Goal: Task Accomplishment & Management: Manage account settings

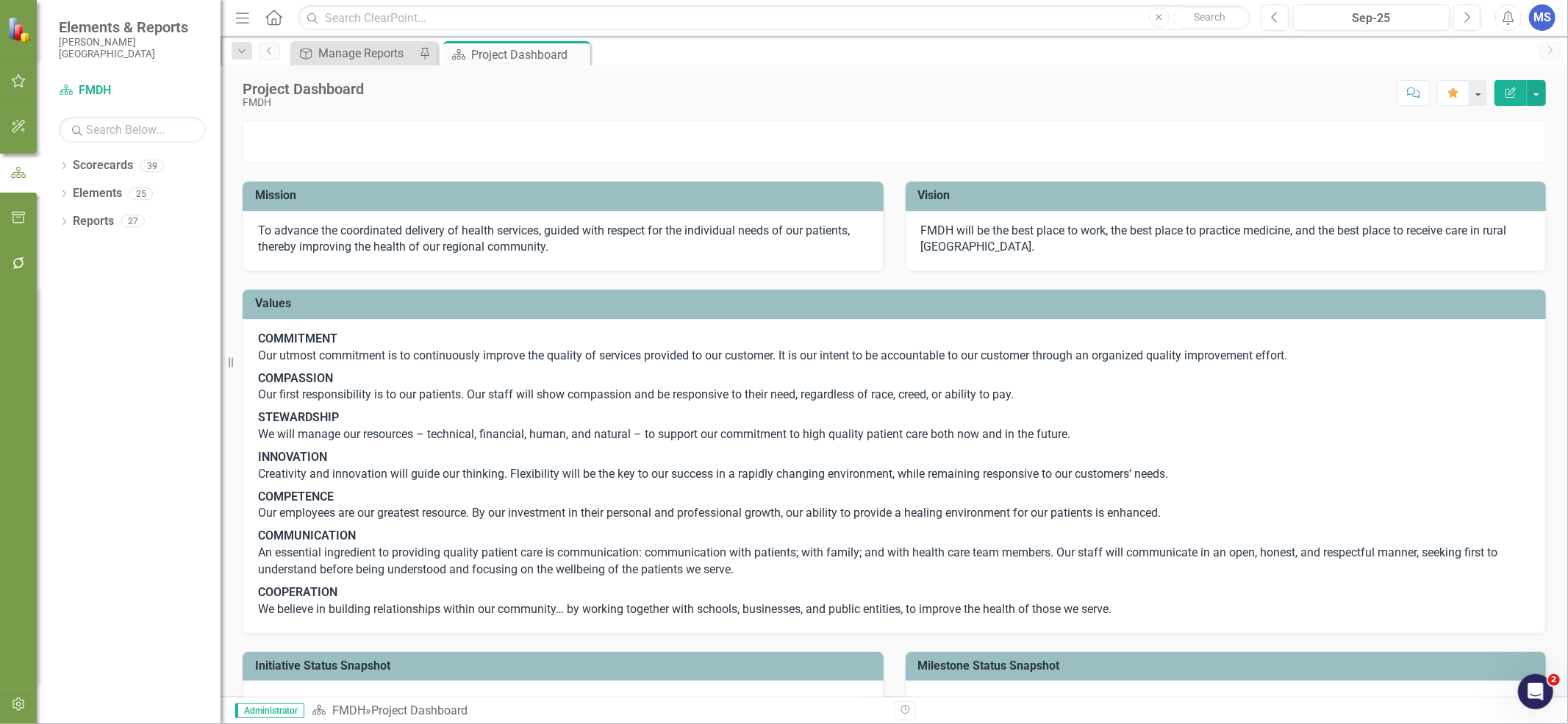
click at [64, 164] on icon "Dropdown" at bounding box center [63, 167] width 10 height 9
click at [75, 191] on icon "Dropdown" at bounding box center [72, 193] width 11 height 9
click at [87, 275] on icon "Dropdown" at bounding box center [87, 276] width 11 height 9
click at [130, 394] on link "Risk Management" at bounding box center [166, 388] width 111 height 17
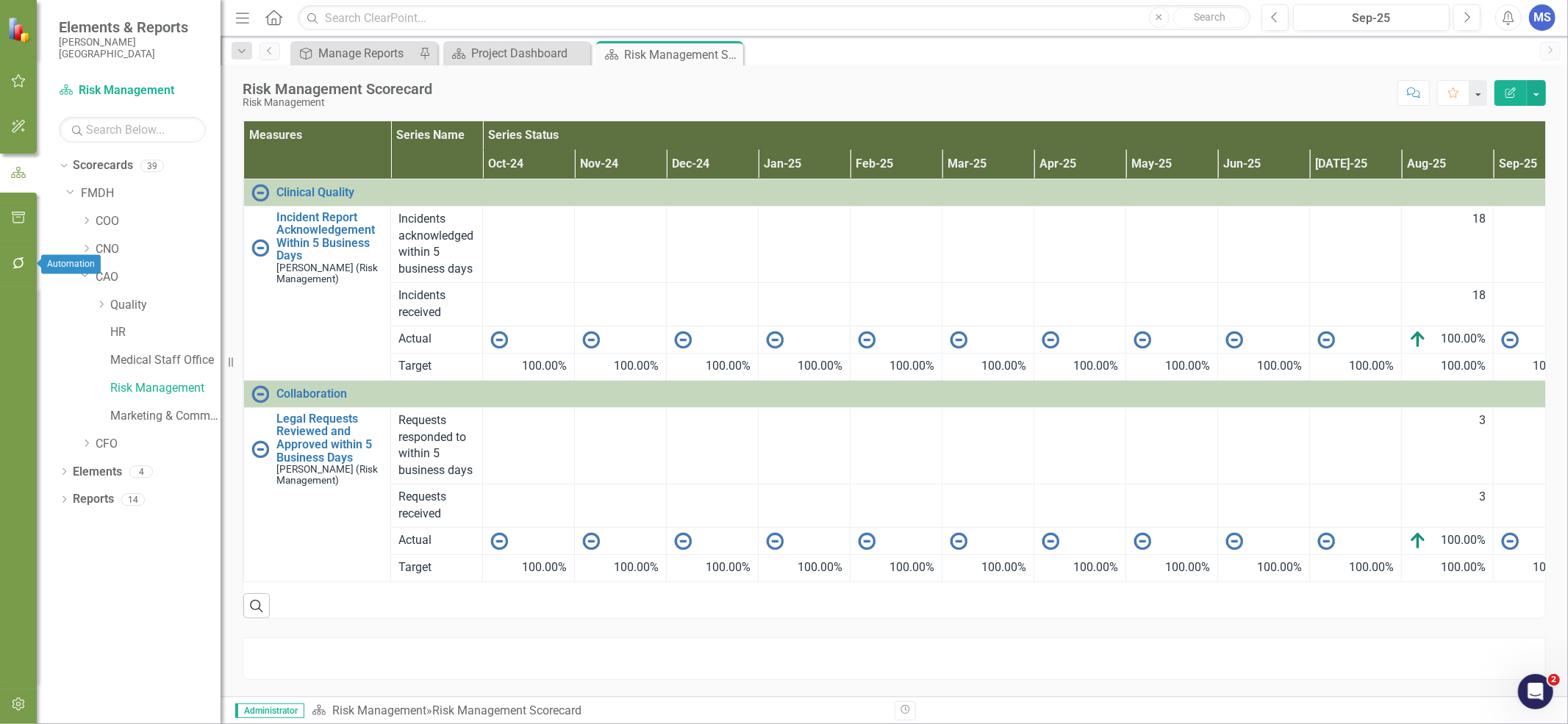
click at [13, 263] on icon "button" at bounding box center [18, 263] width 11 height 11
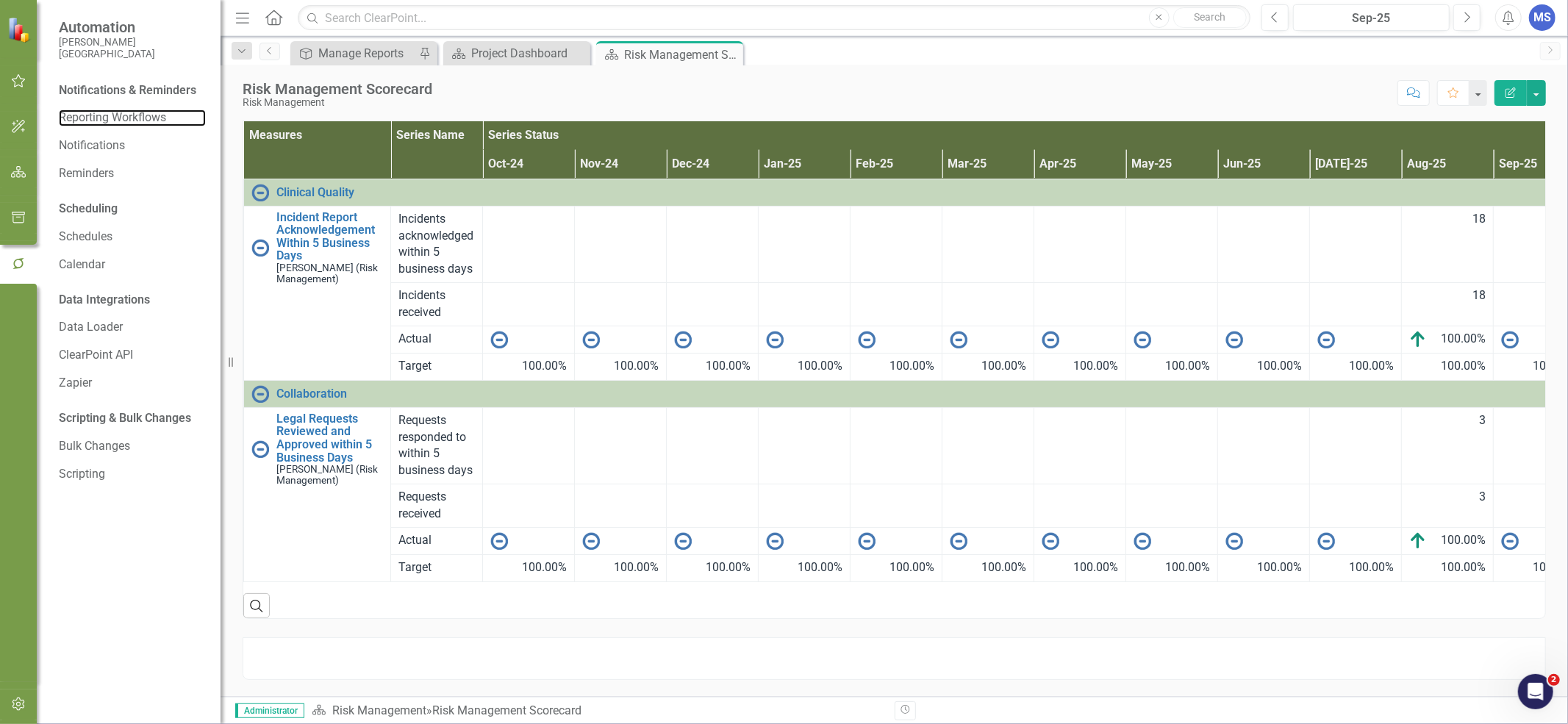
click at [96, 120] on link "Reporting Workflows" at bounding box center [131, 118] width 147 height 17
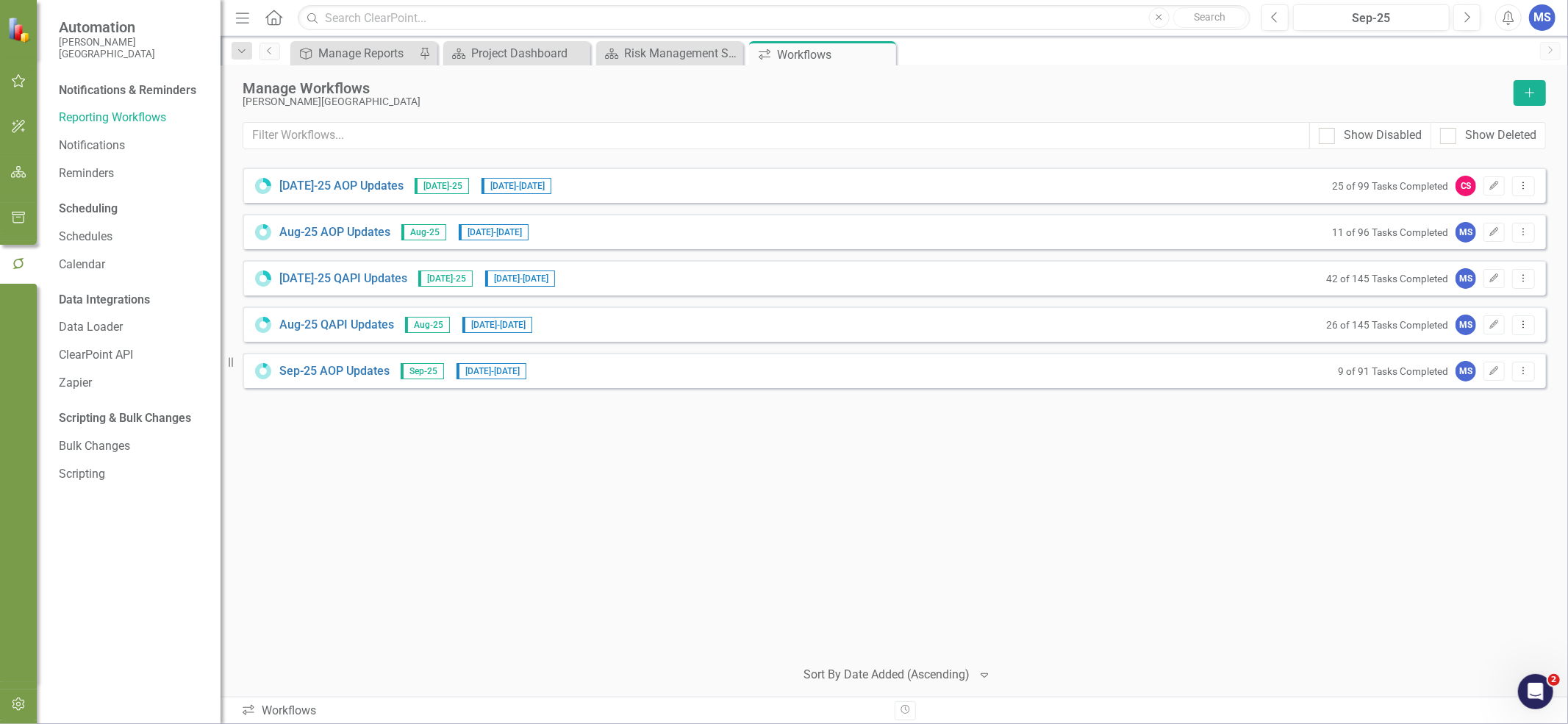
click at [1498, 328] on icon "Edit" at bounding box center [1494, 324] width 11 height 9
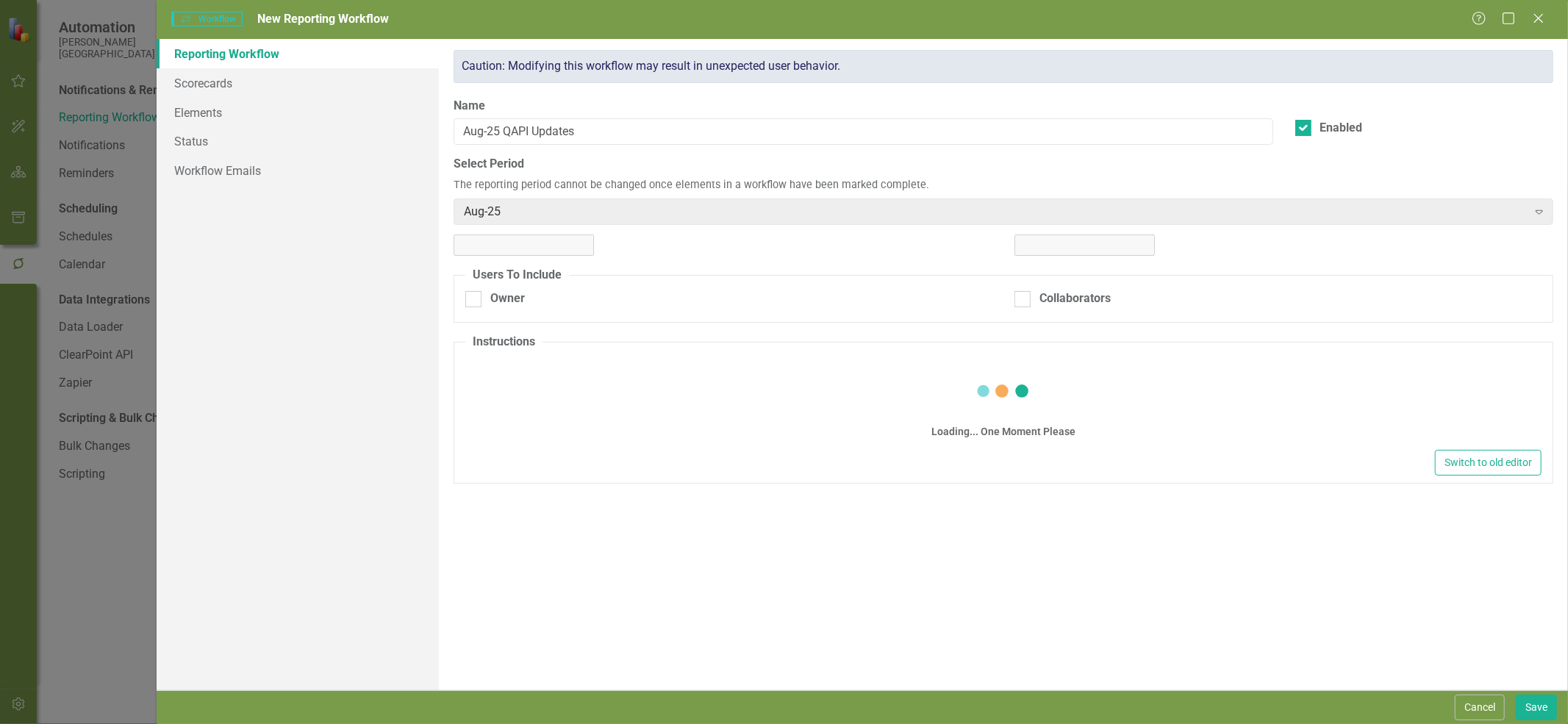
checkbox input "true"
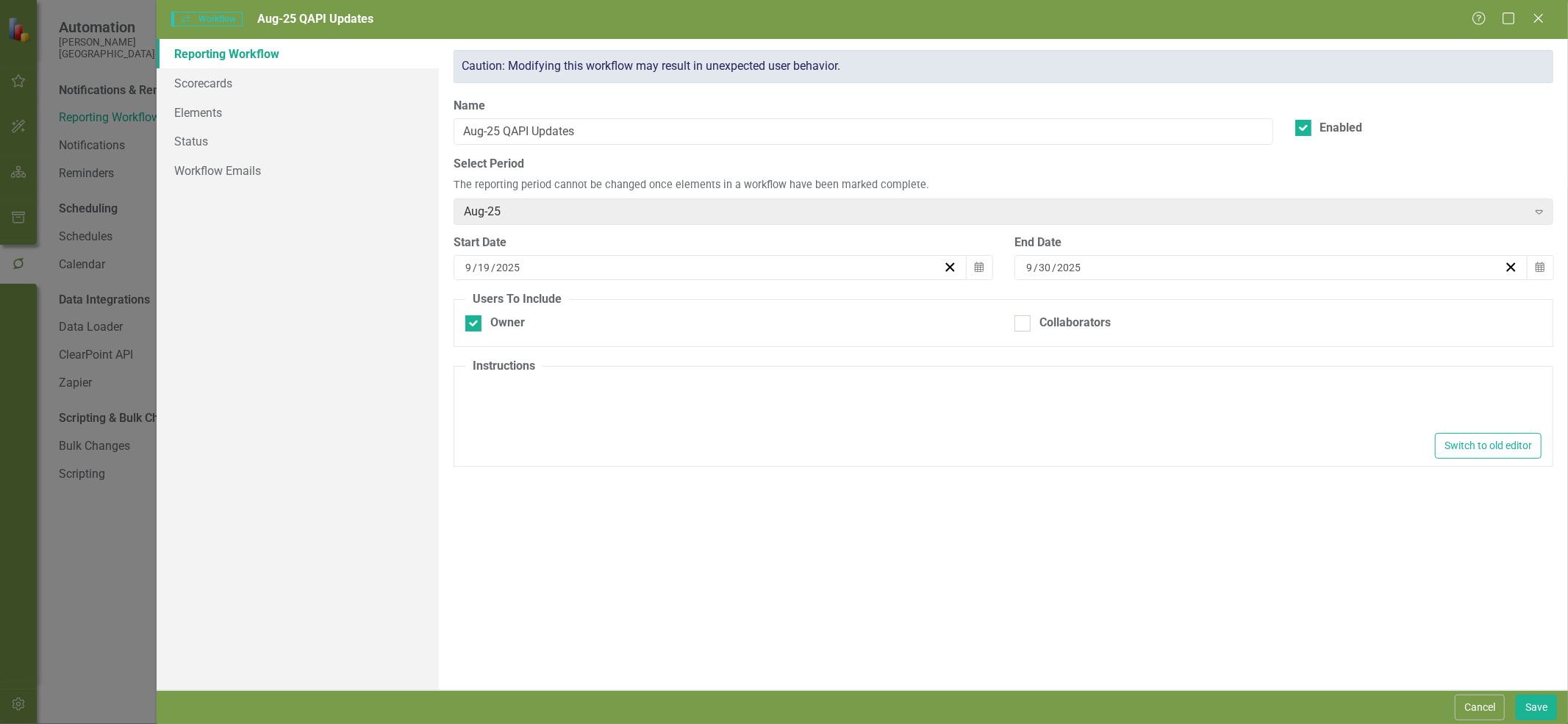
type textarea "<div> <p><span lang="EN-US" xml:lang="EN-US" data-contrast="auto">Please make u…"
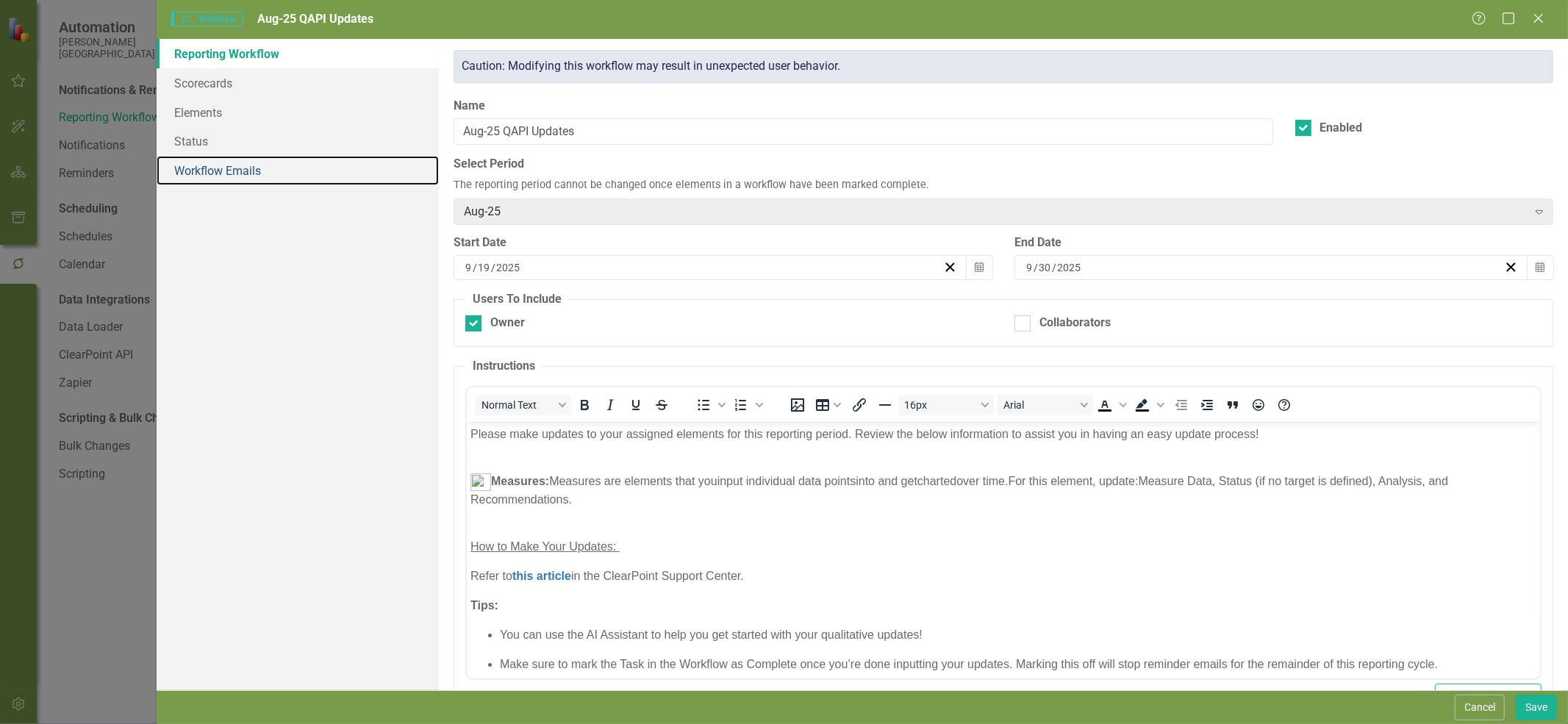
click at [208, 171] on link "Workflow Emails" at bounding box center [298, 170] width 282 height 29
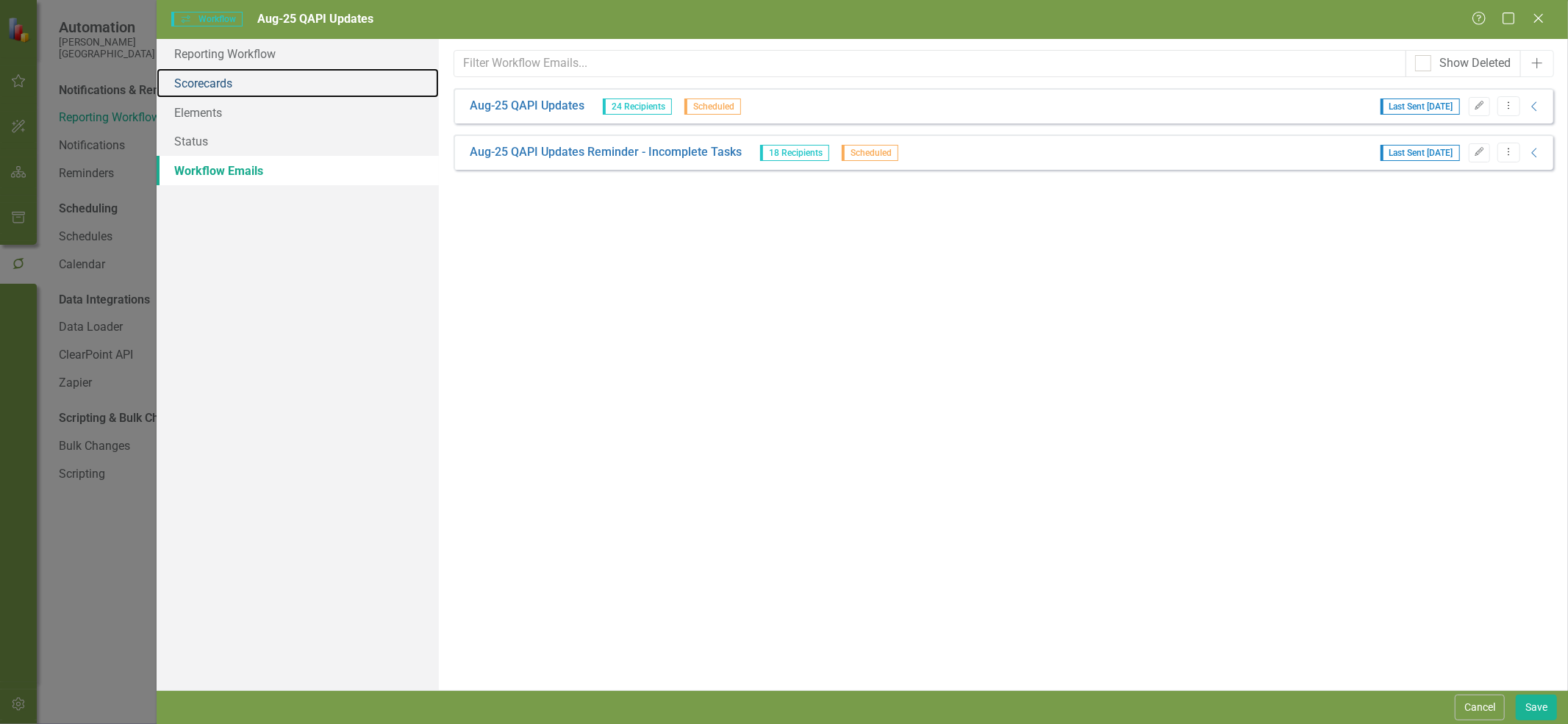
click at [218, 90] on link "Scorecards" at bounding box center [298, 82] width 282 height 29
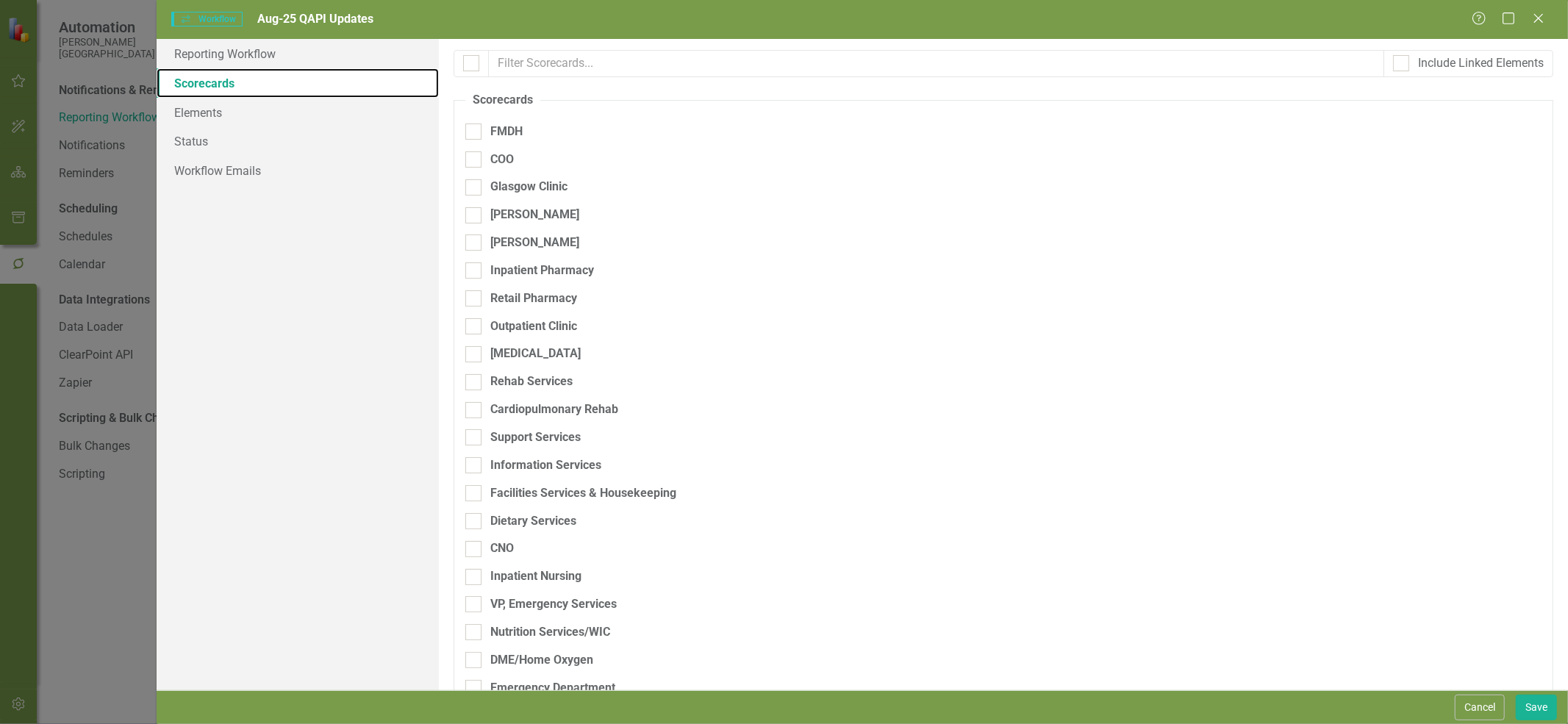
checkbox input "true"
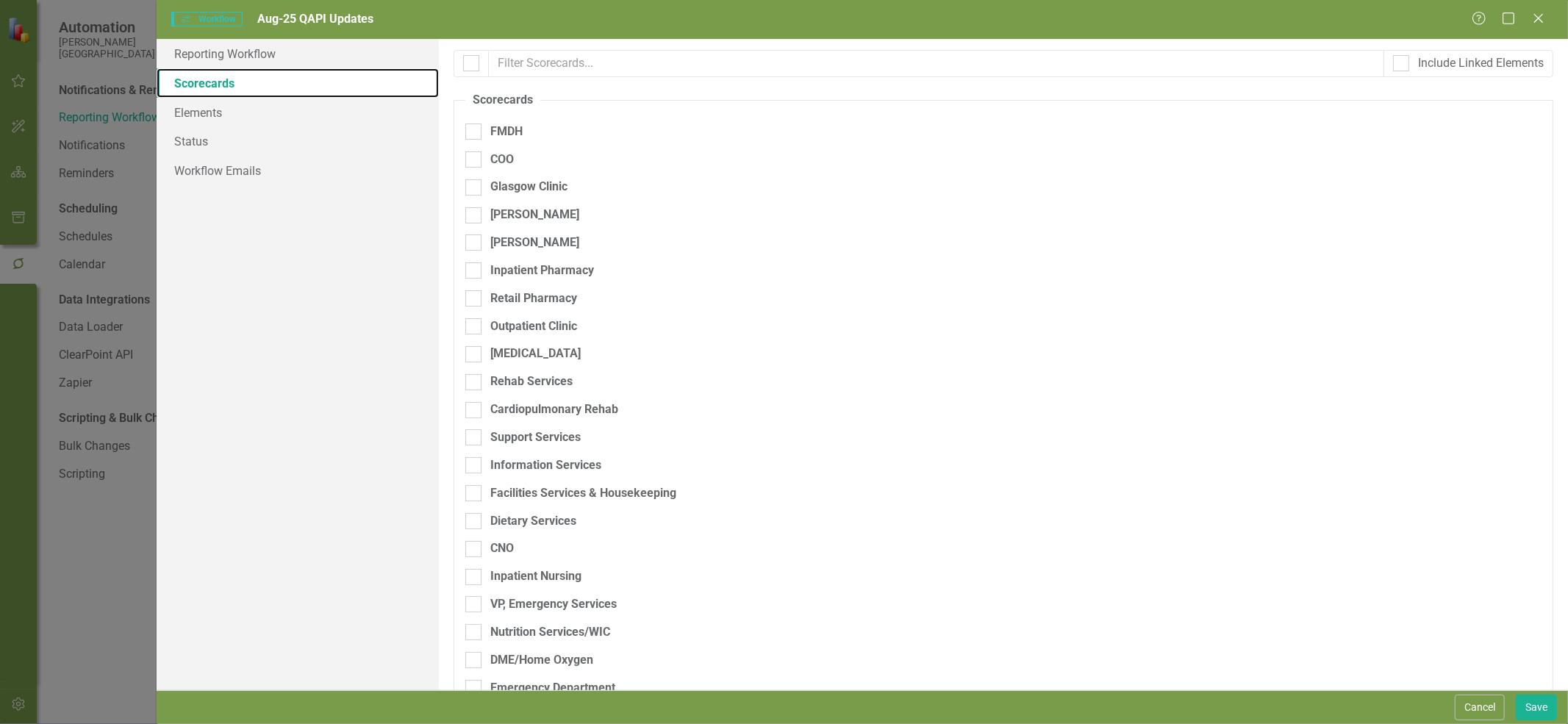
checkbox input "true"
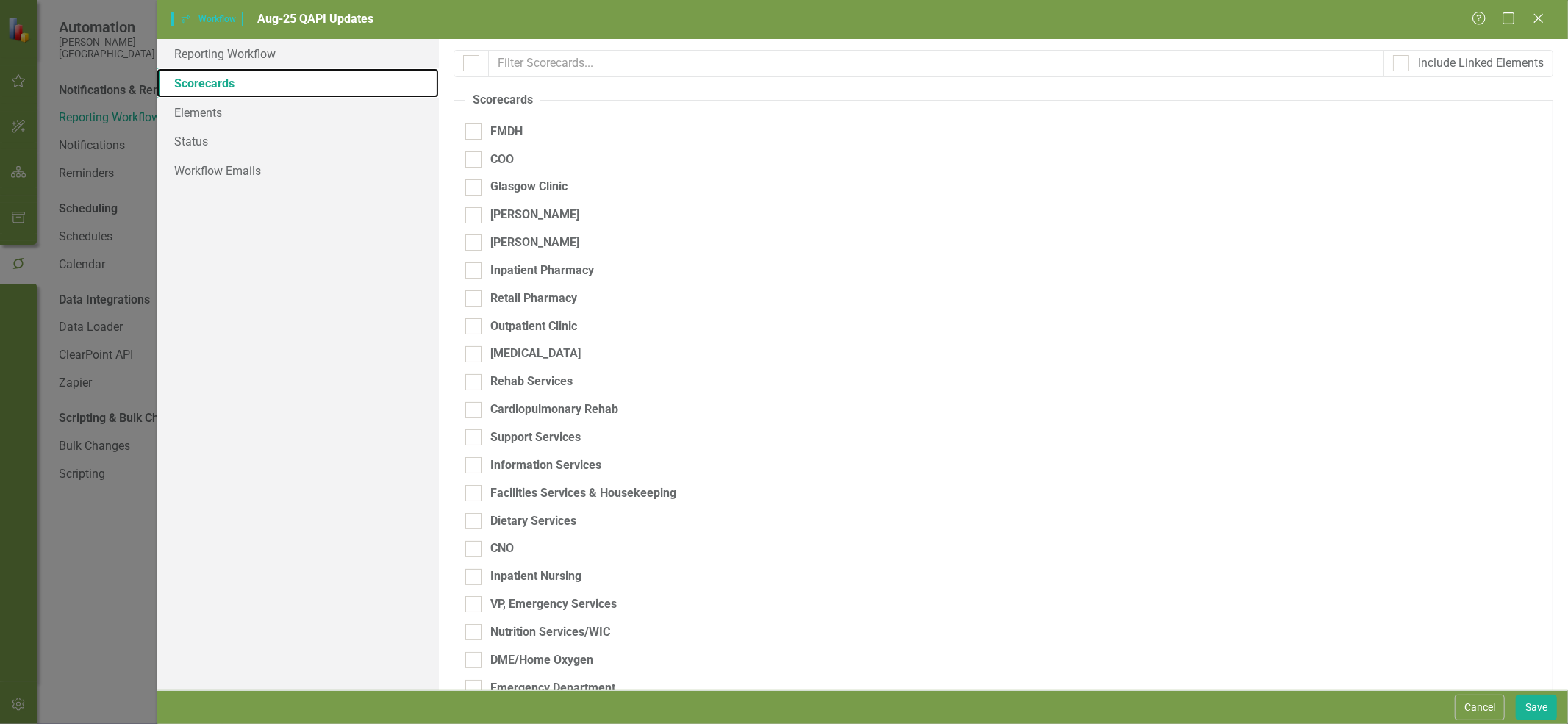
checkbox input "true"
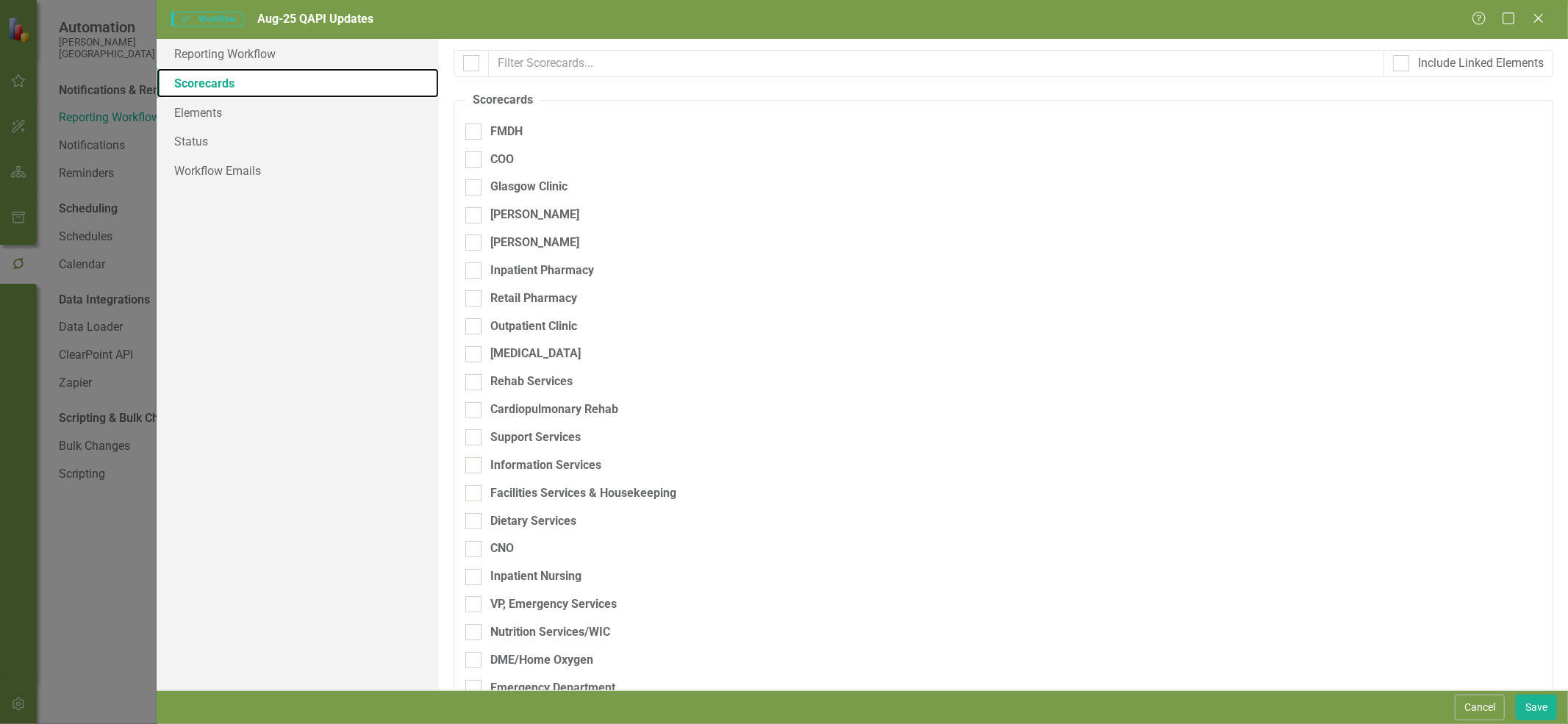
checkbox input "true"
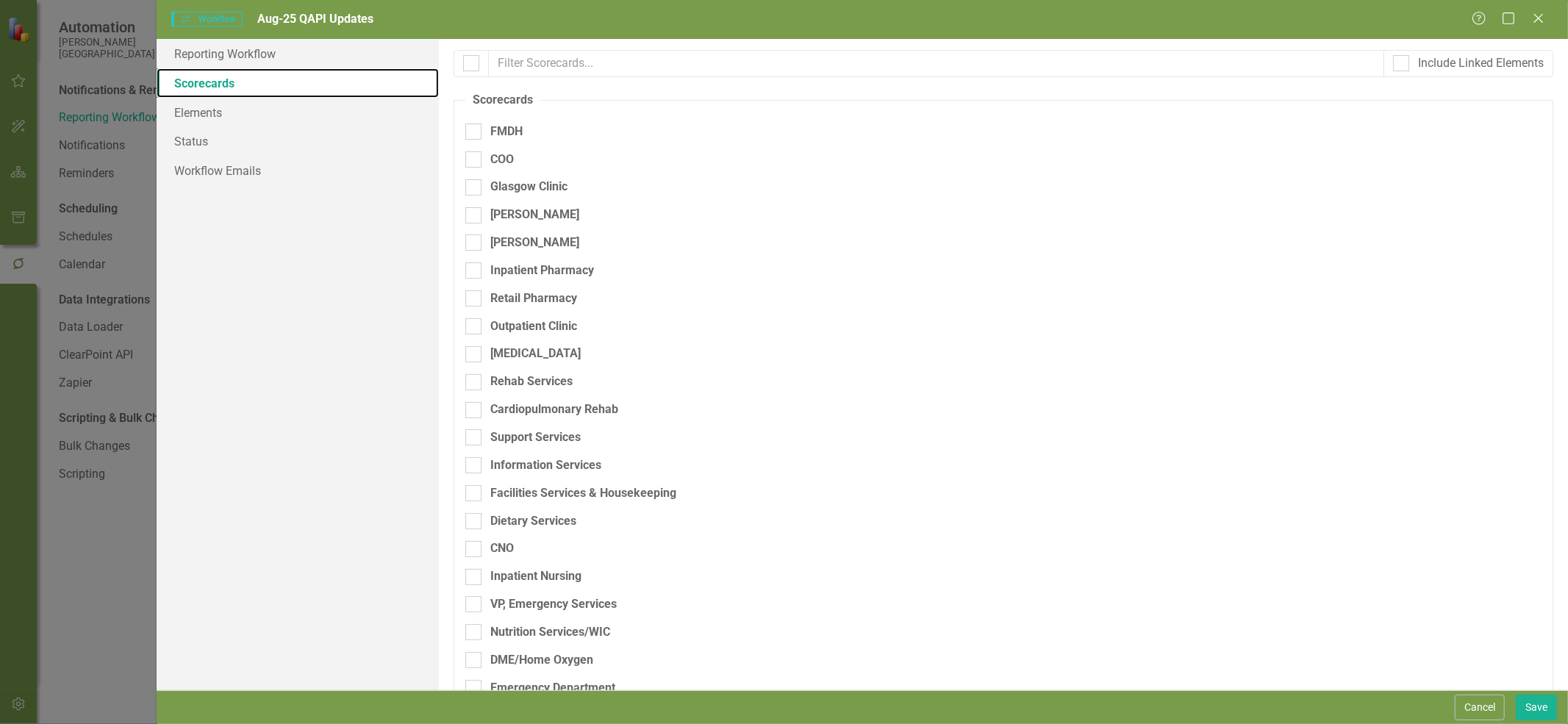
checkbox input "true"
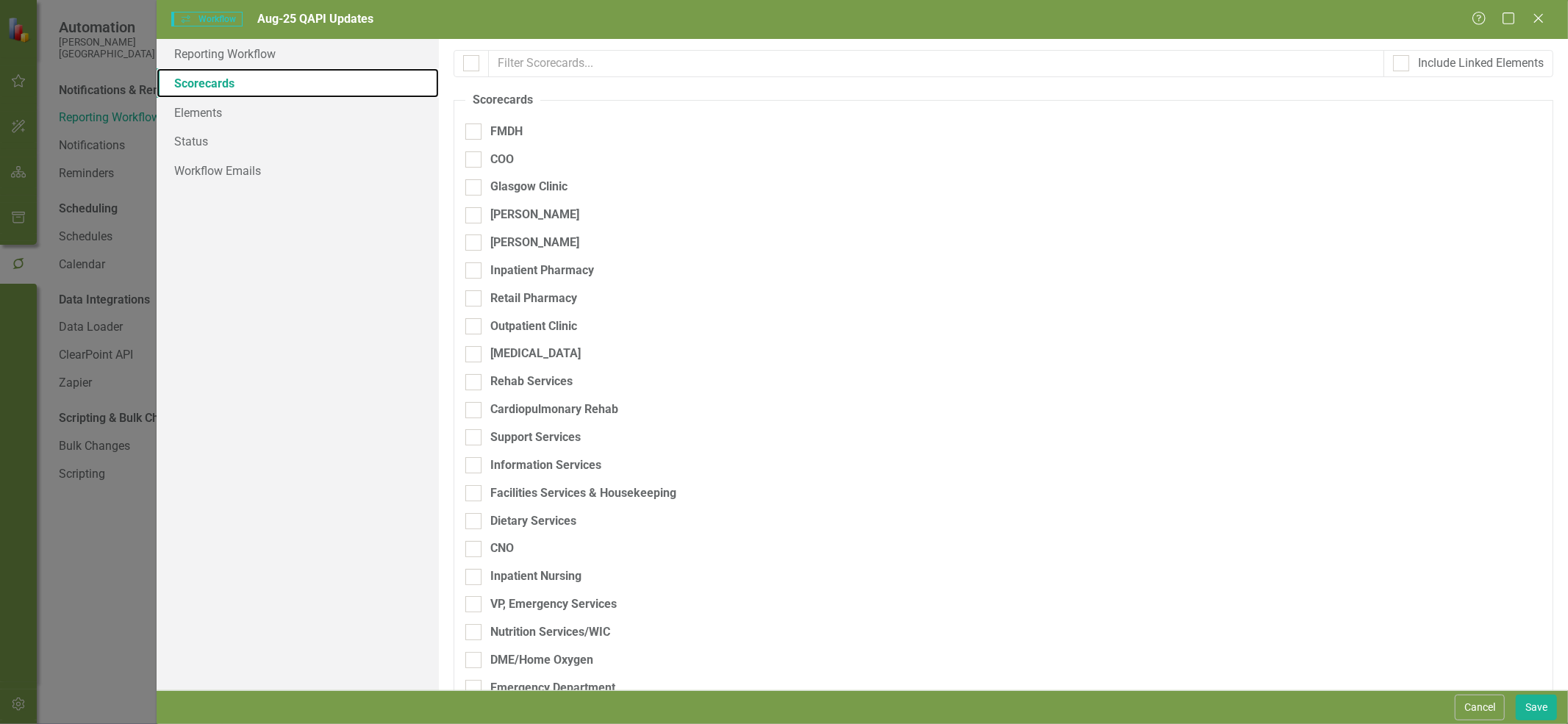
checkbox input "true"
checkbox input "false"
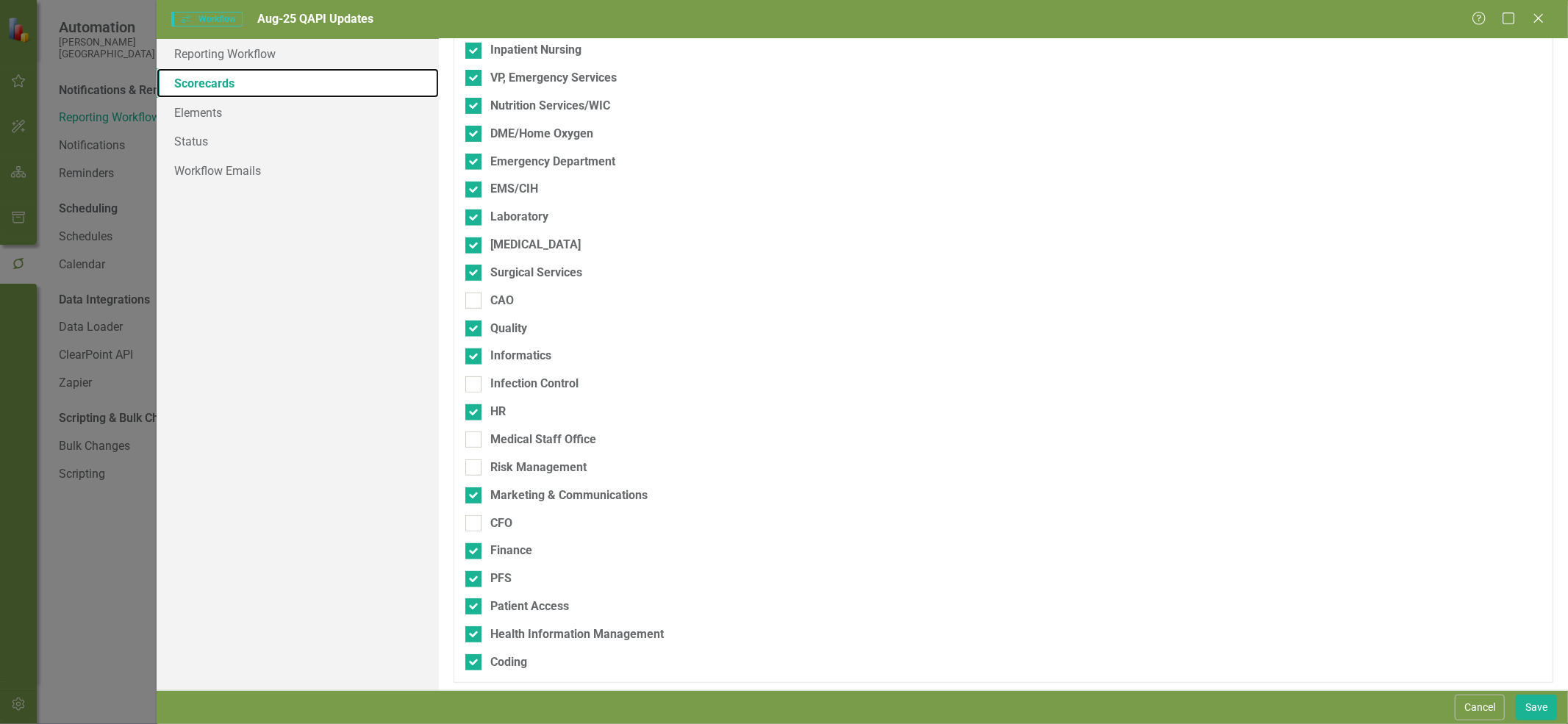
scroll to position [529, 0]
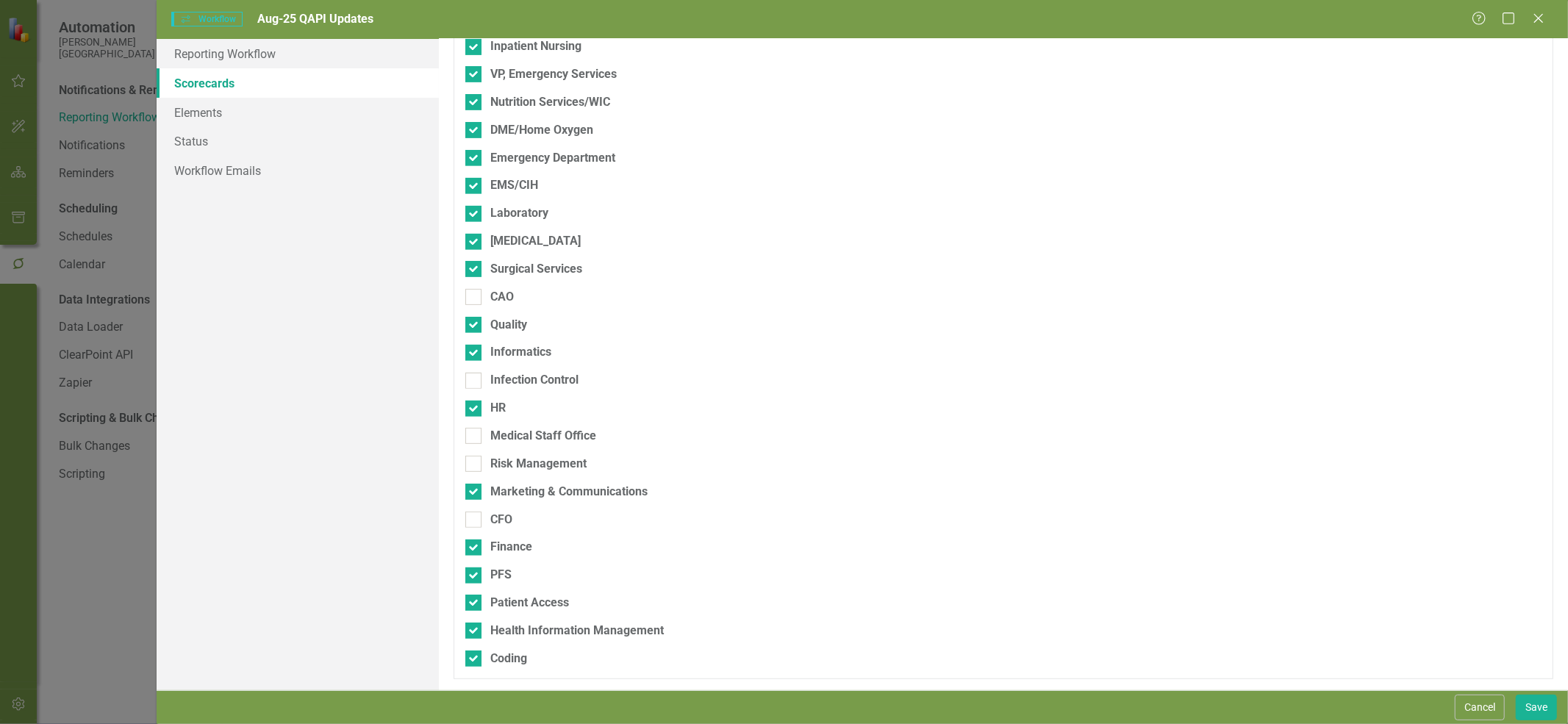
click at [1489, 707] on button "Cancel" at bounding box center [1479, 707] width 50 height 26
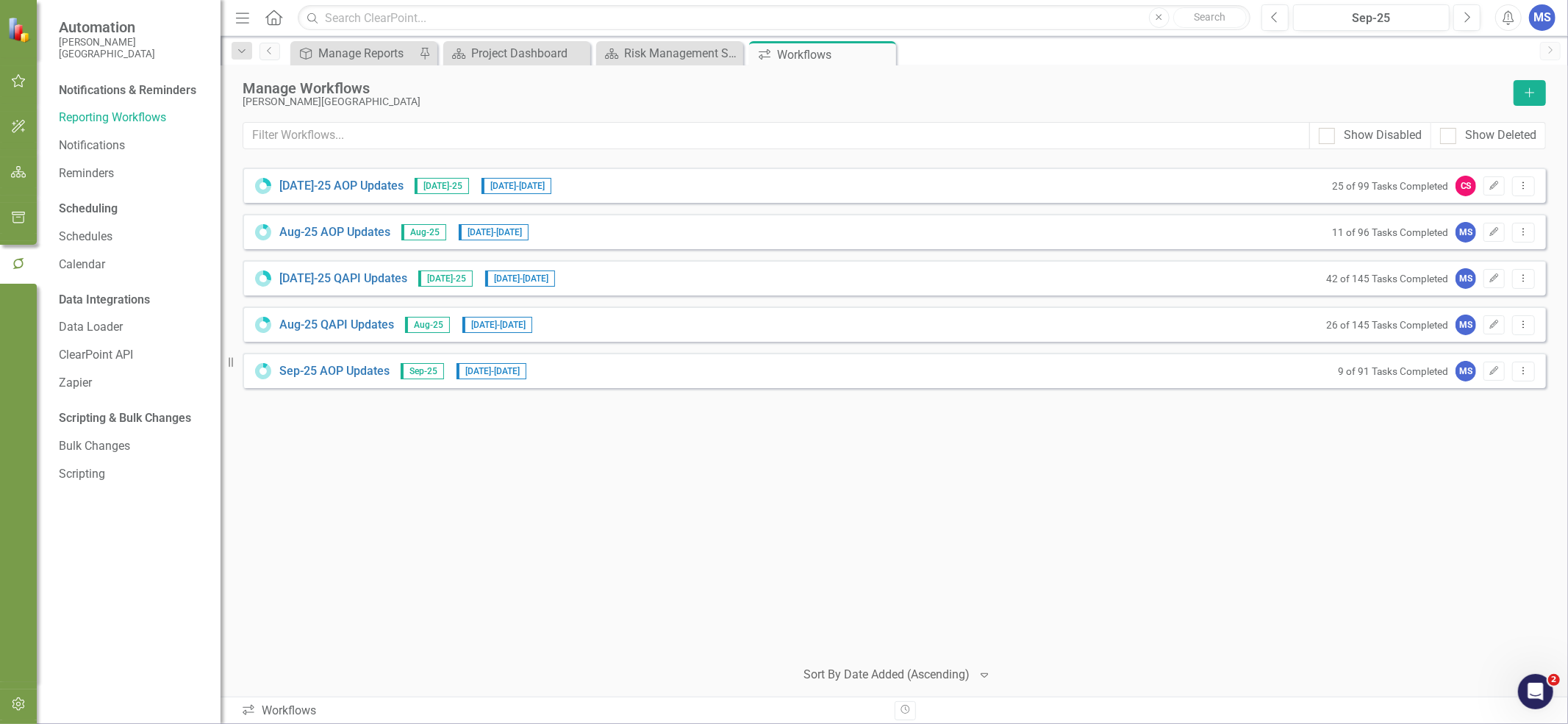
click at [369, 324] on link "Aug-25 QAPI Updates" at bounding box center [336, 325] width 114 height 17
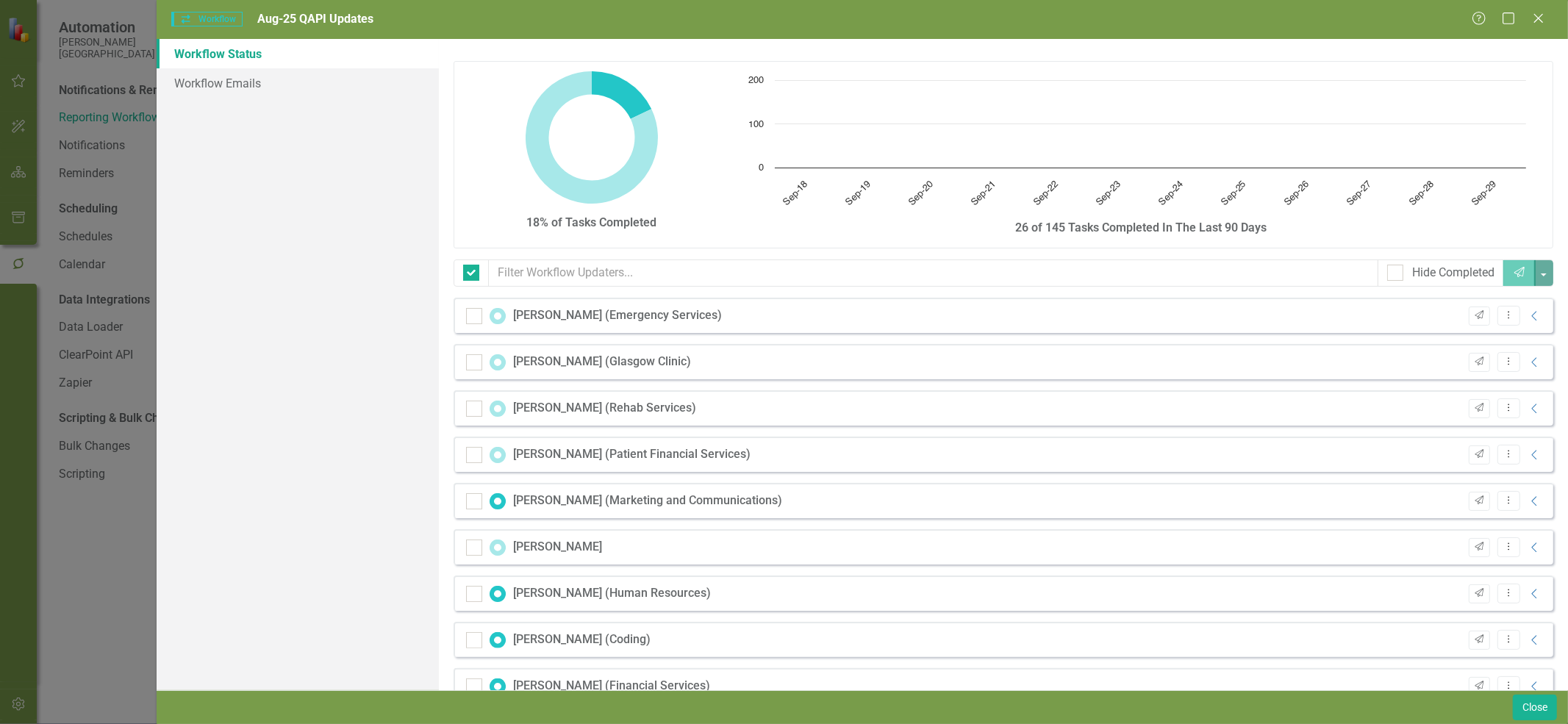
checkbox input "false"
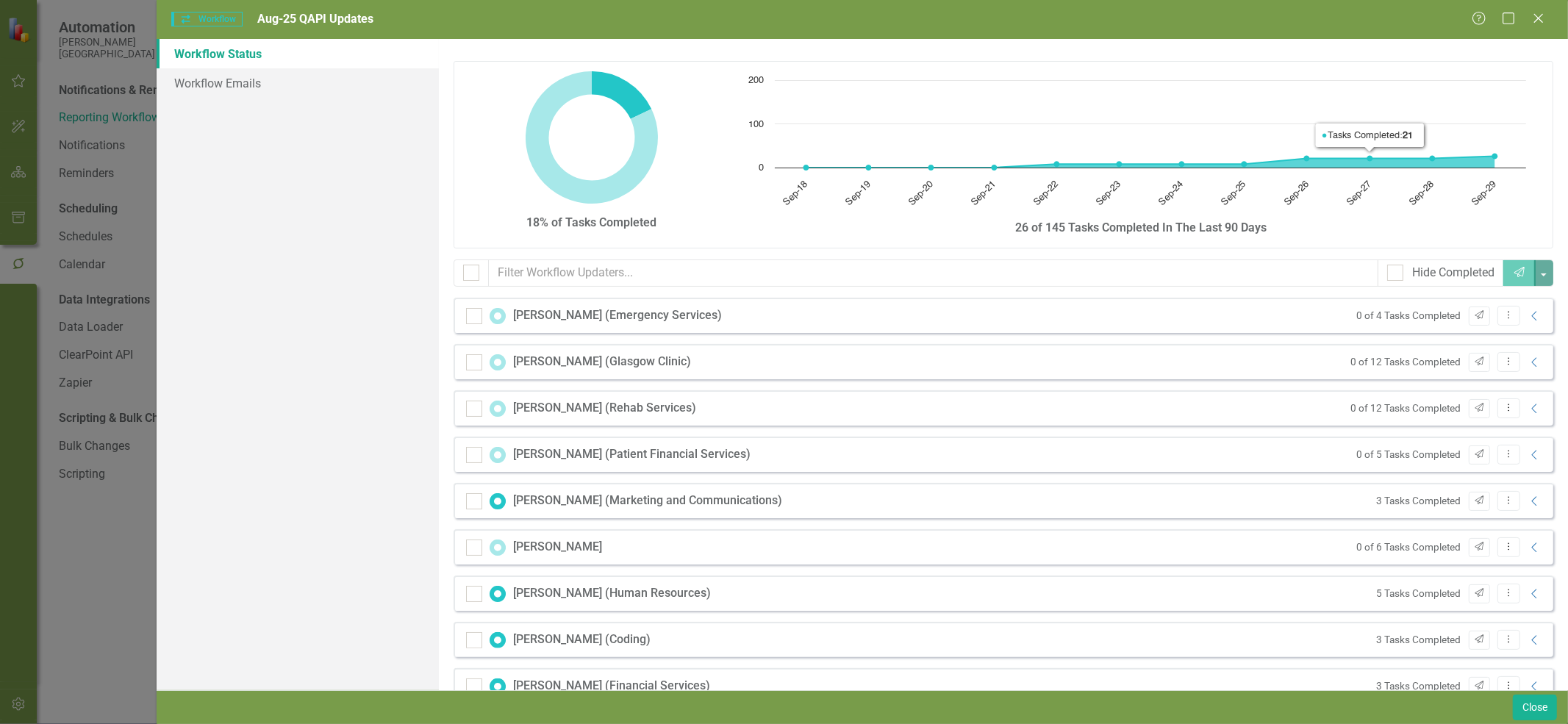
click at [1539, 24] on icon "Close" at bounding box center [1539, 18] width 15 height 11
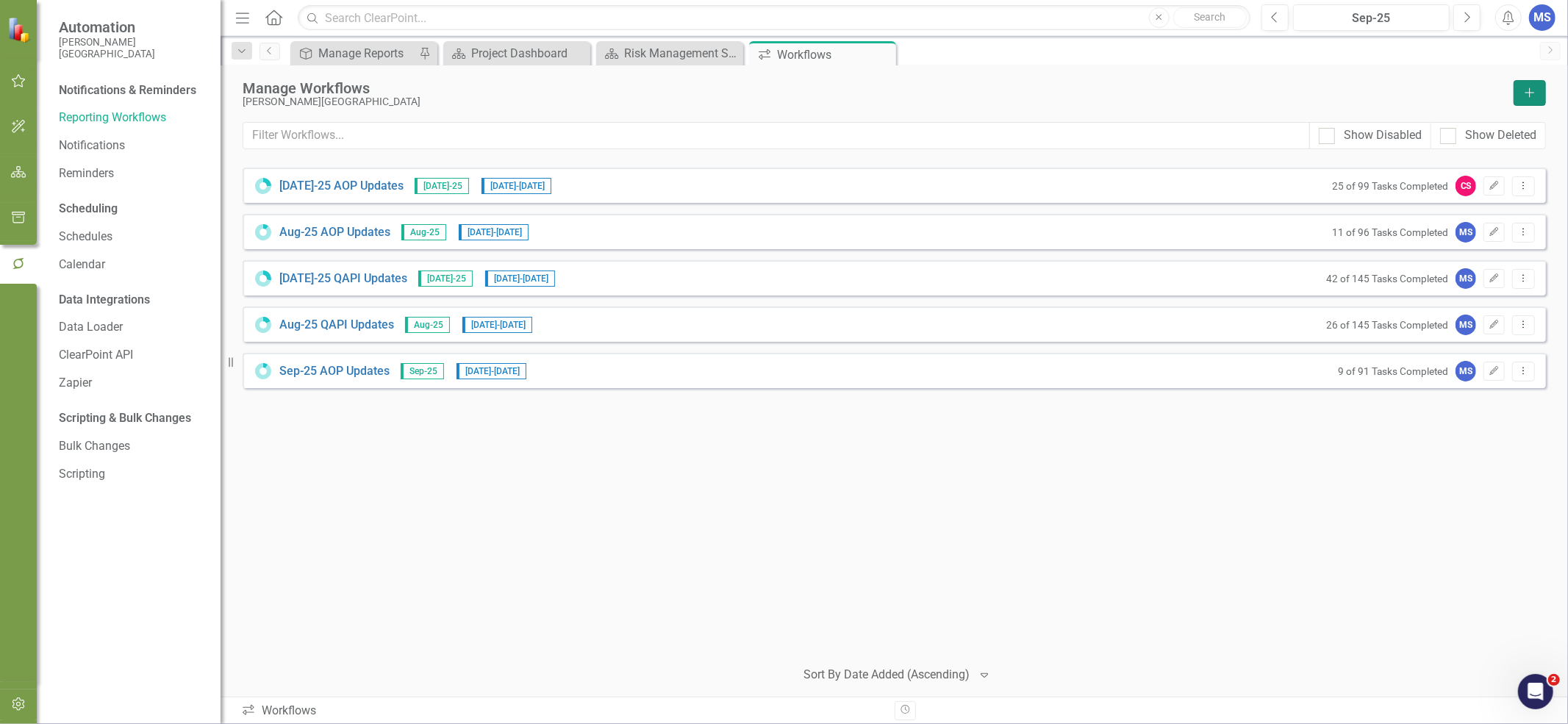
click at [1533, 90] on icon "Add" at bounding box center [1530, 92] width 13 height 10
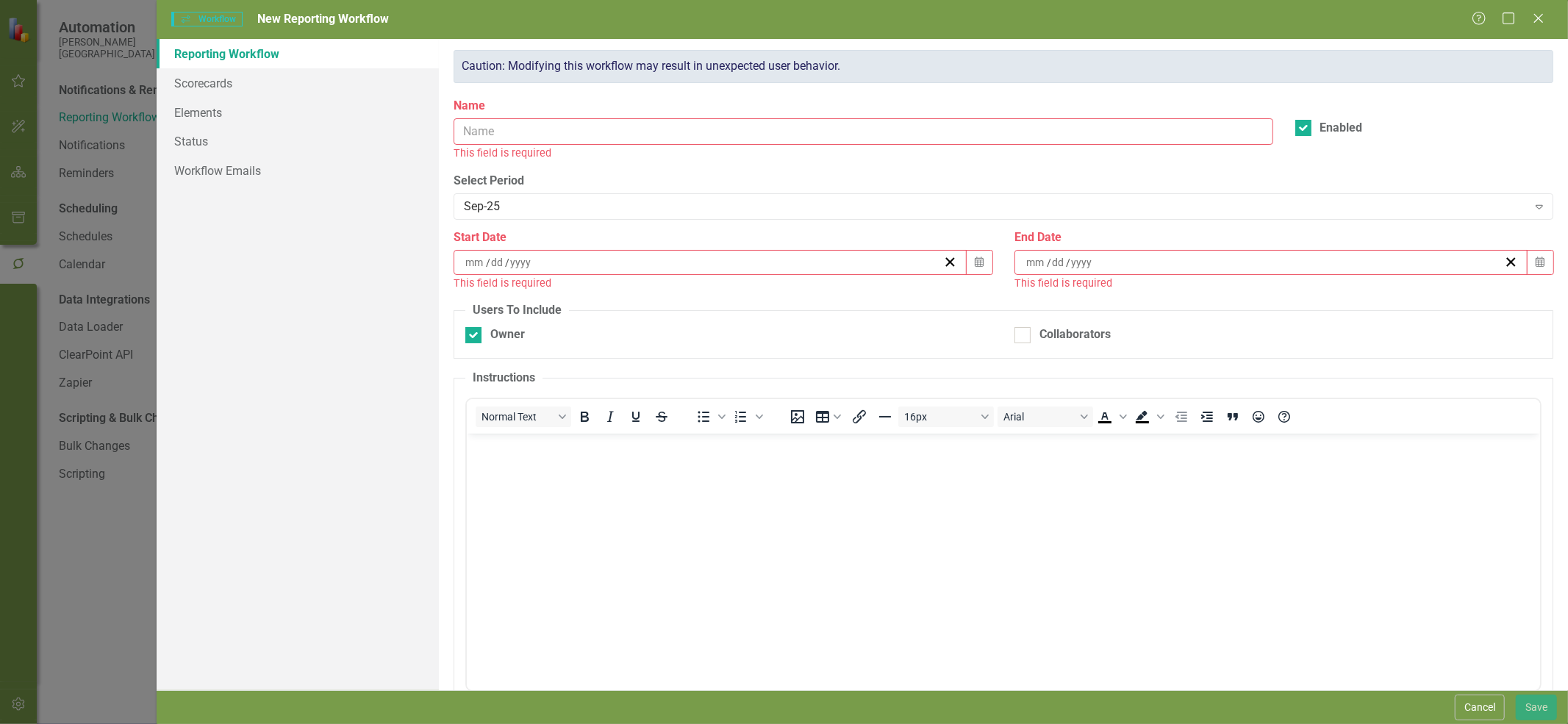
scroll to position [0, 0]
click at [518, 135] on input "Name" at bounding box center [863, 131] width 819 height 27
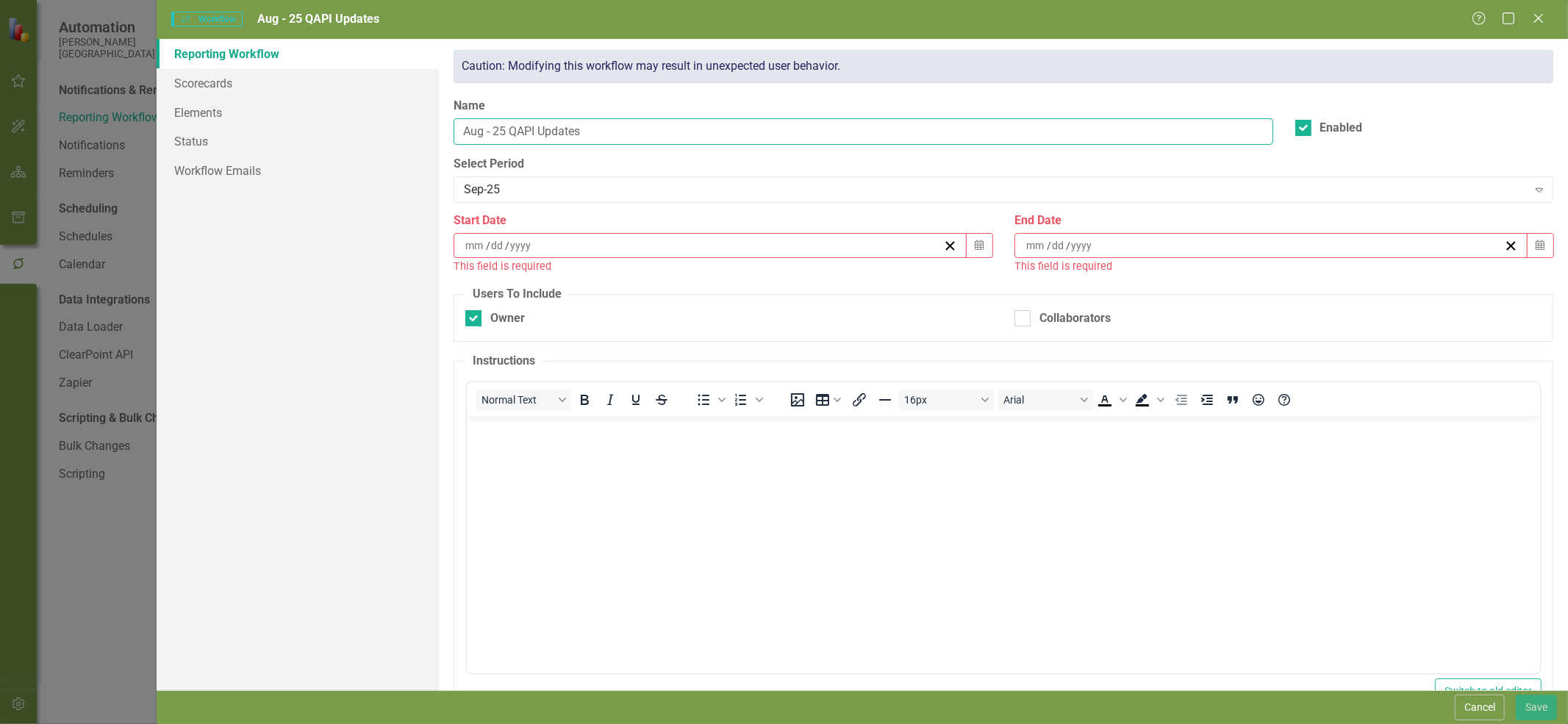
type input "Aug - 25 QAPI Updates"
click at [504, 187] on div "Sep-25" at bounding box center [995, 190] width 1063 height 17
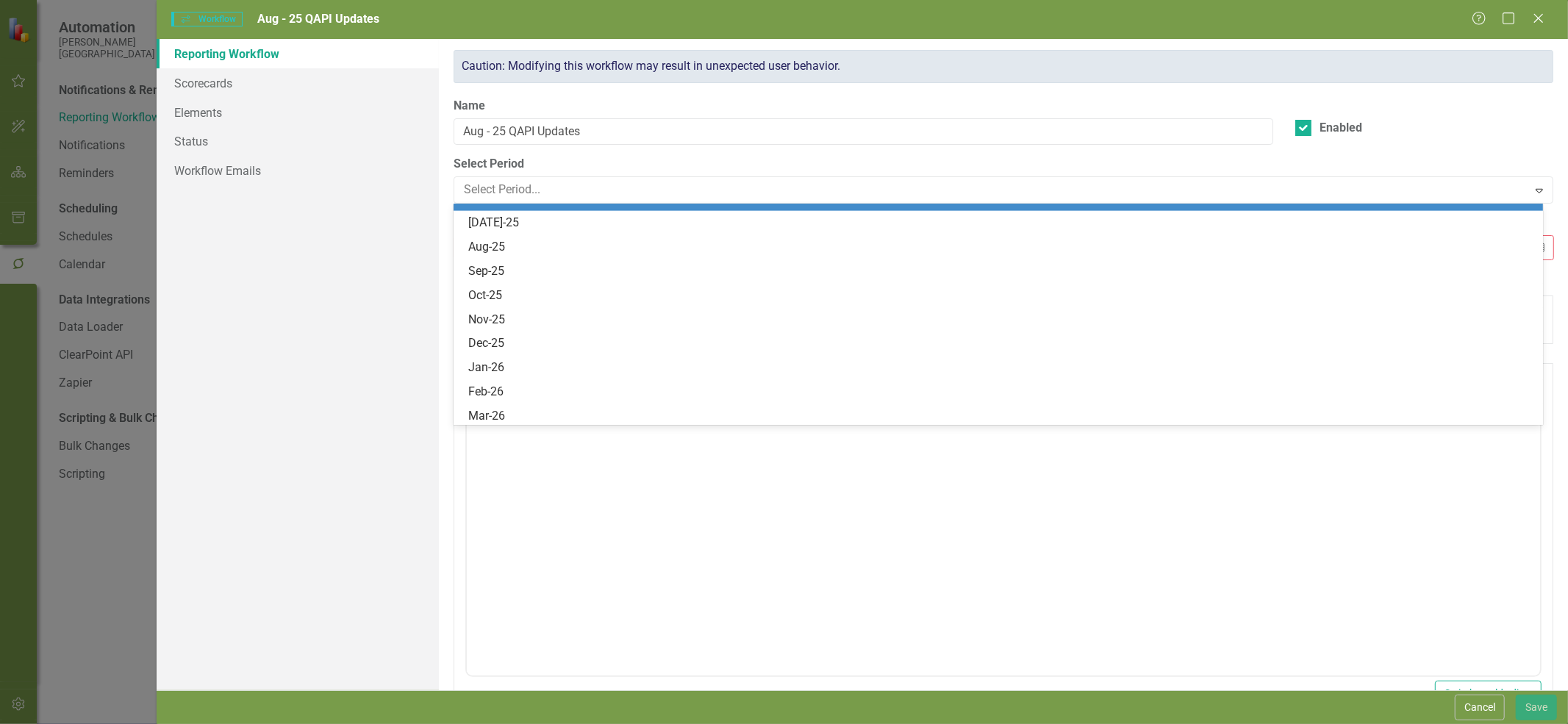
scroll to position [980, 0]
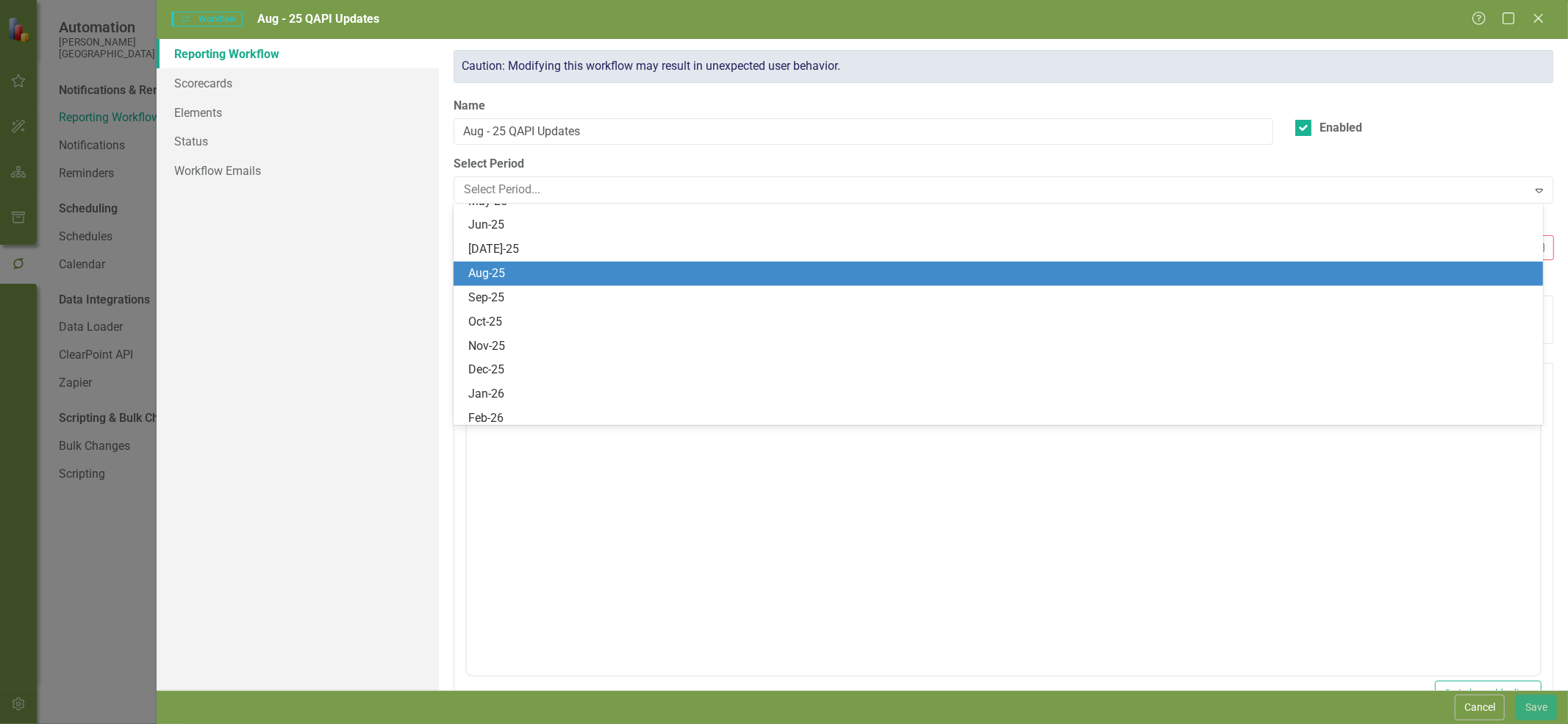
click at [518, 267] on div "Aug-25" at bounding box center [1001, 274] width 1066 height 17
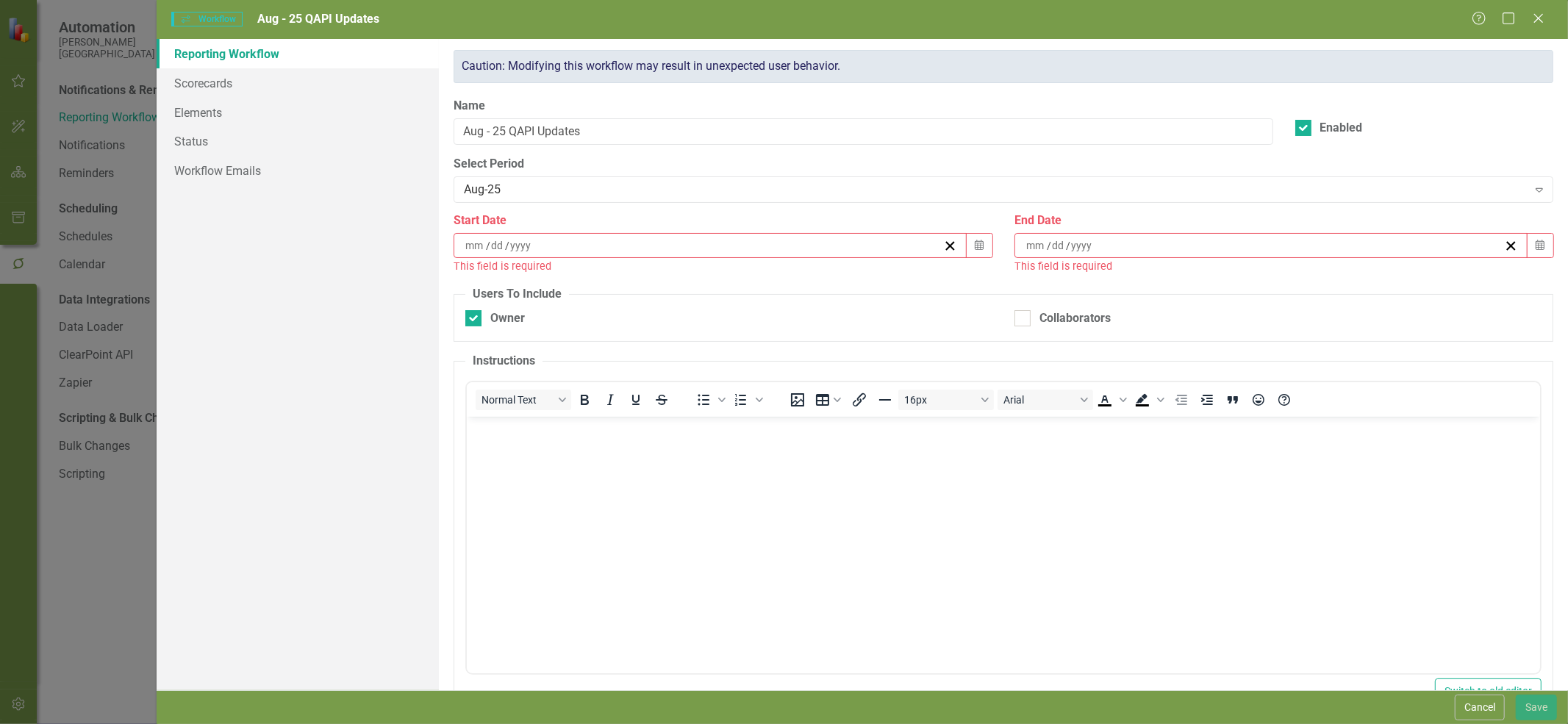
click at [978, 249] on icon "Calendar" at bounding box center [979, 245] width 9 height 10
click at [705, 332] on abbr "1" at bounding box center [707, 331] width 6 height 11
click at [1537, 250] on button "Calendar" at bounding box center [1541, 245] width 28 height 25
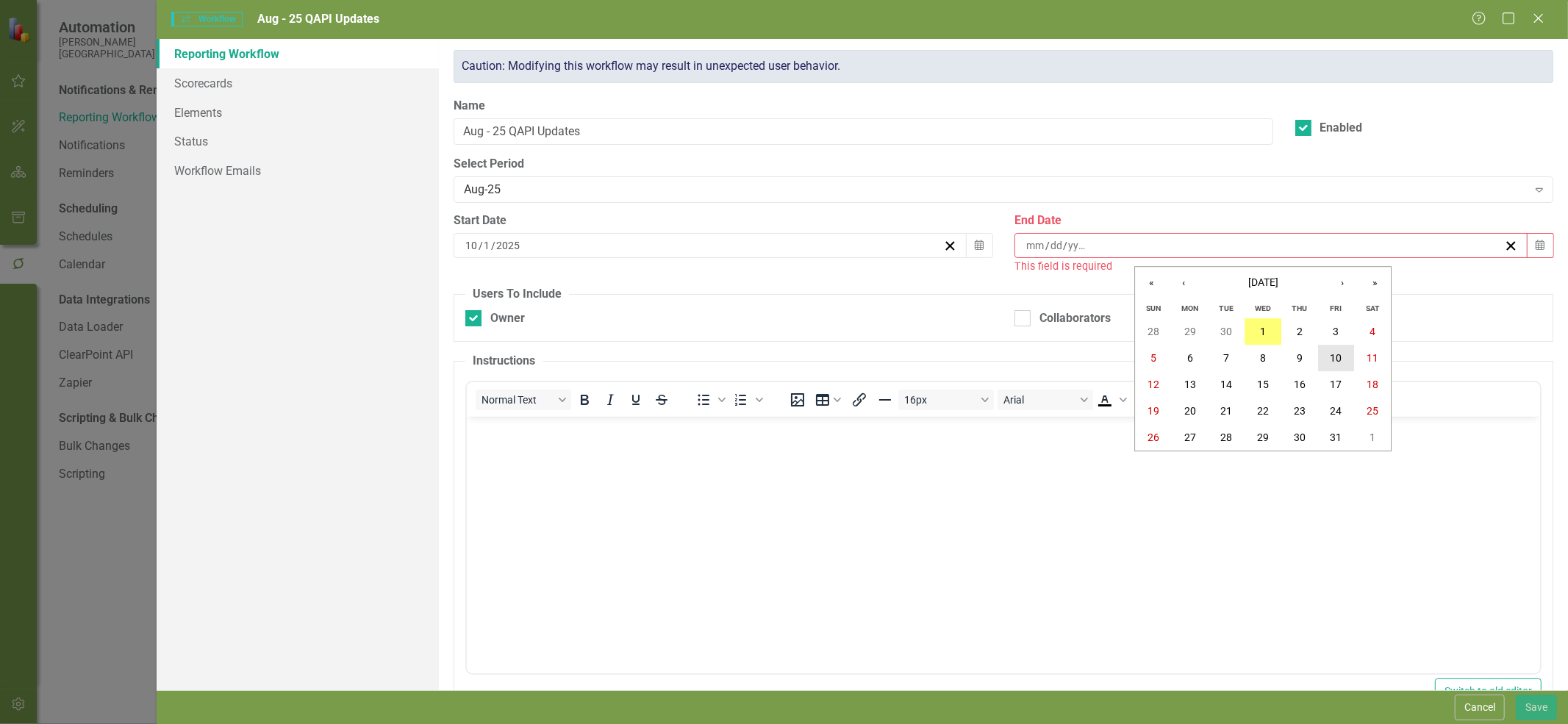
click at [1325, 358] on button "10" at bounding box center [1336, 358] width 37 height 26
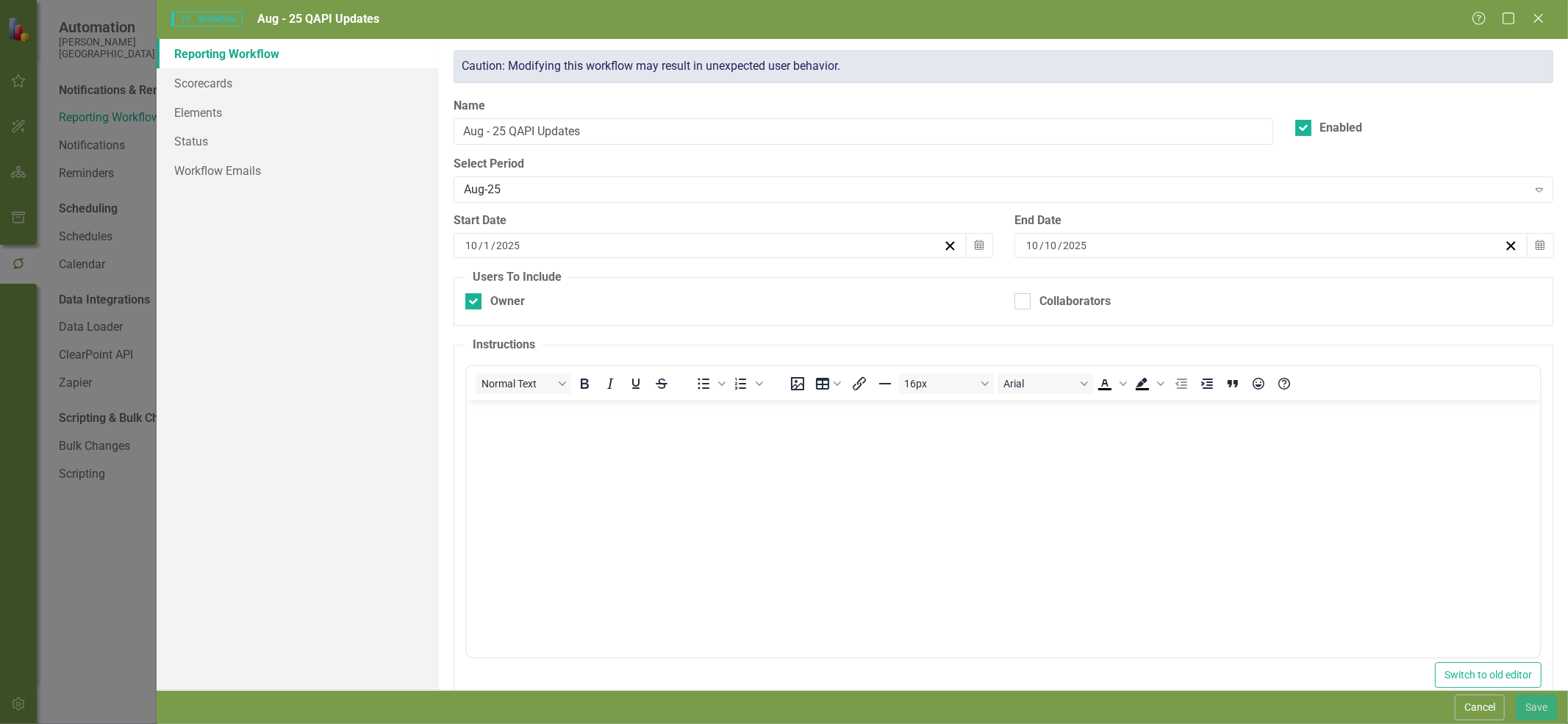
click at [1493, 714] on button "Cancel" at bounding box center [1479, 707] width 50 height 26
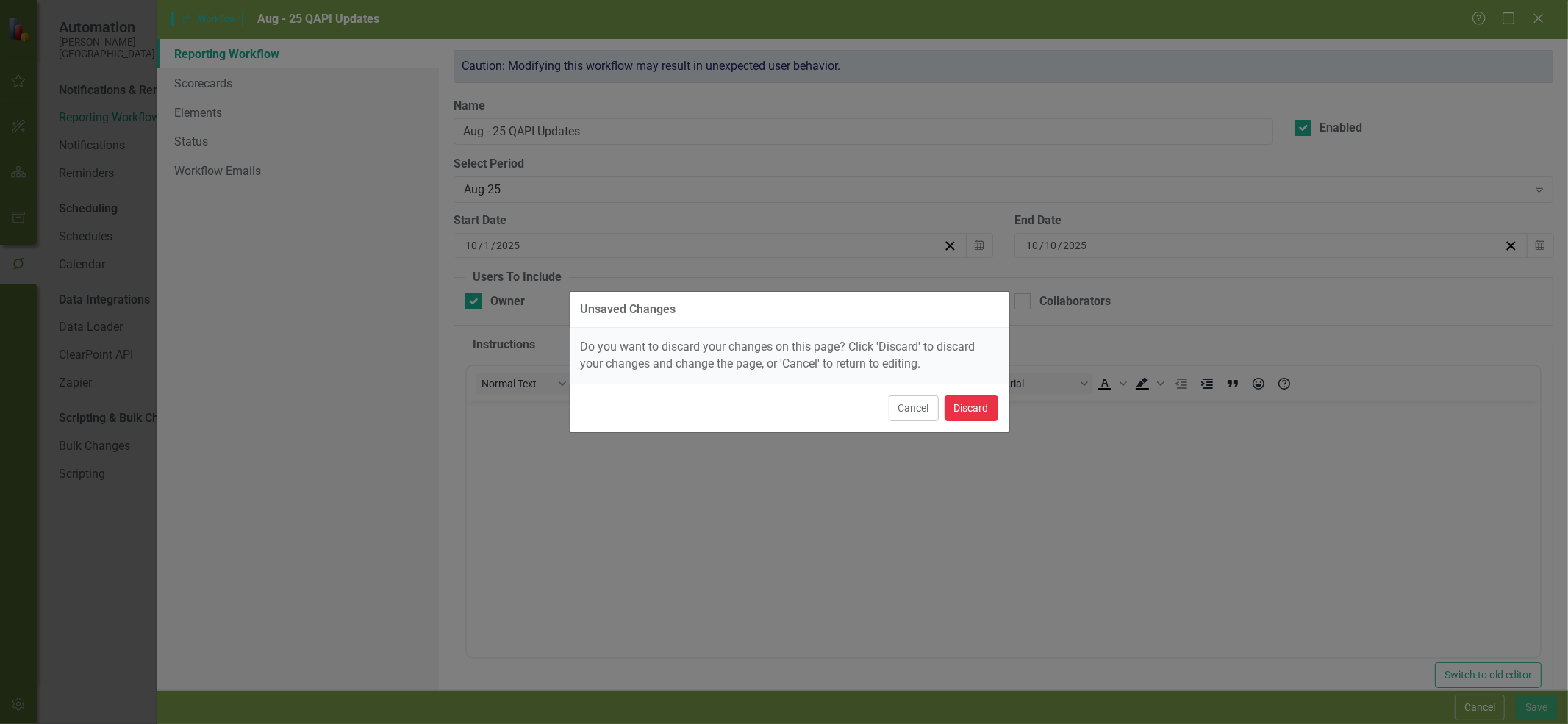
click at [962, 407] on button "Discard" at bounding box center [971, 407] width 54 height 26
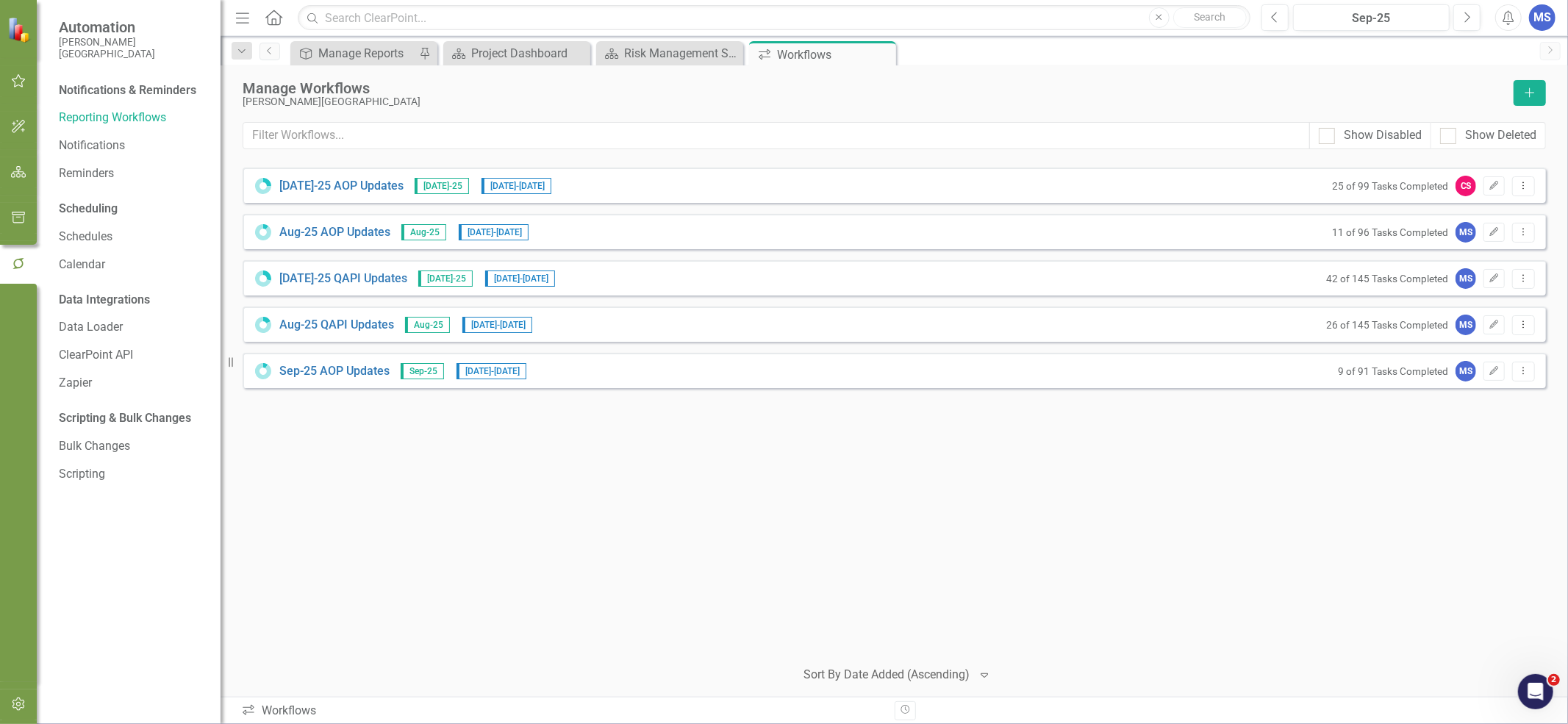
click at [1523, 327] on icon "Dropdown Menu" at bounding box center [1523, 324] width 12 height 9
click at [1496, 398] on link "Copy Duplicate Workflow" at bounding box center [1467, 404] width 136 height 27
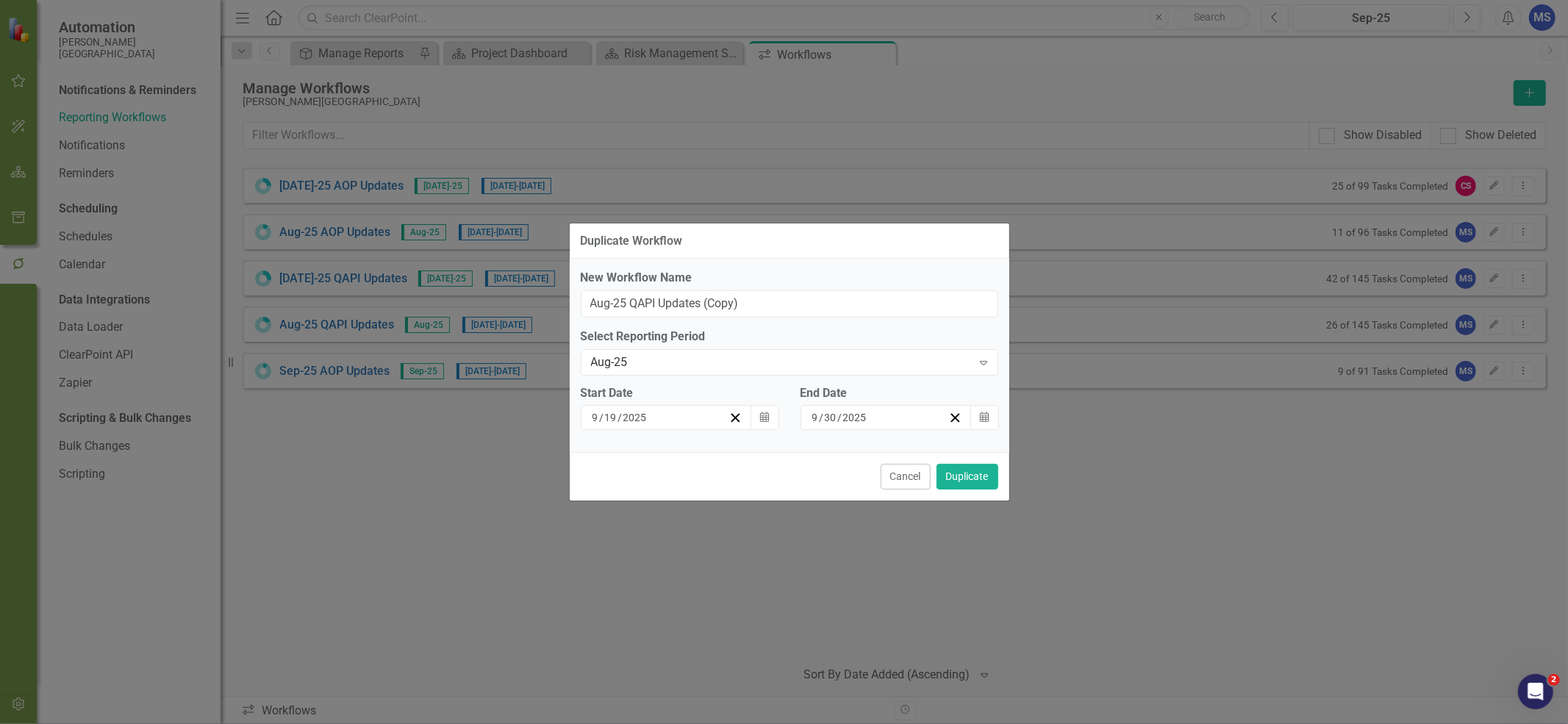
click at [767, 419] on icon "Calendar" at bounding box center [764, 417] width 9 height 10
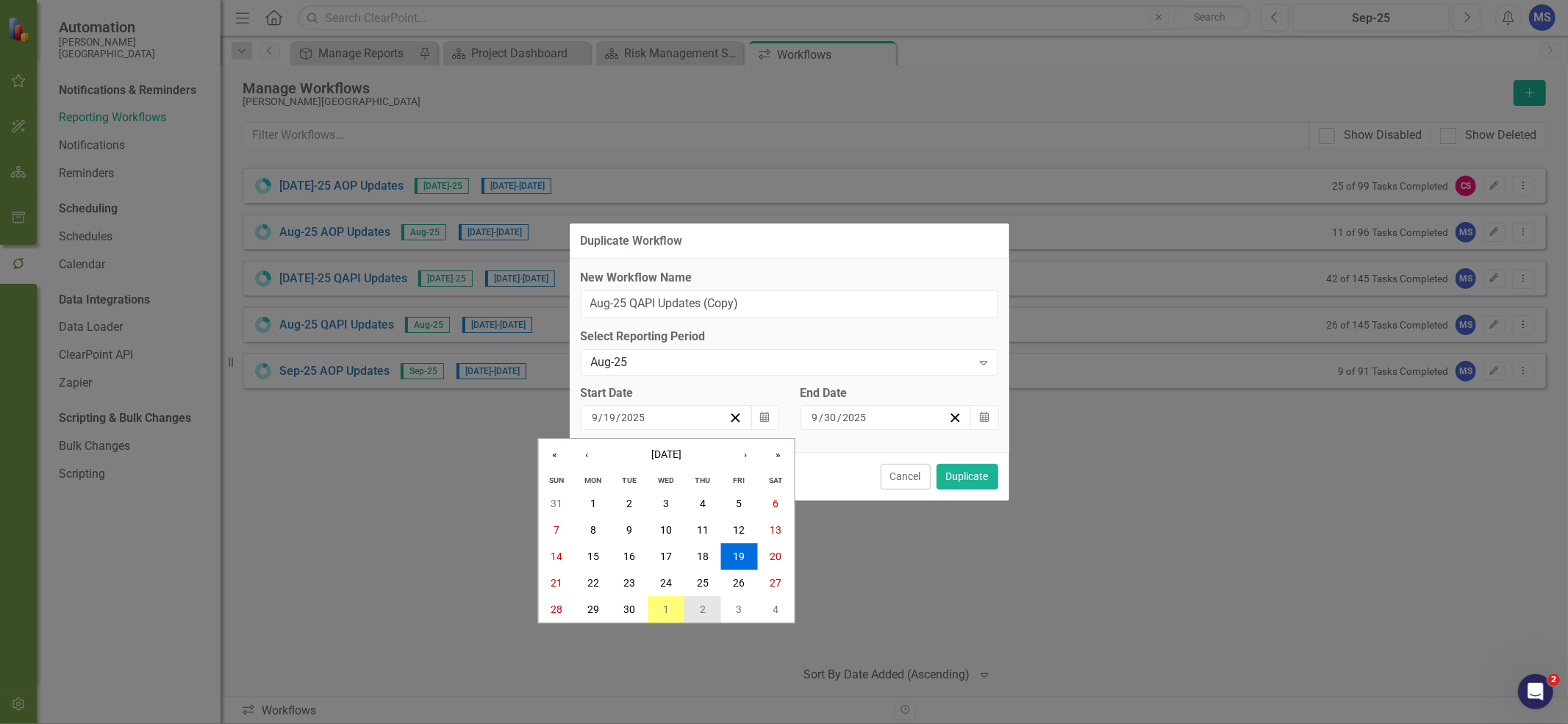
click at [696, 602] on button "2" at bounding box center [703, 609] width 37 height 26
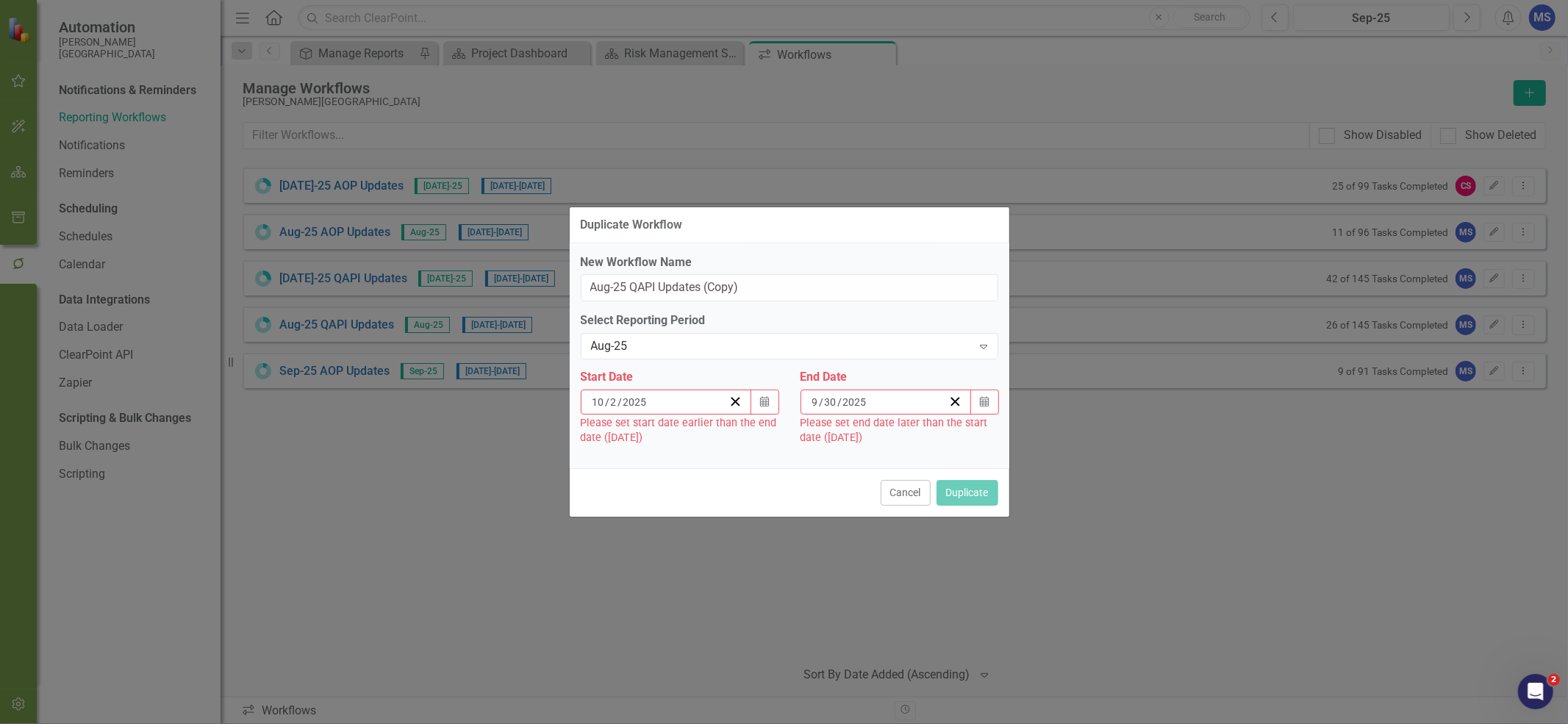
click at [981, 405] on icon "Calendar" at bounding box center [984, 402] width 9 height 10
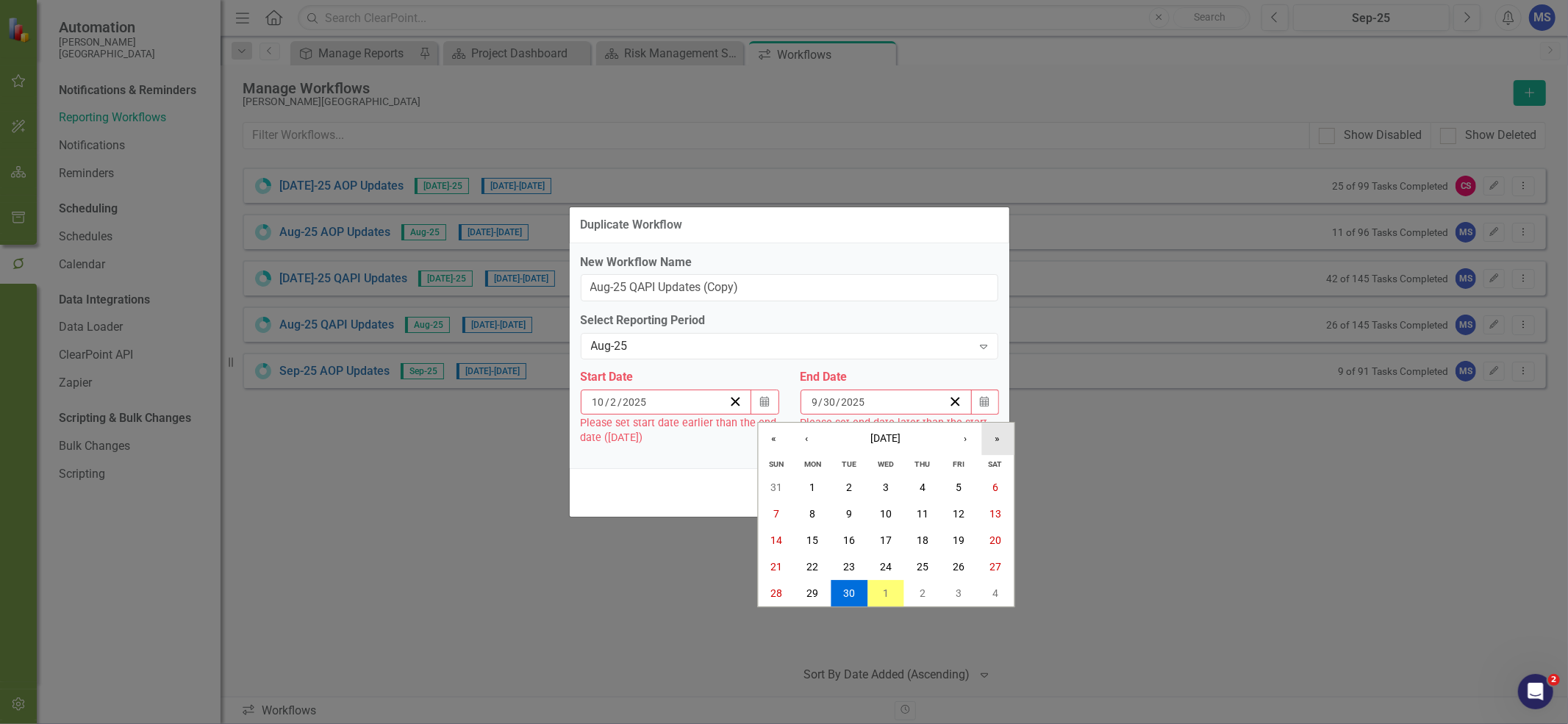
click at [995, 436] on button "»" at bounding box center [998, 439] width 32 height 32
click at [772, 440] on button "«" at bounding box center [774, 439] width 32 height 32
click at [959, 431] on button "›" at bounding box center [966, 439] width 32 height 32
click at [970, 518] on button "10" at bounding box center [959, 513] width 37 height 26
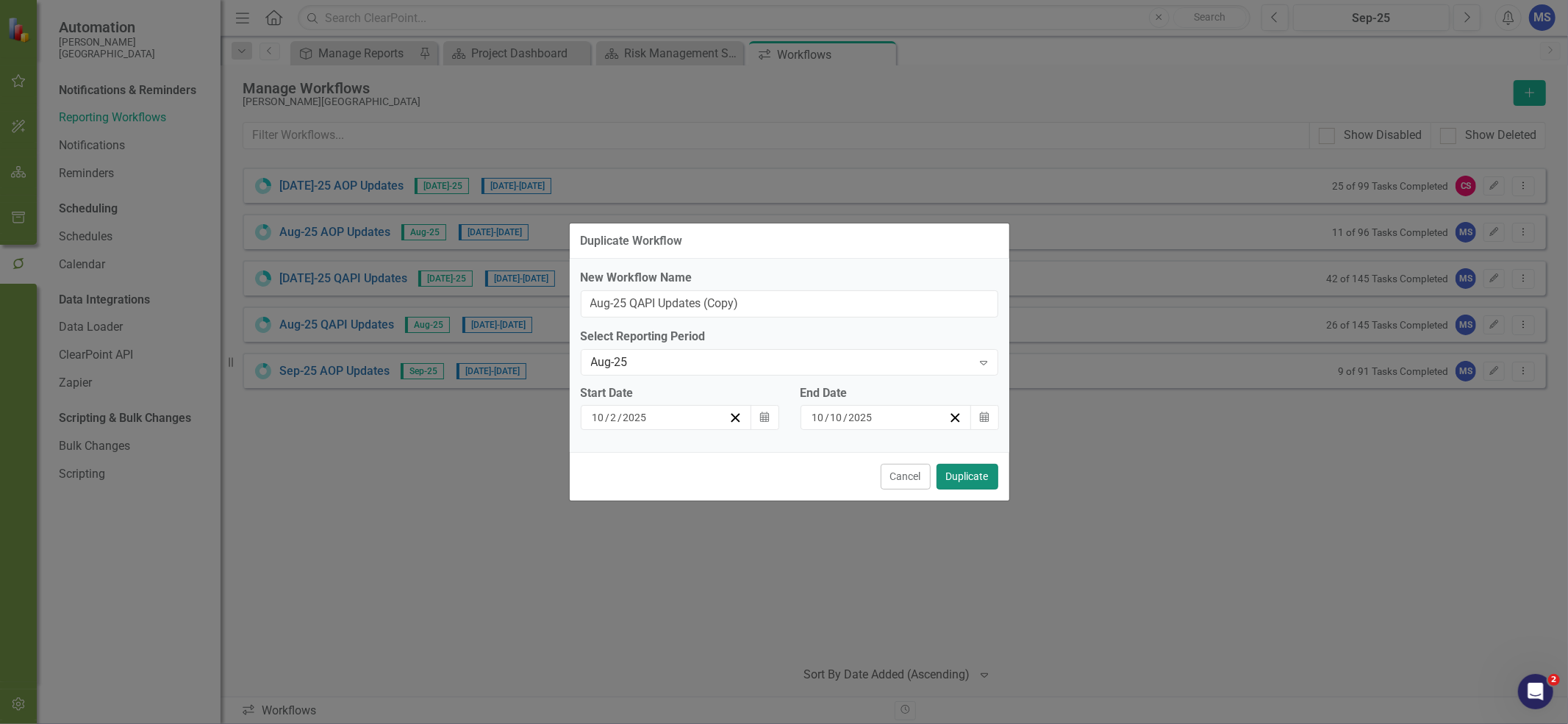
click at [981, 474] on button "Duplicate" at bounding box center [967, 475] width 61 height 26
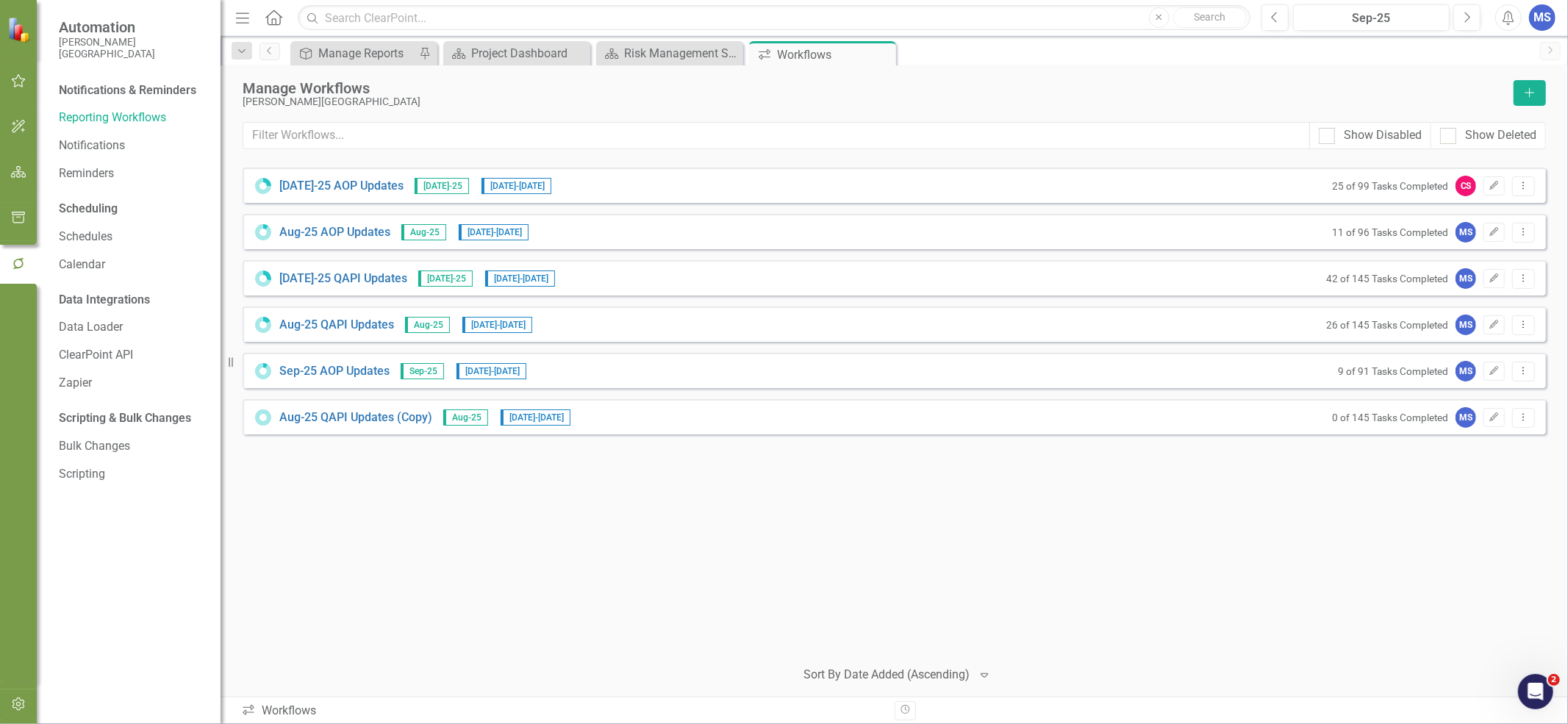
click at [1500, 421] on icon "Edit" at bounding box center [1494, 417] width 11 height 9
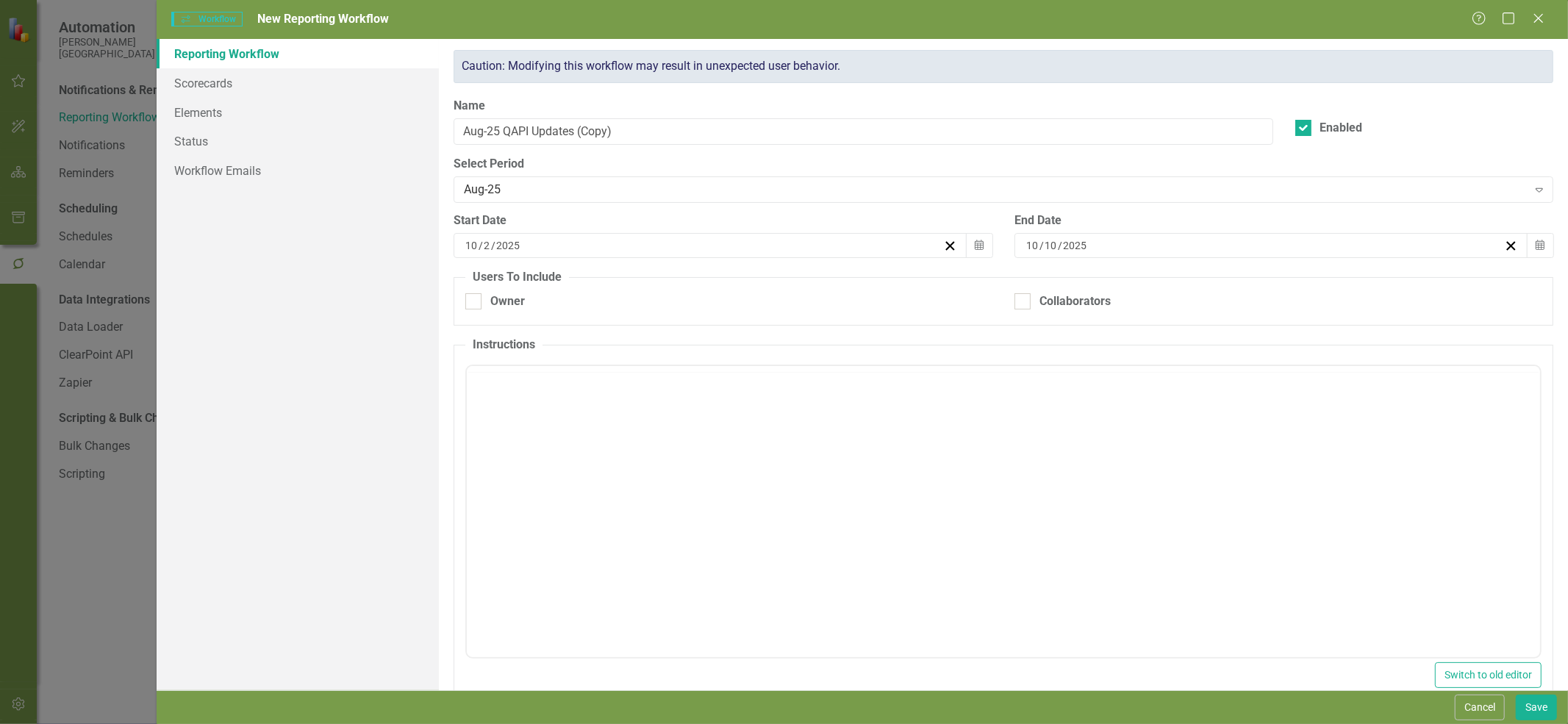
checkbox input "true"
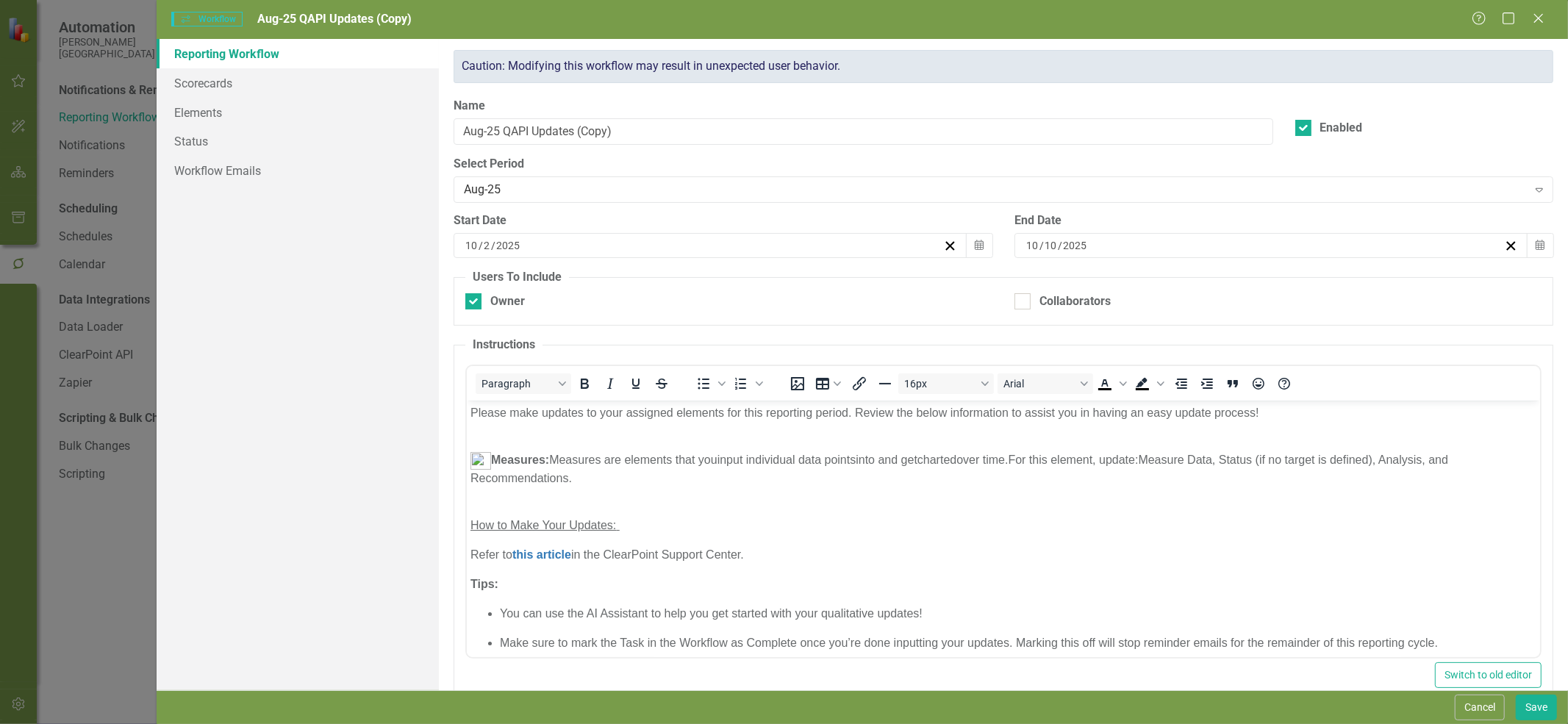
scroll to position [0, 0]
click at [204, 170] on link "Workflow Emails" at bounding box center [298, 170] width 282 height 29
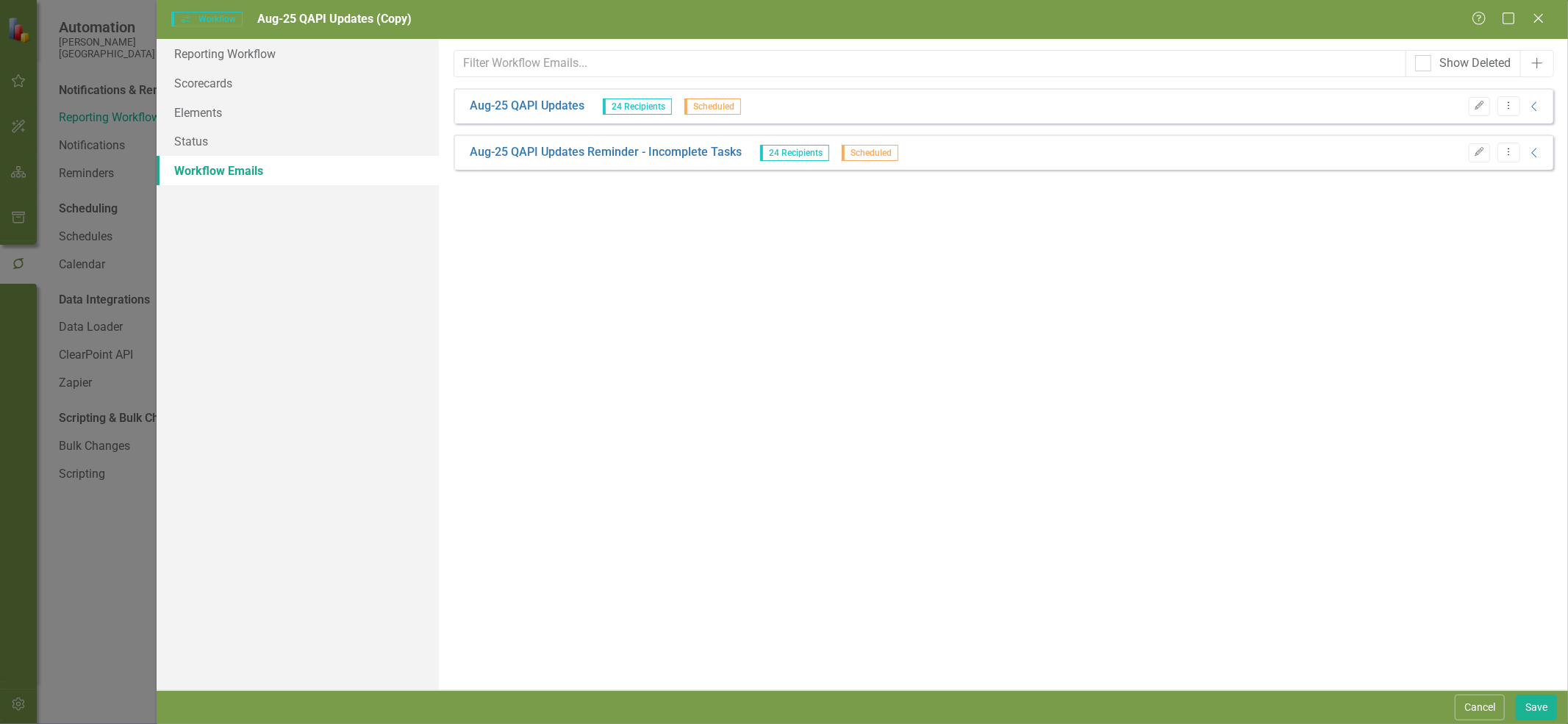
click at [1479, 104] on icon "Edit" at bounding box center [1480, 105] width 11 height 9
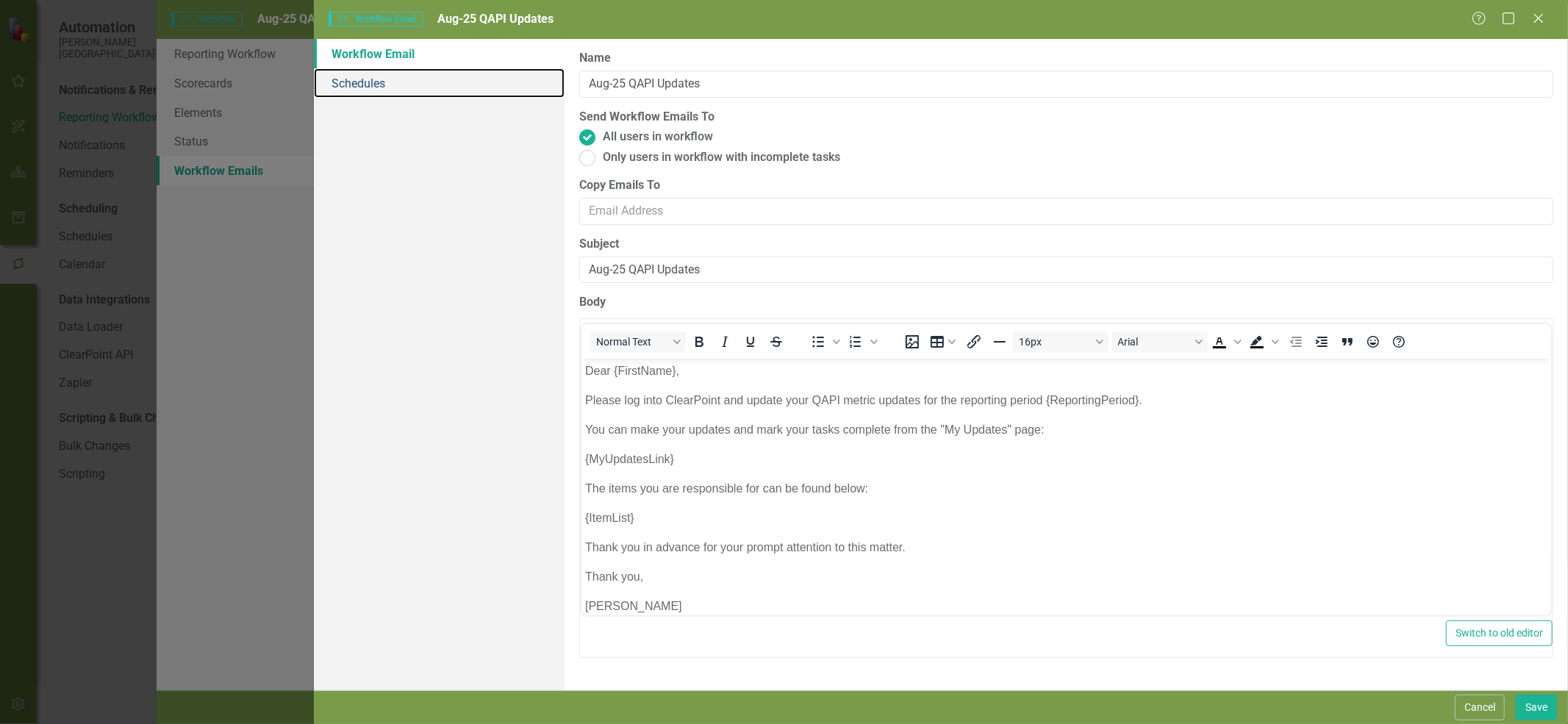
click at [372, 86] on link "Schedules" at bounding box center [439, 82] width 251 height 29
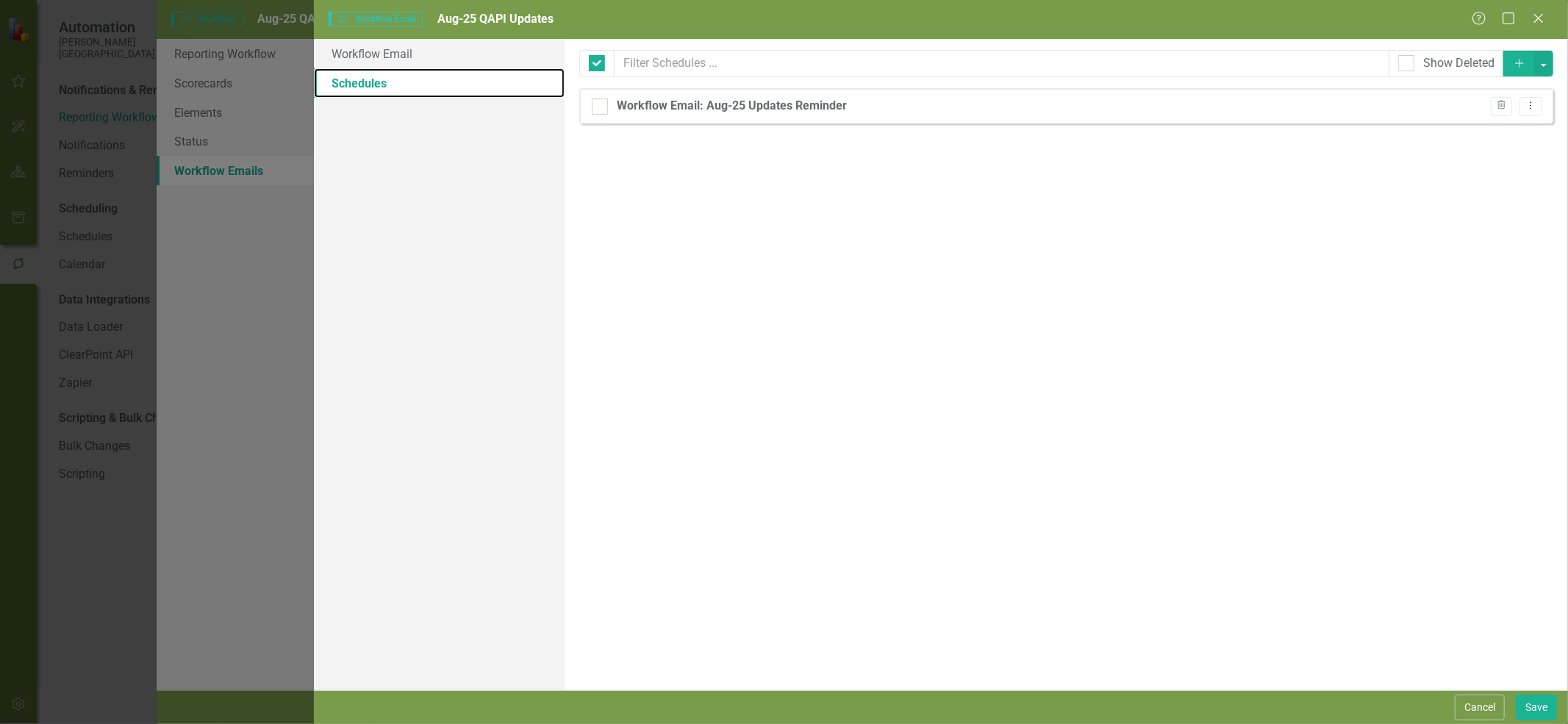
checkbox input "false"
click at [1535, 111] on icon "Dropdown Menu" at bounding box center [1530, 105] width 12 height 9
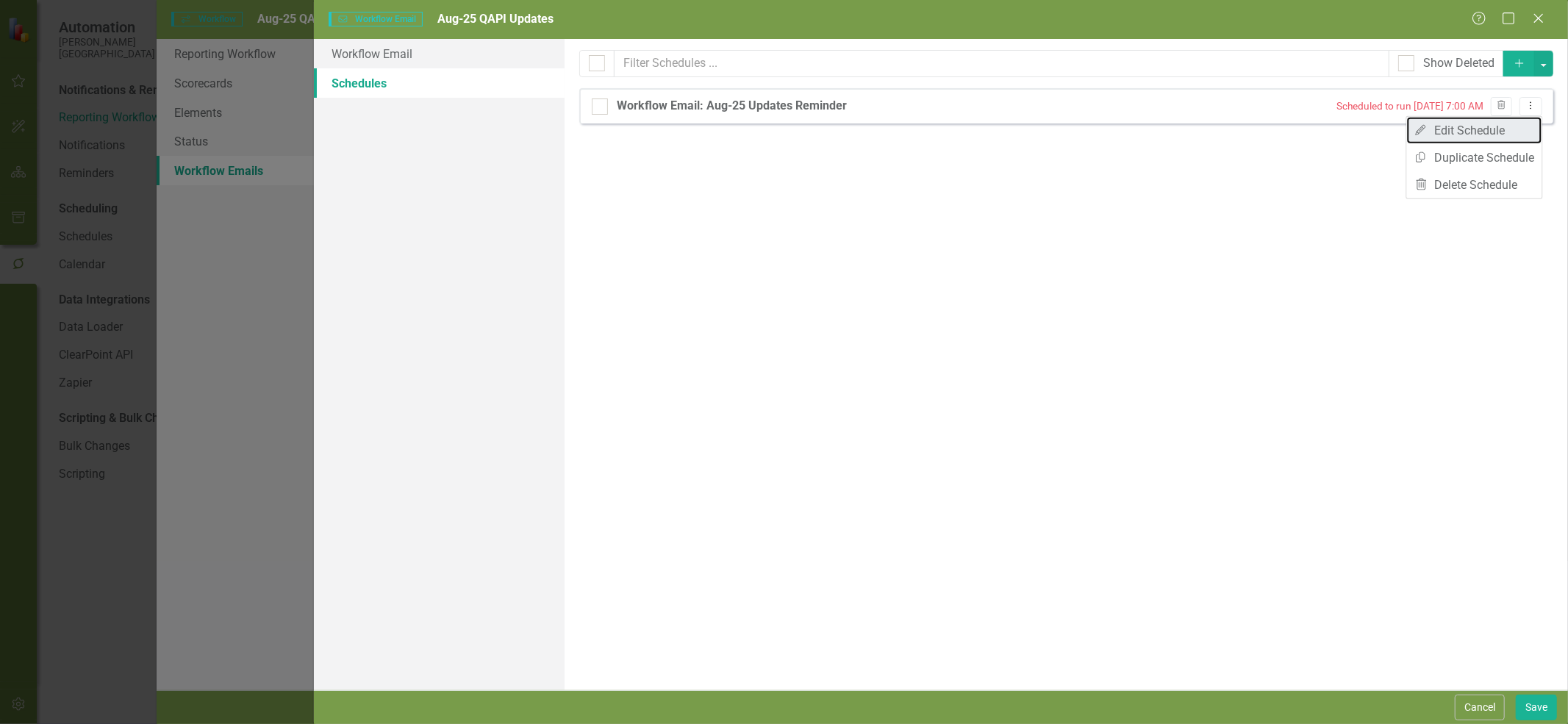
click at [1507, 129] on link "Edit Edit Schedule" at bounding box center [1474, 130] width 135 height 27
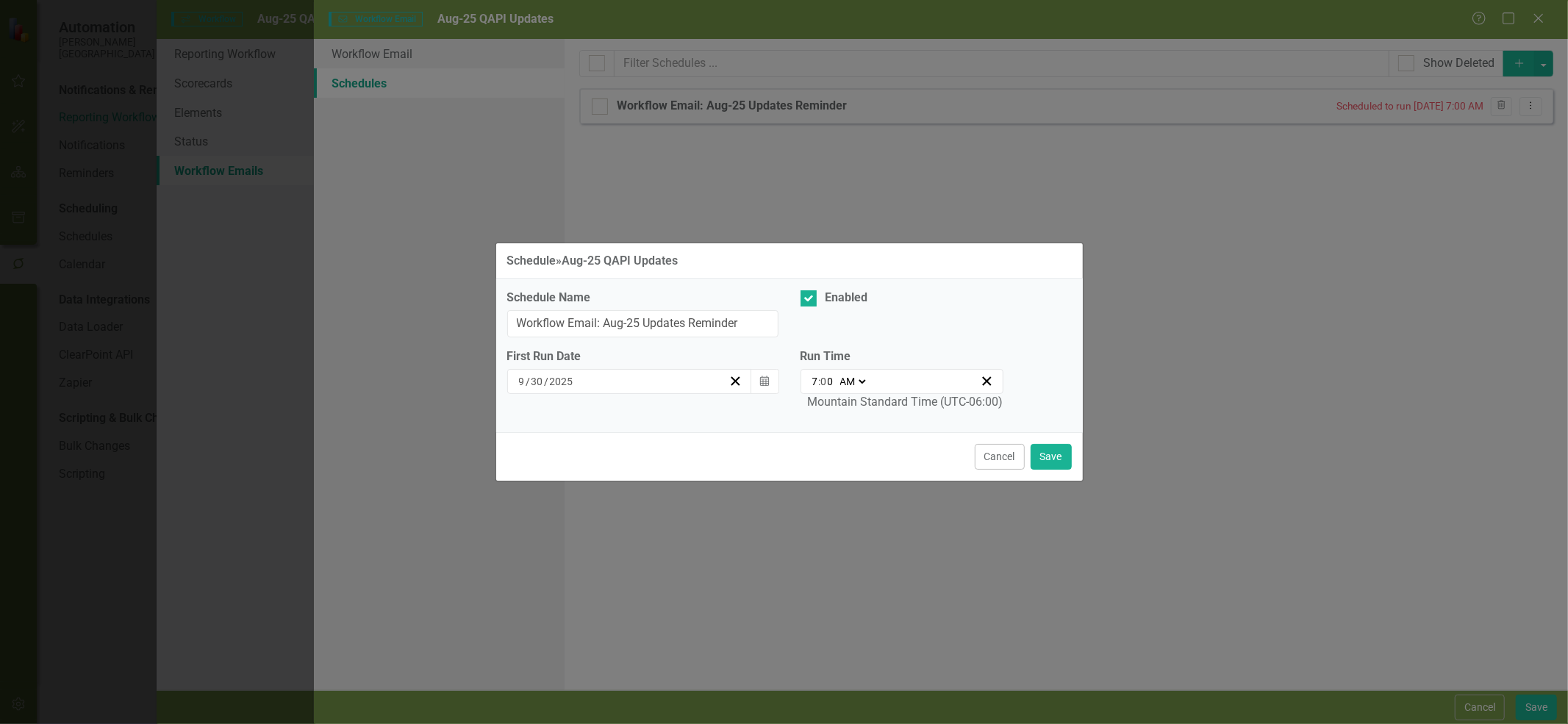
click at [1009, 457] on button "Cancel" at bounding box center [1000, 456] width 50 height 26
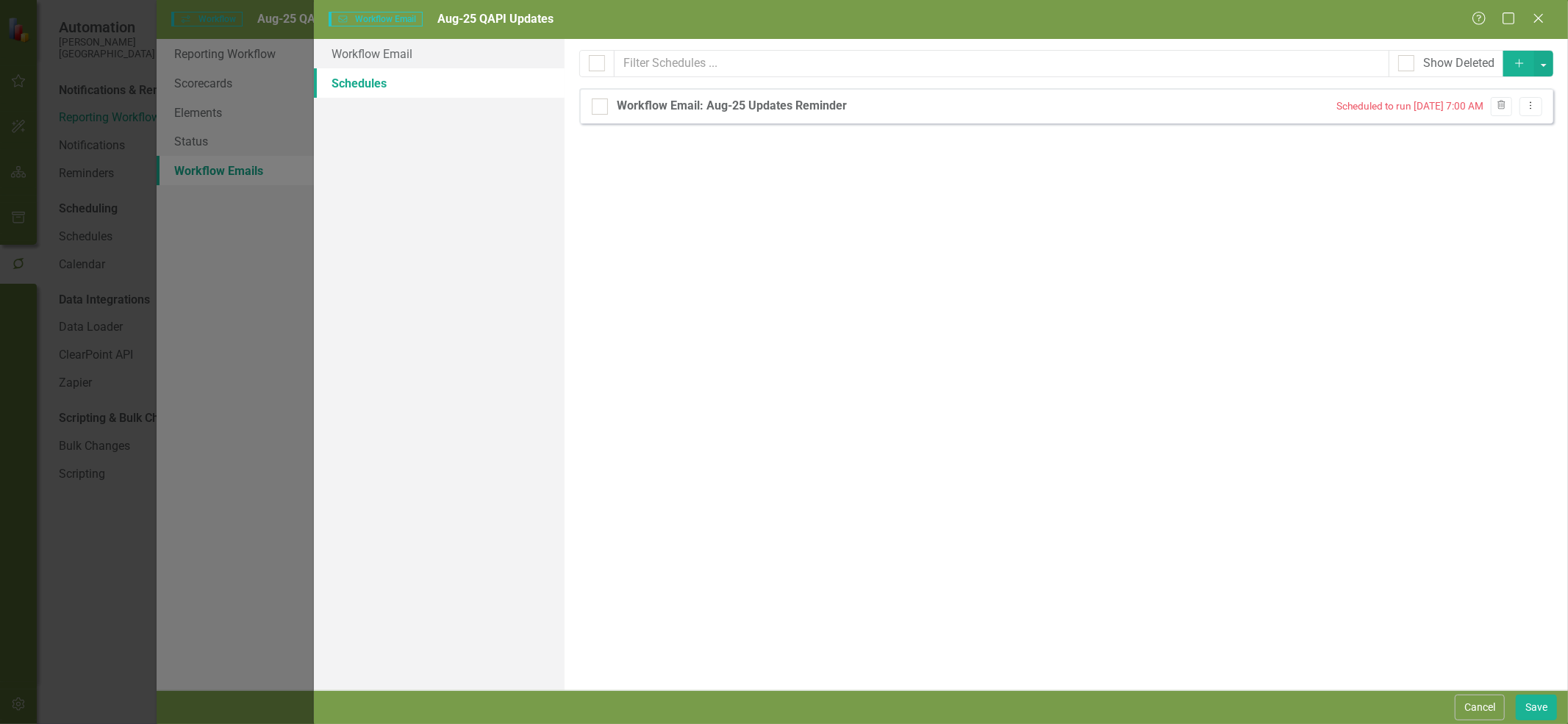
click at [1483, 708] on button "Cancel" at bounding box center [1479, 707] width 50 height 26
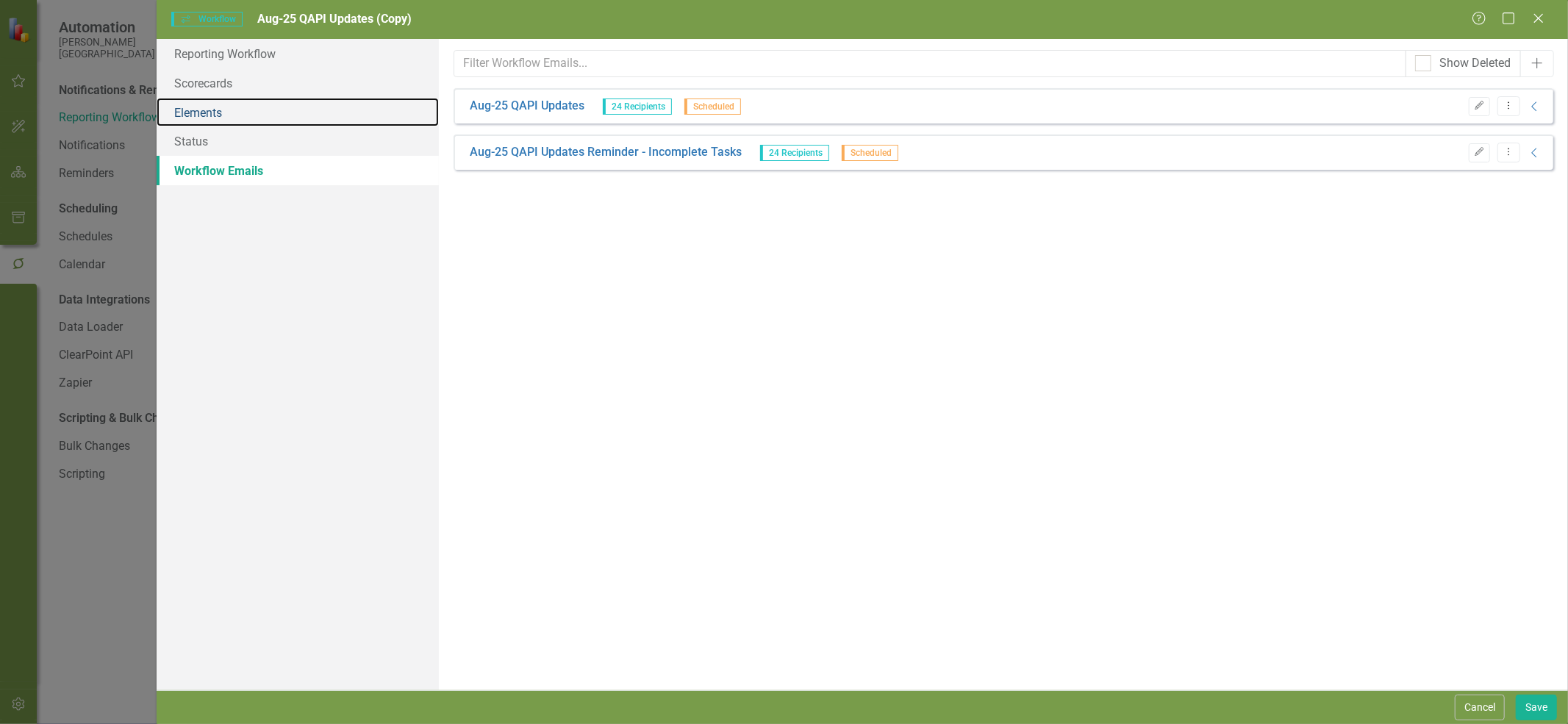
click at [220, 112] on link "Elements" at bounding box center [298, 112] width 282 height 29
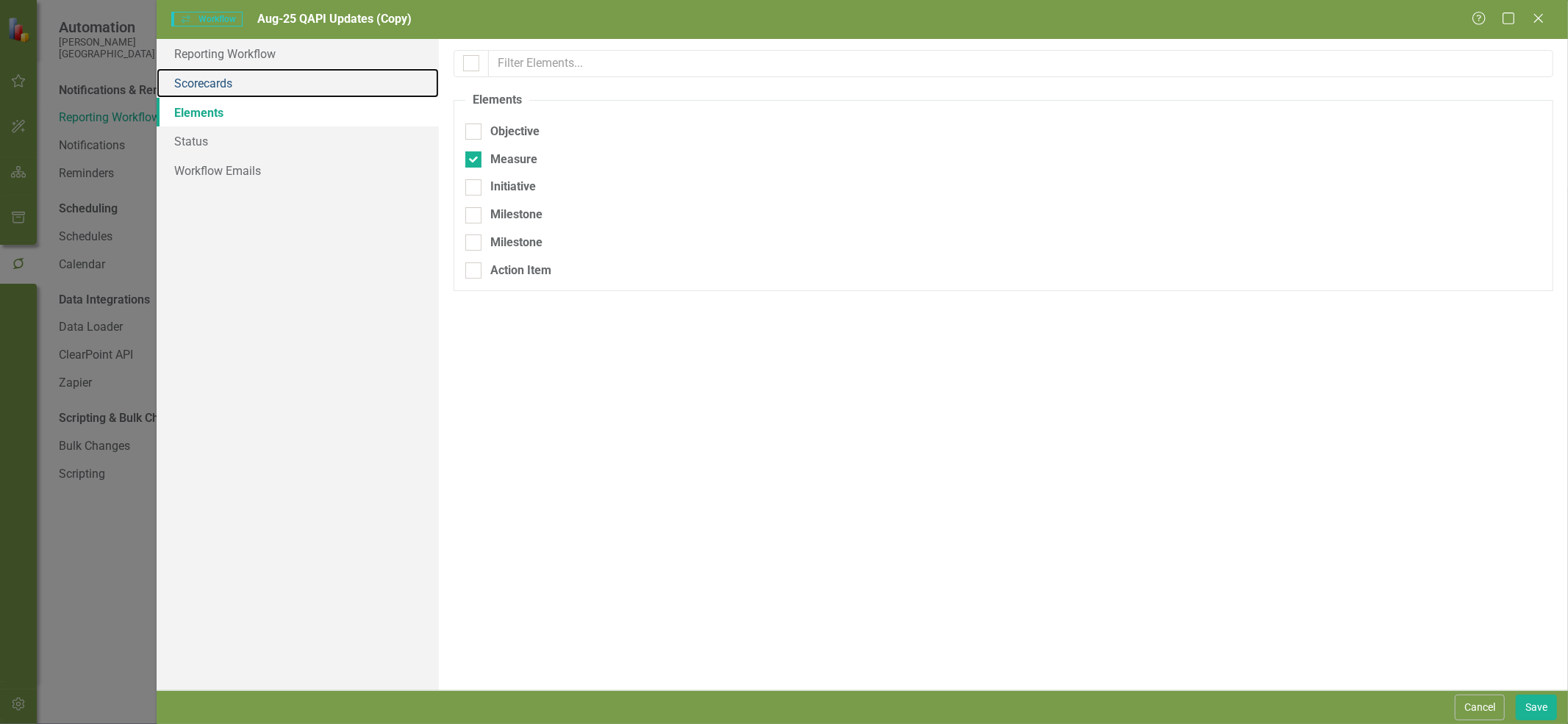
click at [254, 86] on link "Scorecards" at bounding box center [298, 82] width 282 height 29
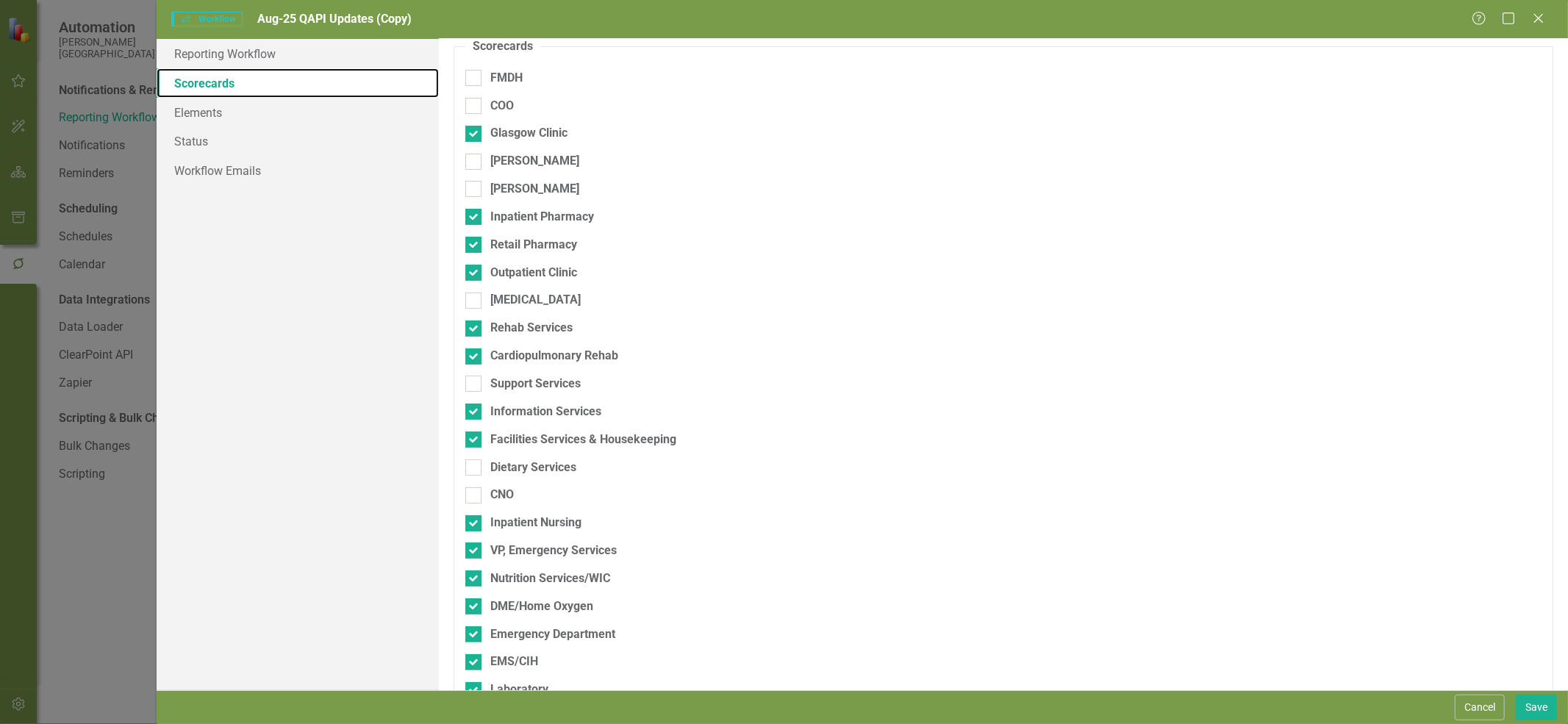
scroll to position [81, 0]
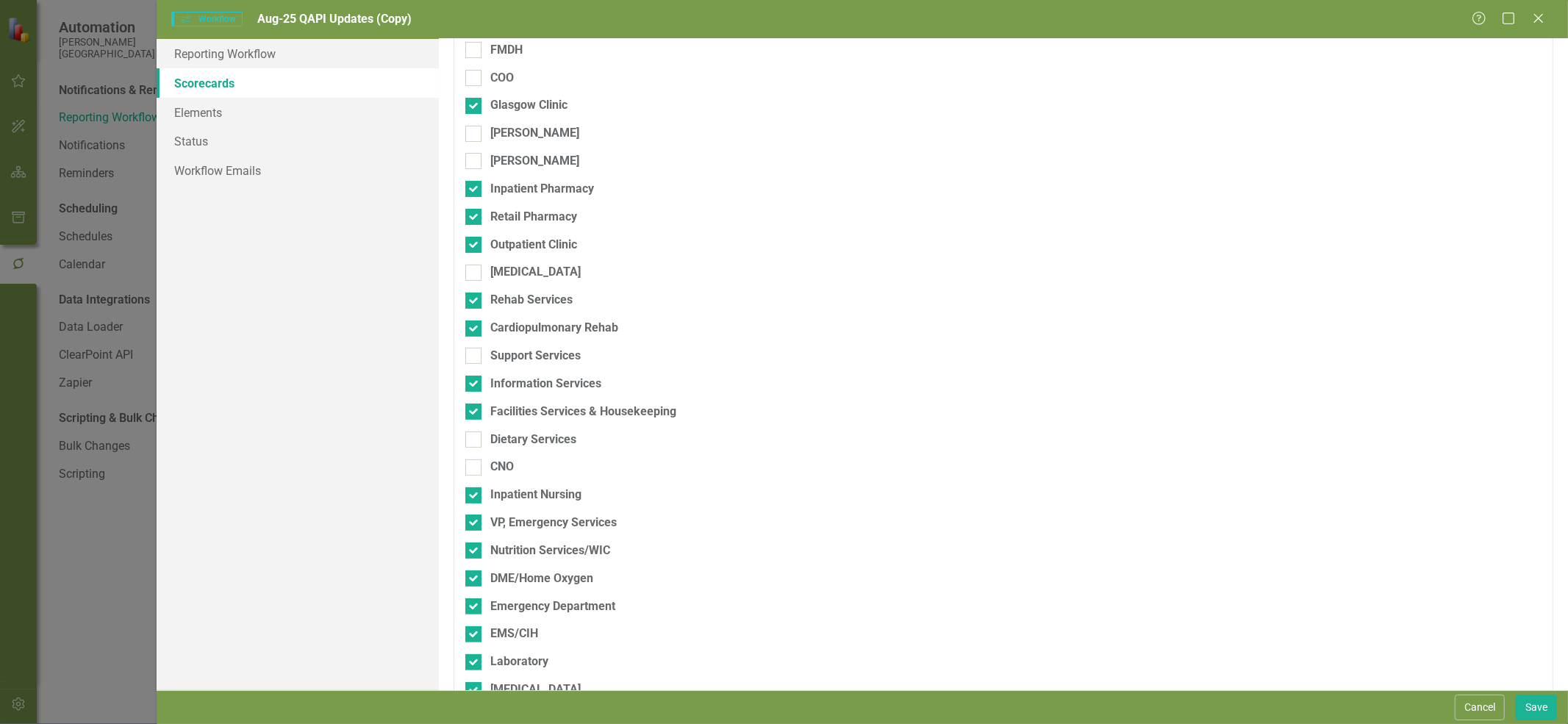
click at [510, 269] on div "[MEDICAL_DATA]" at bounding box center [535, 272] width 91 height 17
click at [475, 269] on input "[MEDICAL_DATA]" at bounding box center [470, 269] width 9 height 9
checkbox input "true"
click at [506, 246] on div "Outpatient Clinic" at bounding box center [533, 245] width 87 height 17
click at [475, 246] on input "Outpatient Clinic" at bounding box center [470, 241] width 9 height 9
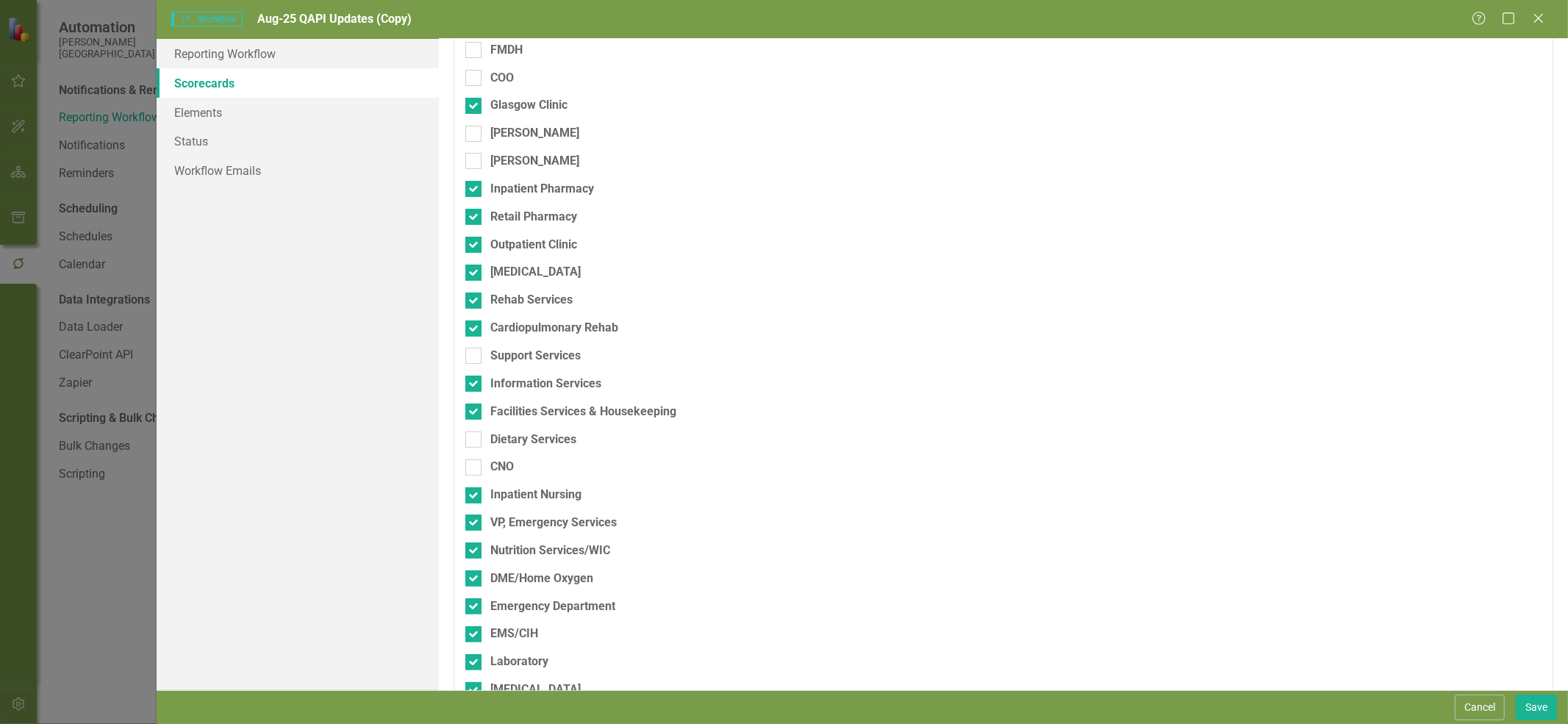
checkbox input "false"
click at [506, 213] on div "Retail Pharmacy" at bounding box center [533, 217] width 87 height 17
click at [475, 213] on input "Retail Pharmacy" at bounding box center [470, 214] width 9 height 9
checkbox input "false"
click at [506, 191] on div "Inpatient Pharmacy" at bounding box center [542, 189] width 104 height 17
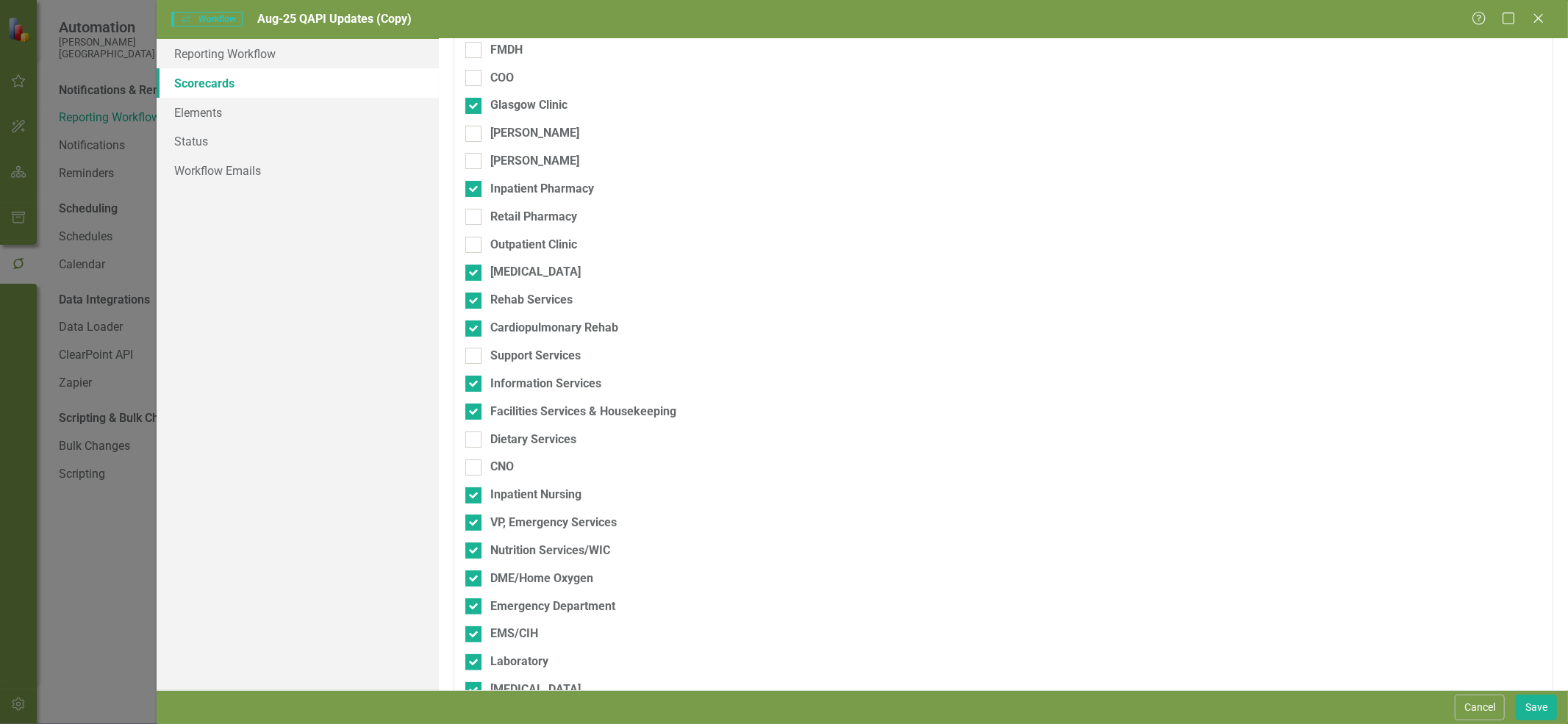
click at [475, 190] on input "Inpatient Pharmacy" at bounding box center [470, 185] width 9 height 9
checkbox input "false"
click at [497, 109] on div "Glasgow Clinic" at bounding box center [529, 106] width 78 height 17
click at [475, 107] on input "Glasgow Clinic" at bounding box center [470, 102] width 9 height 9
checkbox input "false"
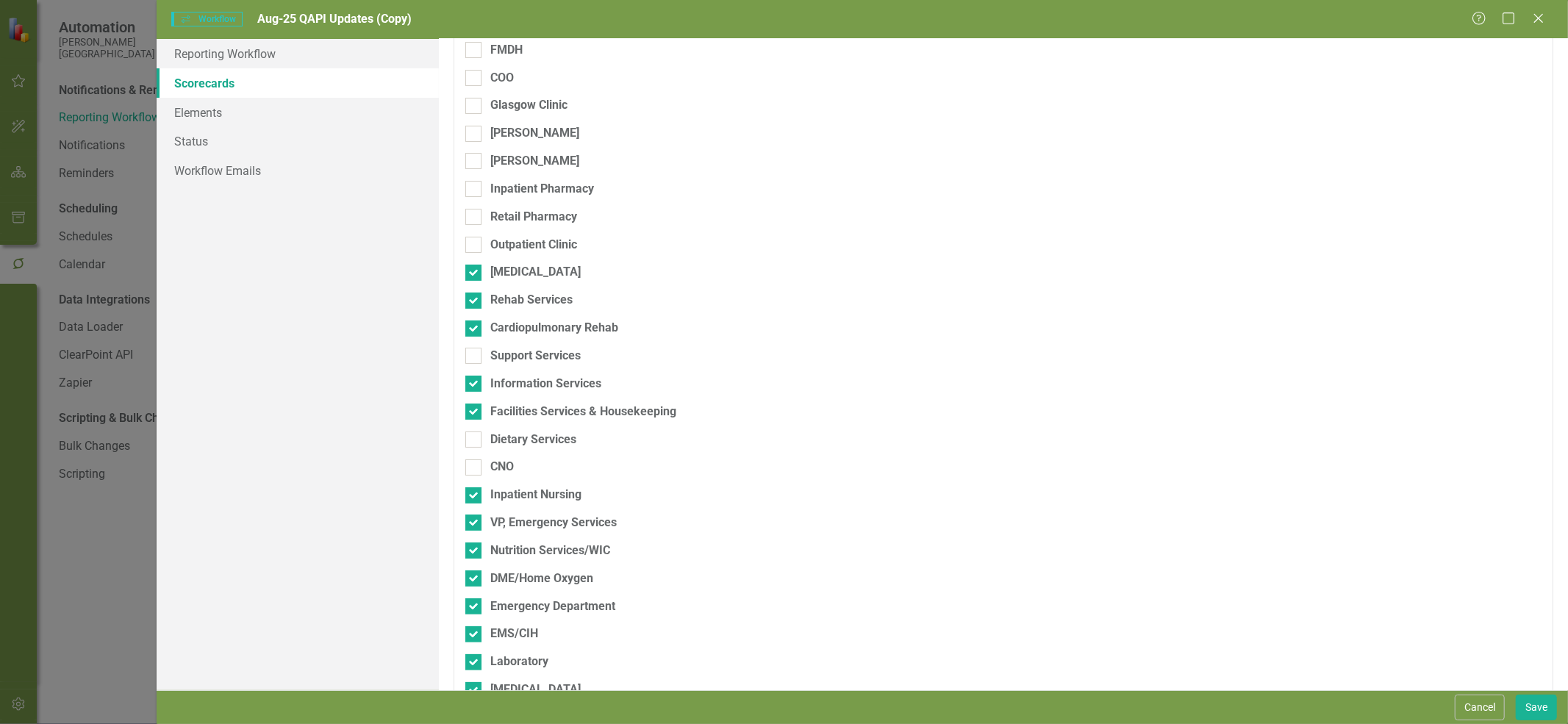
click at [535, 302] on div "Rehab Services" at bounding box center [531, 301] width 82 height 17
click at [475, 302] on input "Rehab Services" at bounding box center [470, 297] width 9 height 9
checkbox input "false"
click at [523, 332] on div "Cardiopulmonary Rehab" at bounding box center [553, 328] width 128 height 17
click at [475, 330] on input "Cardiopulmonary Rehab" at bounding box center [470, 325] width 9 height 9
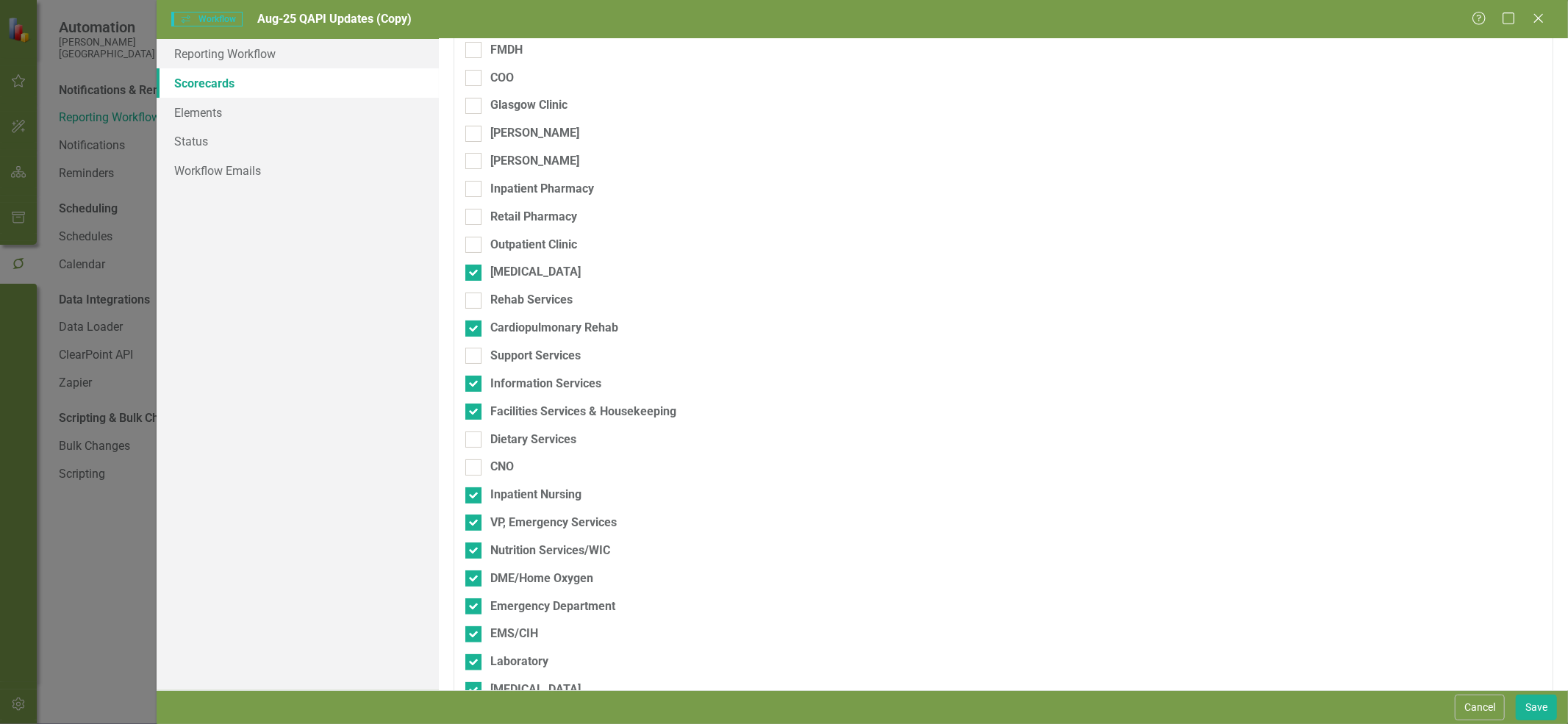
checkbox input "false"
click at [523, 378] on div "Information Services" at bounding box center [545, 384] width 111 height 17
click at [475, 378] on input "Information Services" at bounding box center [470, 380] width 9 height 9
checkbox input "false"
click at [520, 407] on div "Facilities Services & Housekeeping" at bounding box center [583, 412] width 186 height 17
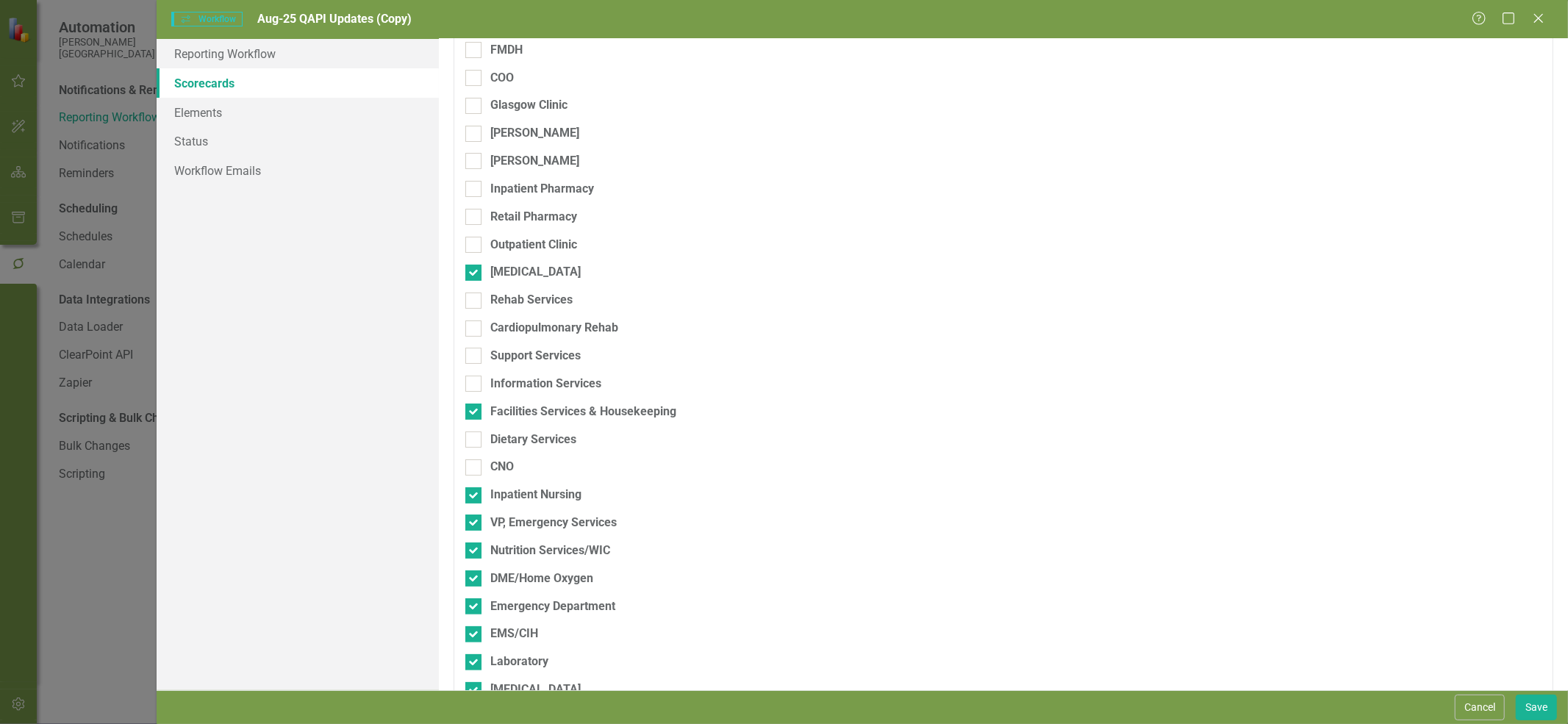
click at [475, 407] on input "Facilities Services & Housekeeping" at bounding box center [470, 408] width 9 height 9
checkbox input "false"
click at [523, 446] on div "Dietary Services" at bounding box center [532, 440] width 86 height 17
click at [475, 440] on input "Dietary Services" at bounding box center [470, 436] width 9 height 9
checkbox input "true"
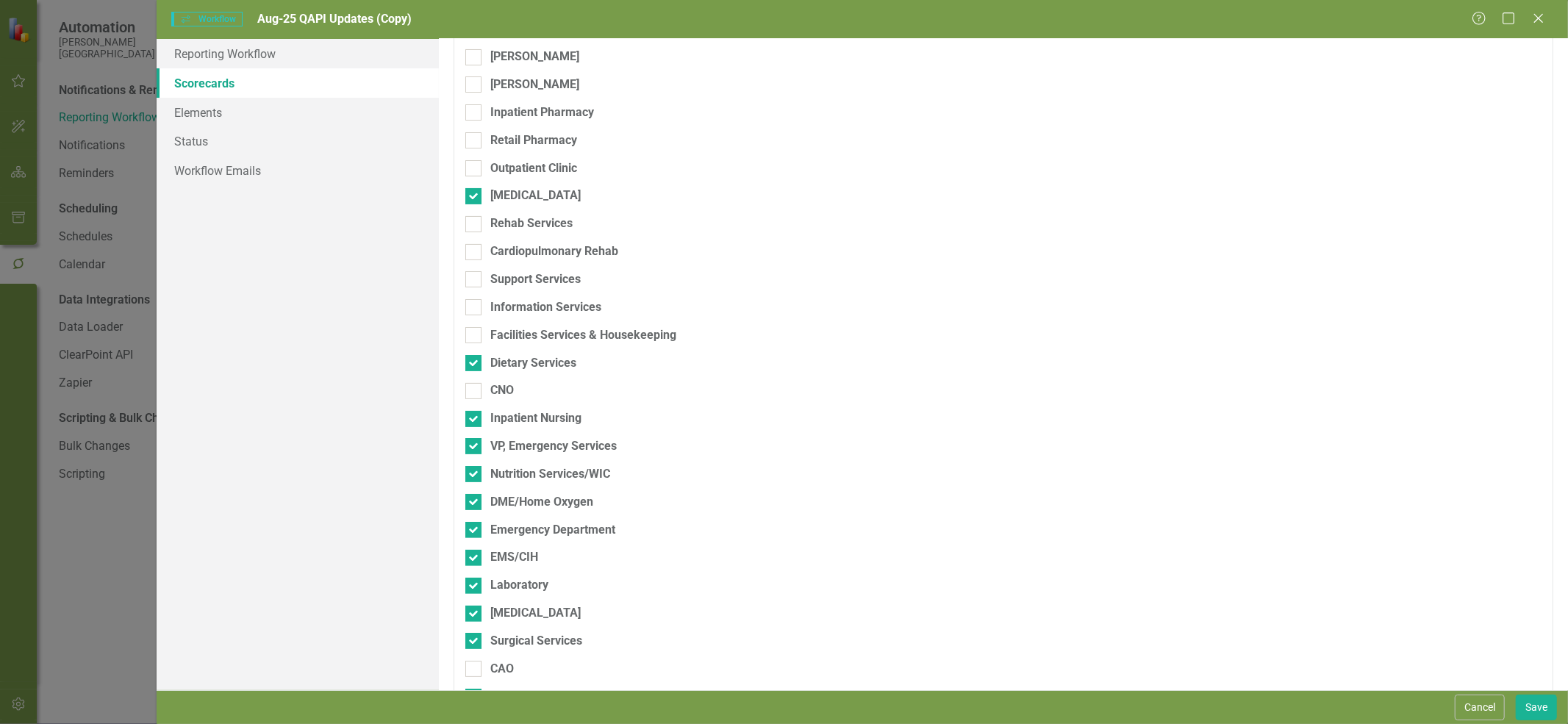
scroll to position [245, 0]
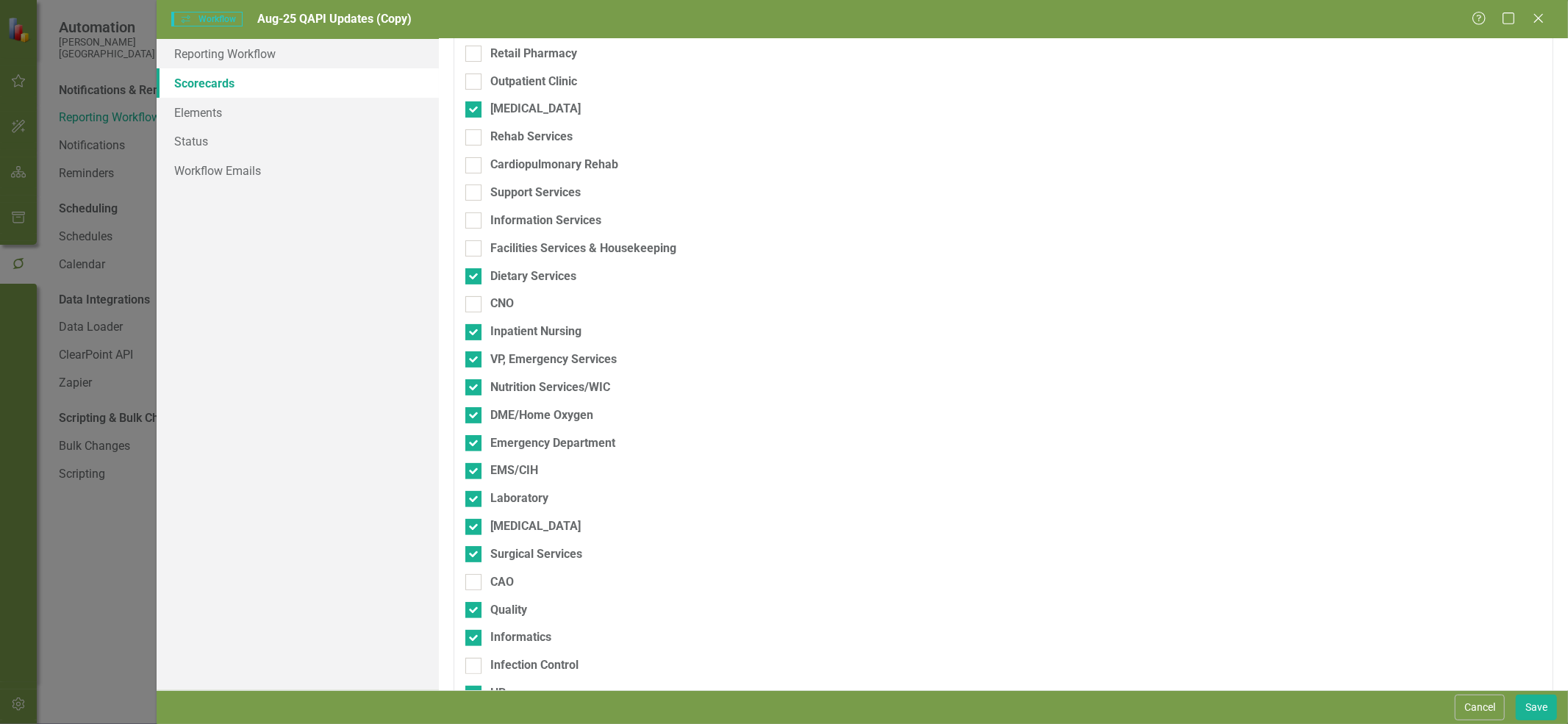
click at [543, 248] on div "Facilities Services & Housekeeping" at bounding box center [583, 249] width 186 height 17
click at [475, 248] on input "Facilities Services & Housekeeping" at bounding box center [470, 245] width 9 height 9
checkbox input "true"
click at [566, 332] on div "Inpatient Nursing" at bounding box center [535, 332] width 91 height 17
click at [475, 332] on input "Inpatient Nursing" at bounding box center [470, 329] width 9 height 9
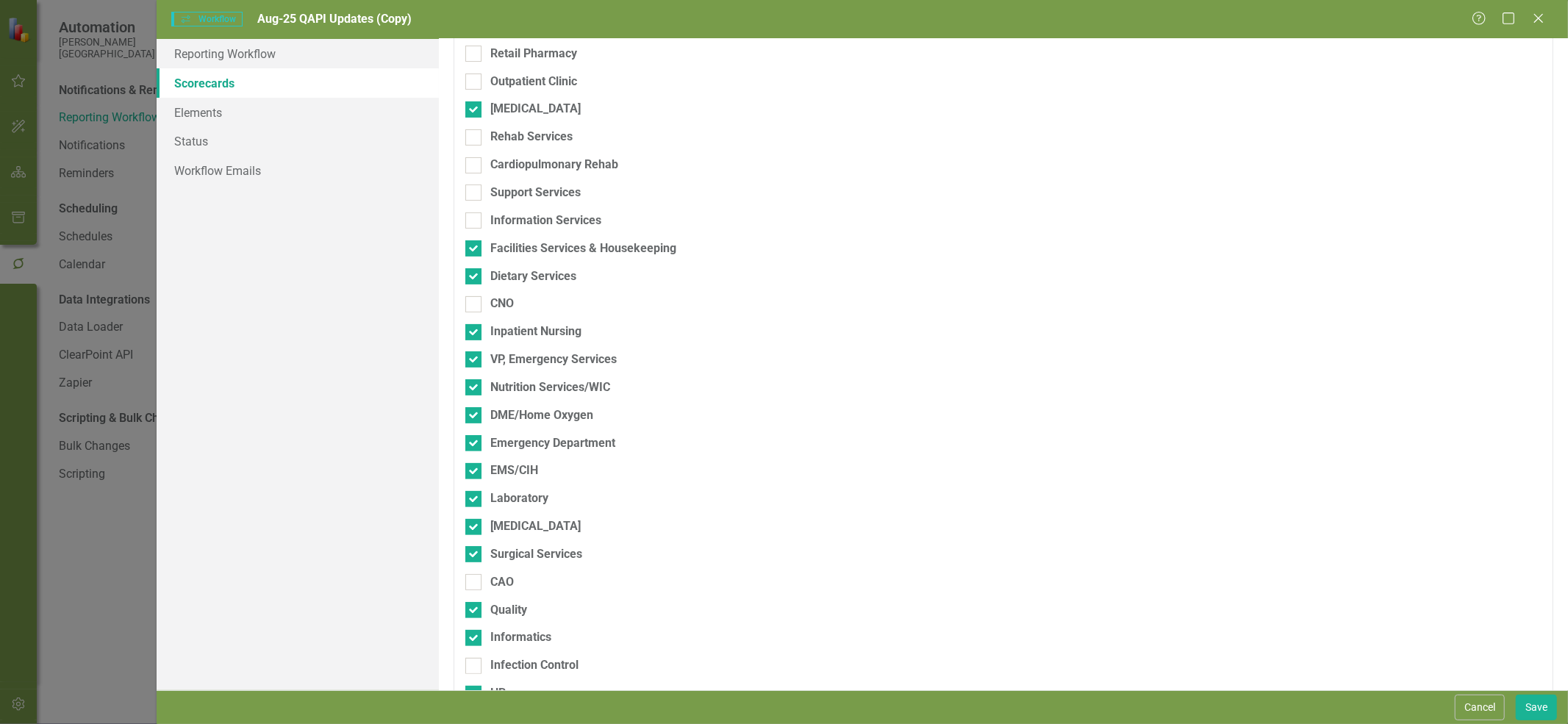
checkbox input "false"
click at [547, 365] on div "VP, Emergency Services" at bounding box center [553, 360] width 127 height 17
click at [475, 361] on input "VP, Emergency Services" at bounding box center [470, 356] width 9 height 9
checkbox input "false"
click at [541, 394] on div "Nutrition Services/WIC" at bounding box center [549, 388] width 120 height 17
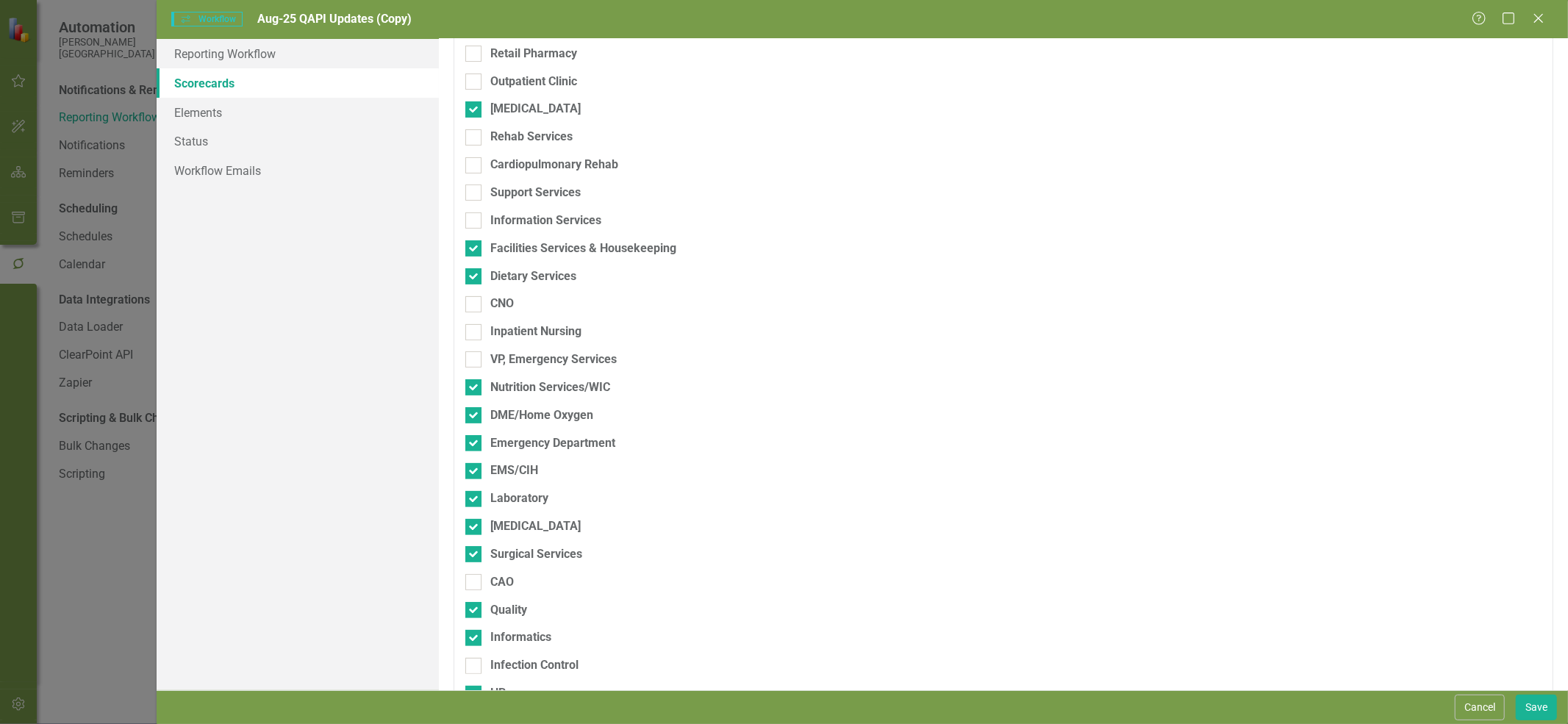
click at [475, 388] on input "Nutrition Services/WIC" at bounding box center [470, 384] width 9 height 9
checkbox input "false"
click at [540, 415] on div "DME/Home Oxygen" at bounding box center [541, 416] width 103 height 17
click at [475, 415] on input "DME/Home Oxygen" at bounding box center [470, 412] width 9 height 9
checkbox input "false"
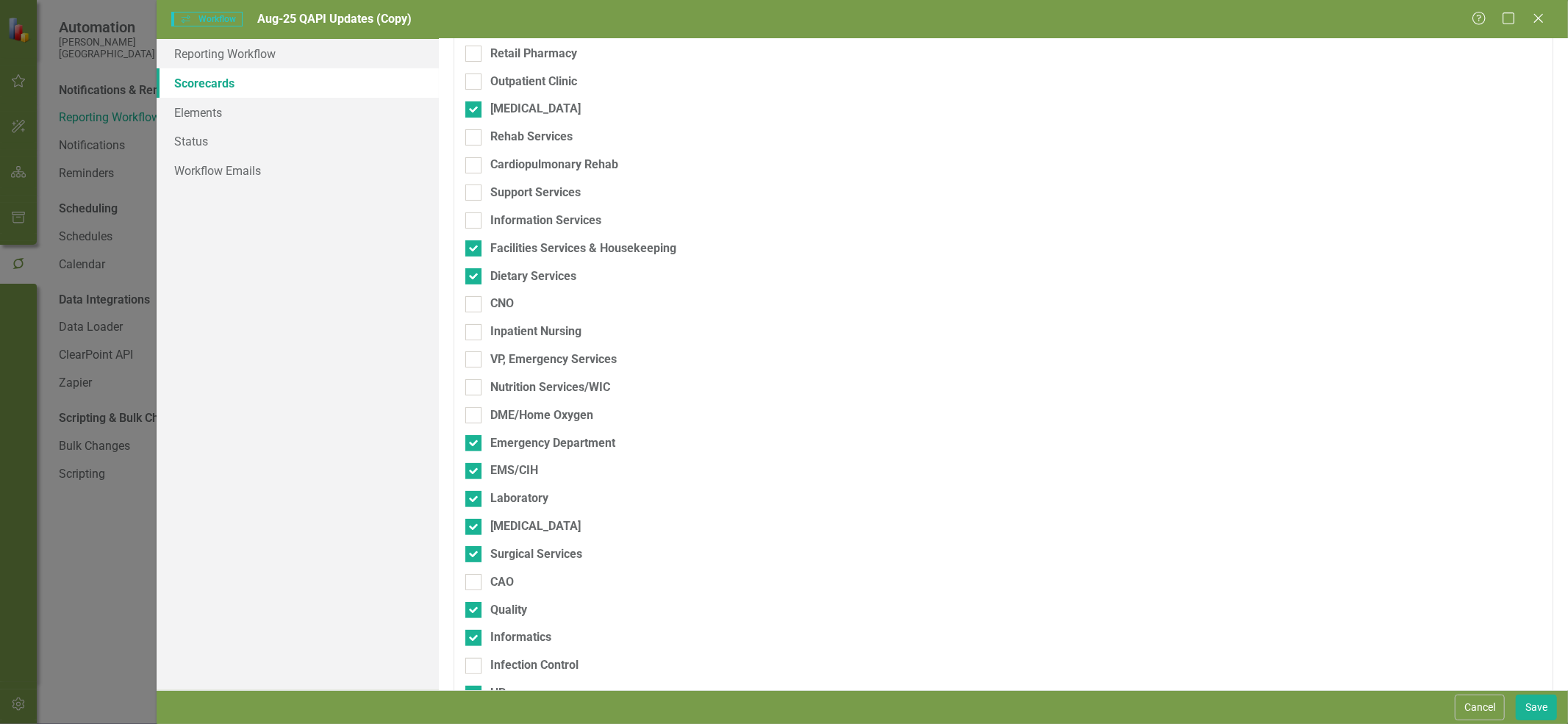
click at [540, 446] on div "Emergency Department" at bounding box center [552, 443] width 125 height 17
click at [475, 444] on input "Emergency Department" at bounding box center [470, 440] width 9 height 9
checkbox input "false"
click at [522, 474] on div "EMS/CIH" at bounding box center [514, 471] width 48 height 17
click at [475, 473] on input "EMS/CIH" at bounding box center [470, 468] width 9 height 9
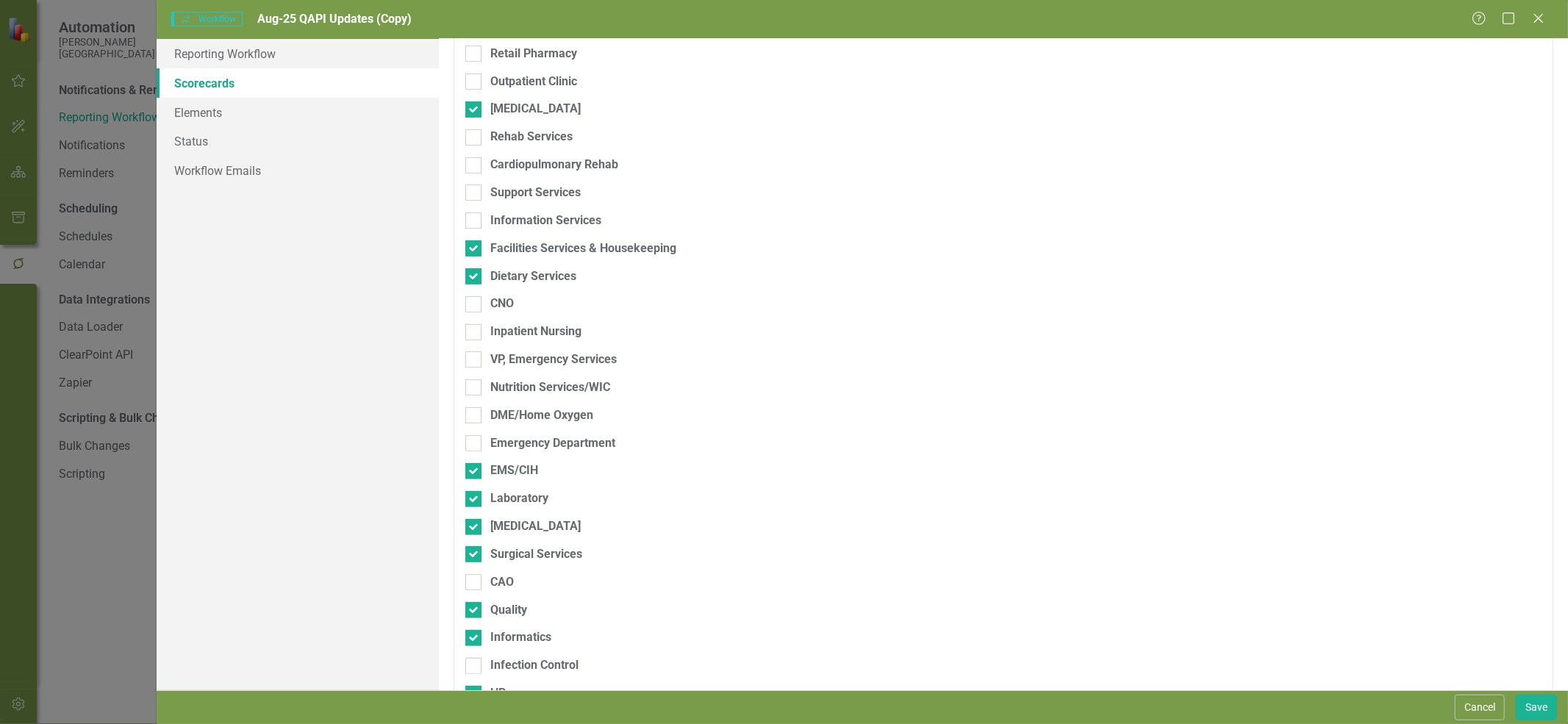
checkbox input "false"
click at [522, 500] on div "Laboratory" at bounding box center [518, 498] width 58 height 17
click at [475, 500] on input "Laboratory" at bounding box center [470, 495] width 9 height 9
checkbox input "false"
click at [515, 526] on div "[MEDICAL_DATA]" at bounding box center [535, 526] width 91 height 17
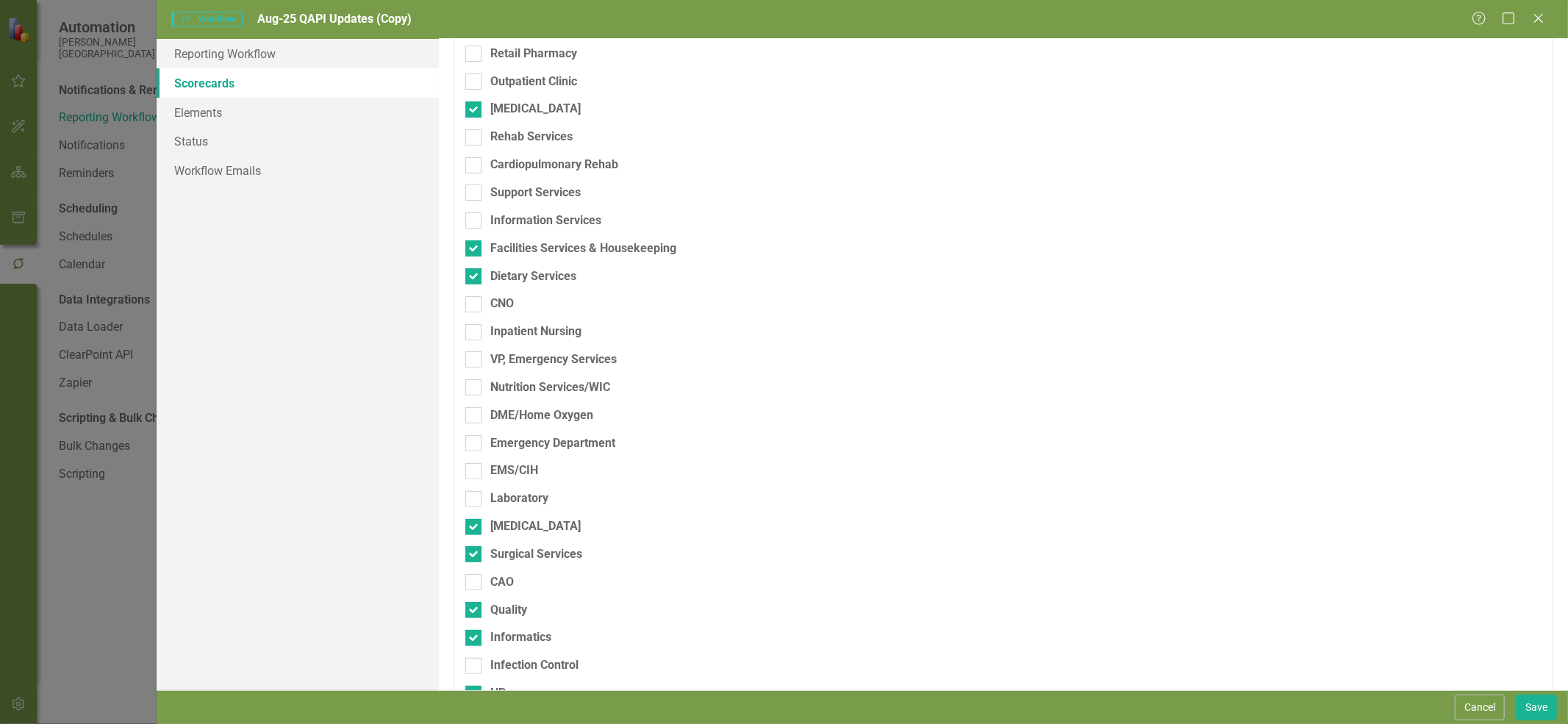
click at [475, 526] on input "[MEDICAL_DATA]" at bounding box center [470, 524] width 9 height 9
checkbox input "false"
click at [516, 552] on div "Surgical Services" at bounding box center [535, 555] width 92 height 17
click at [475, 552] on input "Surgical Services" at bounding box center [470, 551] width 9 height 9
checkbox input "false"
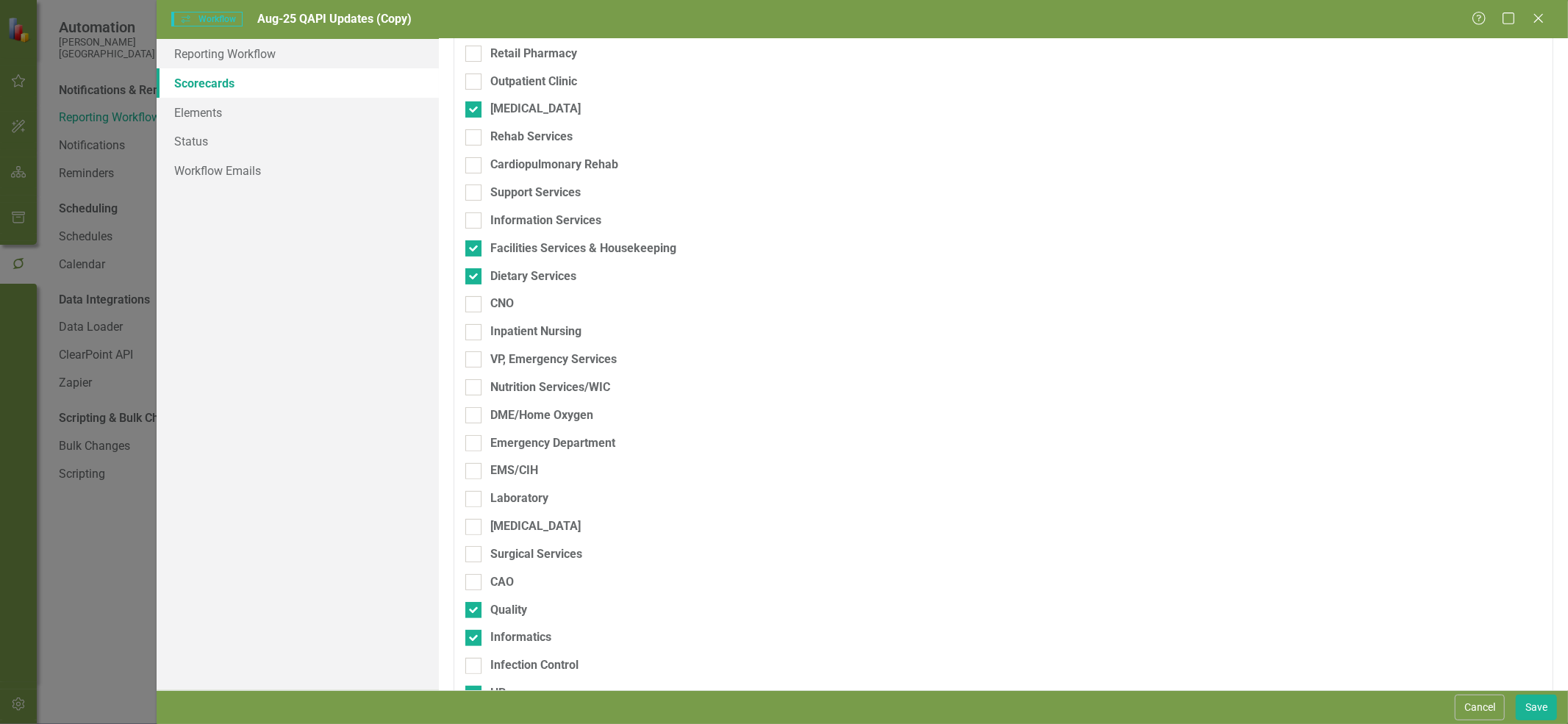
click at [502, 615] on div "Quality" at bounding box center [508, 611] width 37 height 17
click at [475, 612] on input "Quality" at bounding box center [470, 607] width 9 height 9
checkbox input "false"
click at [509, 642] on div "Informatics" at bounding box center [520, 637] width 61 height 17
click at [475, 639] on input "Informatics" at bounding box center [470, 634] width 9 height 9
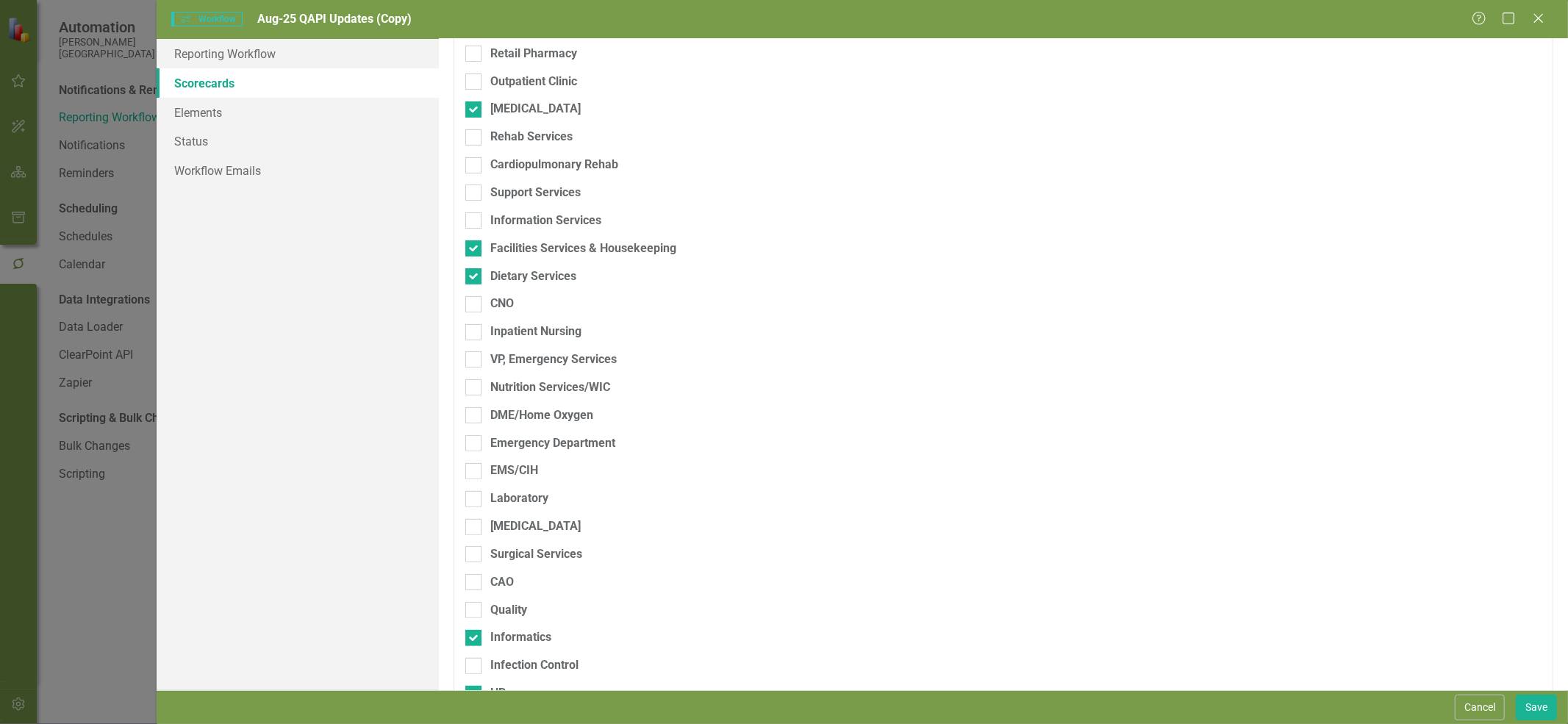
checkbox input "false"
click at [510, 668] on div "Infection Control" at bounding box center [533, 665] width 88 height 17
click at [475, 667] on input "Infection Control" at bounding box center [470, 663] width 9 height 9
checkbox input "true"
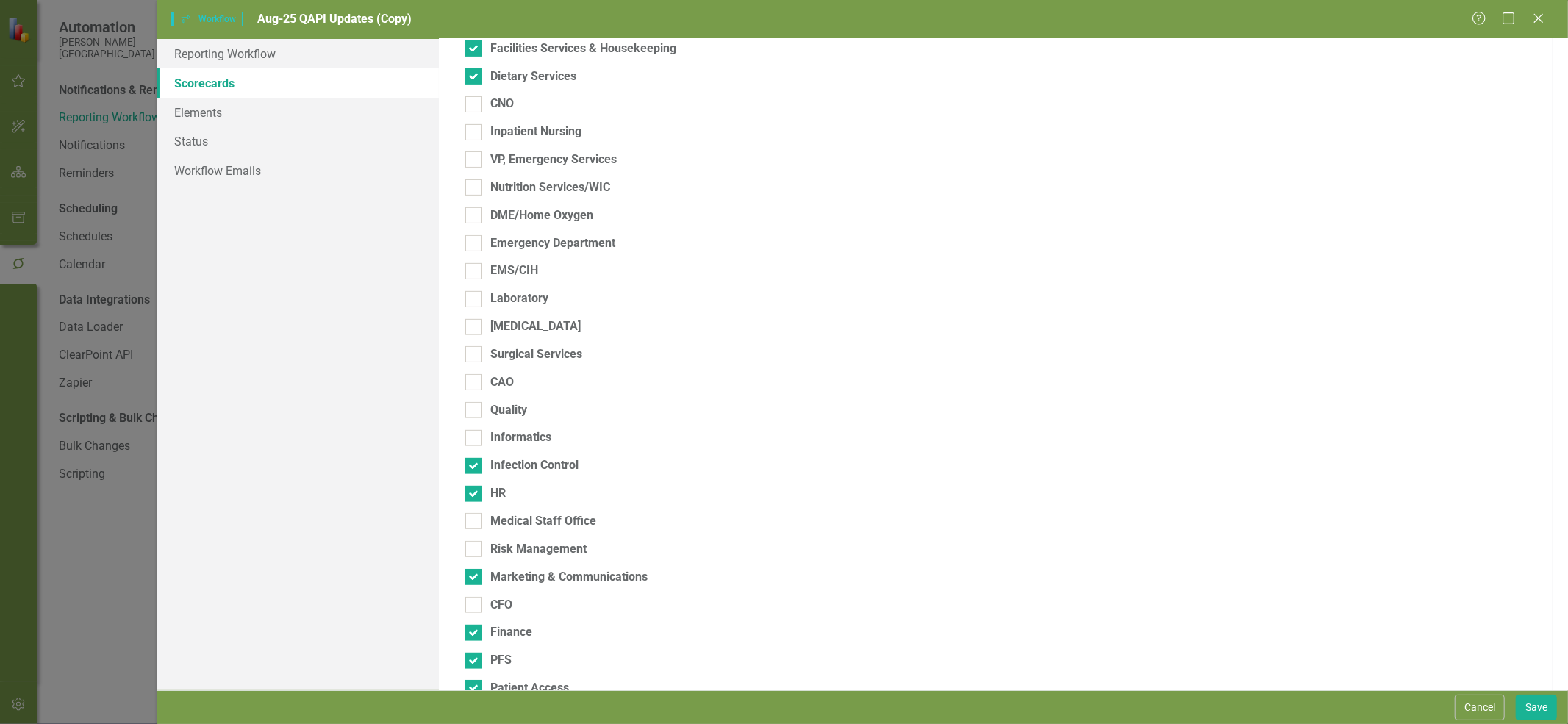
scroll to position [490, 0]
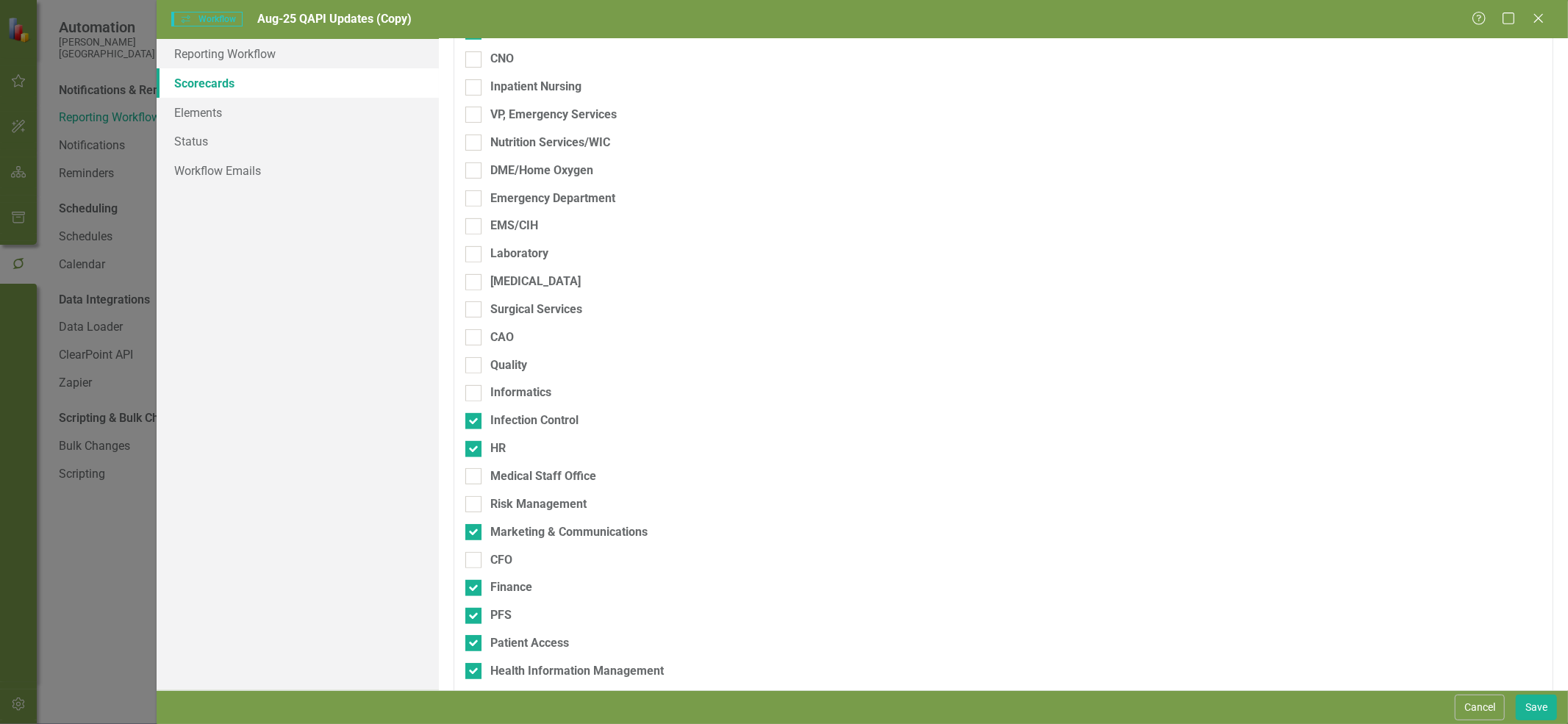
click at [497, 452] on div "HR" at bounding box center [497, 449] width 15 height 17
click at [475, 450] on input "HR" at bounding box center [470, 445] width 9 height 9
checkbox input "false"
click at [510, 474] on div "Medical Staff Office" at bounding box center [543, 476] width 106 height 17
click at [475, 474] on input "Medical Staff Office" at bounding box center [470, 473] width 9 height 9
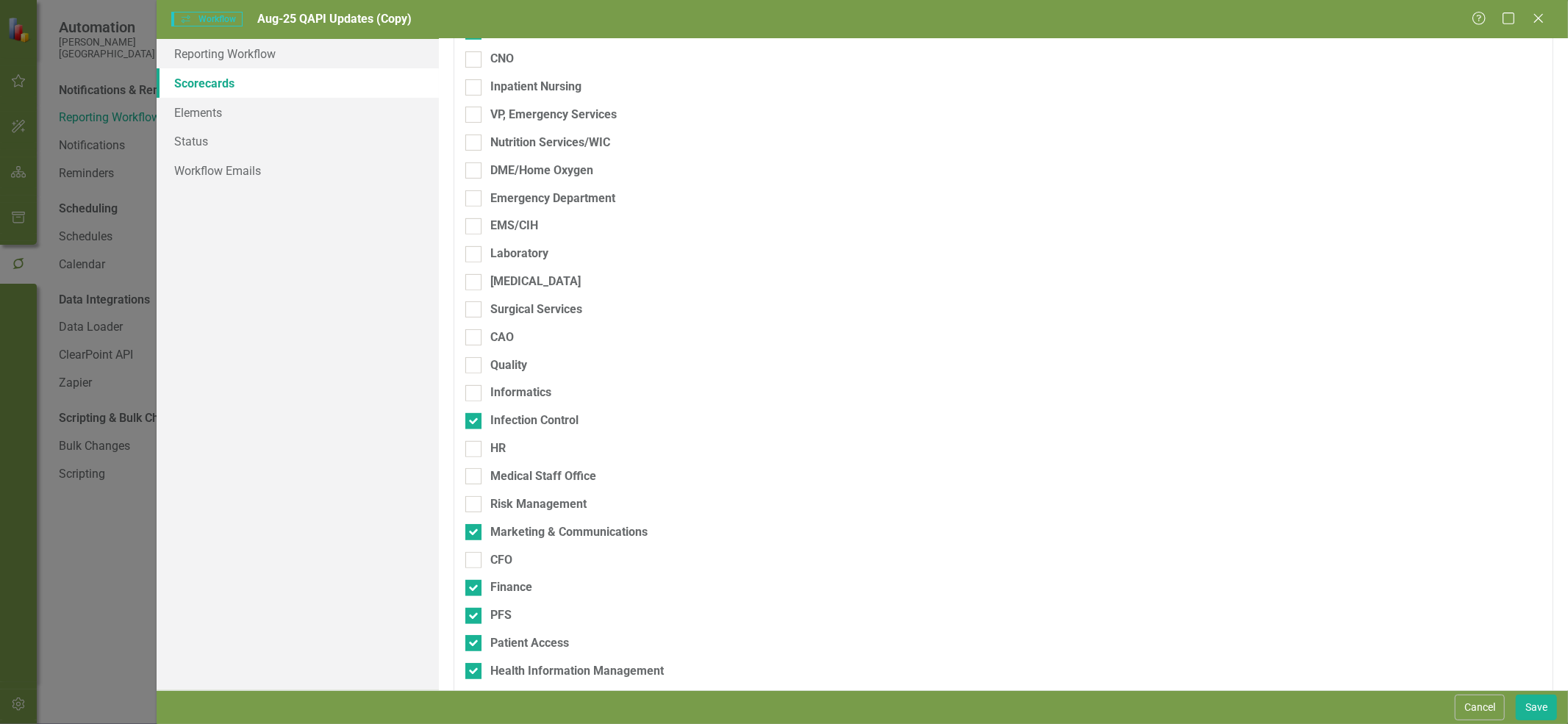
checkbox input "true"
click at [513, 505] on div "Risk Management" at bounding box center [538, 505] width 96 height 17
click at [475, 505] on input "Risk Management" at bounding box center [470, 501] width 9 height 9
checkbox input "true"
click at [511, 529] on div "Marketing & Communications" at bounding box center [568, 532] width 157 height 17
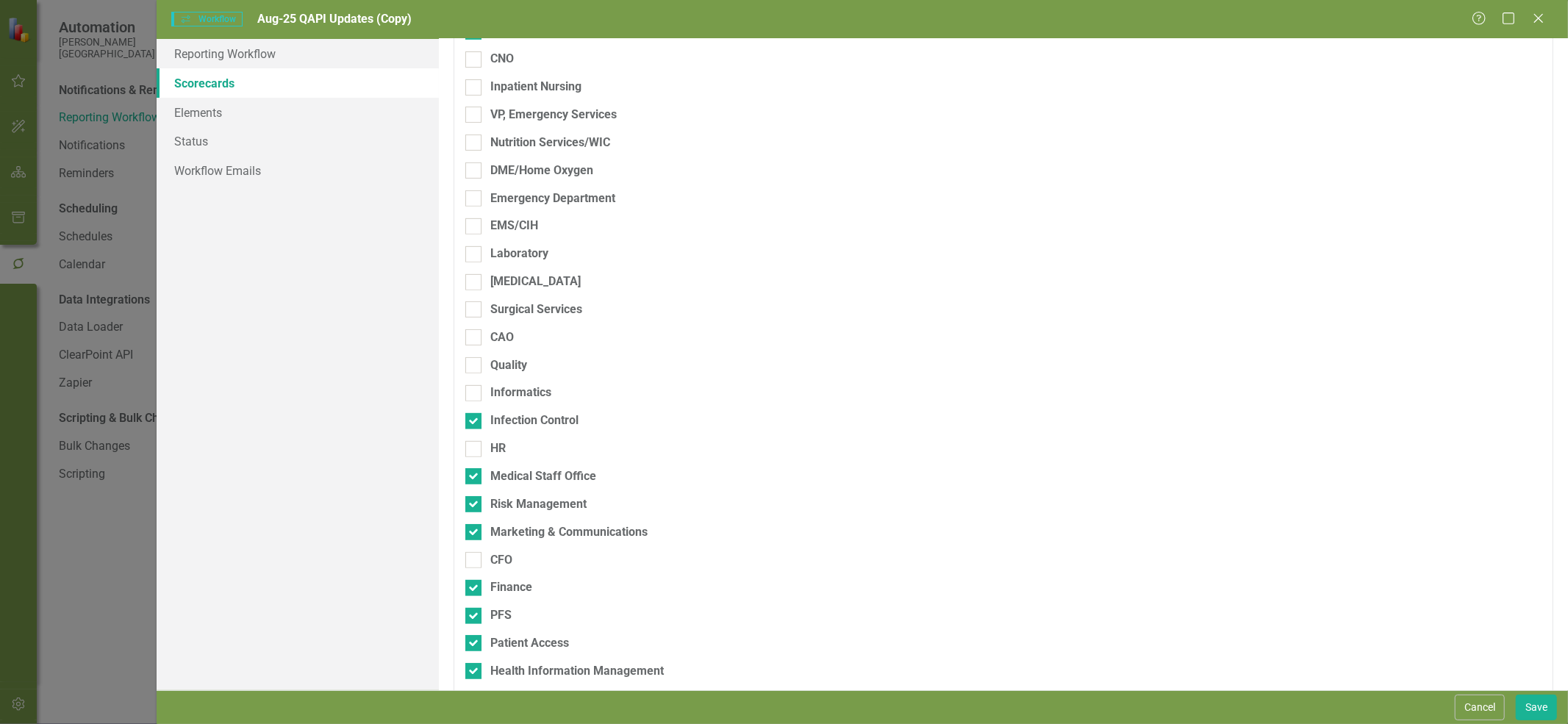
click at [475, 529] on input "Marketing & Communications" at bounding box center [470, 528] width 9 height 9
checkbox input "false"
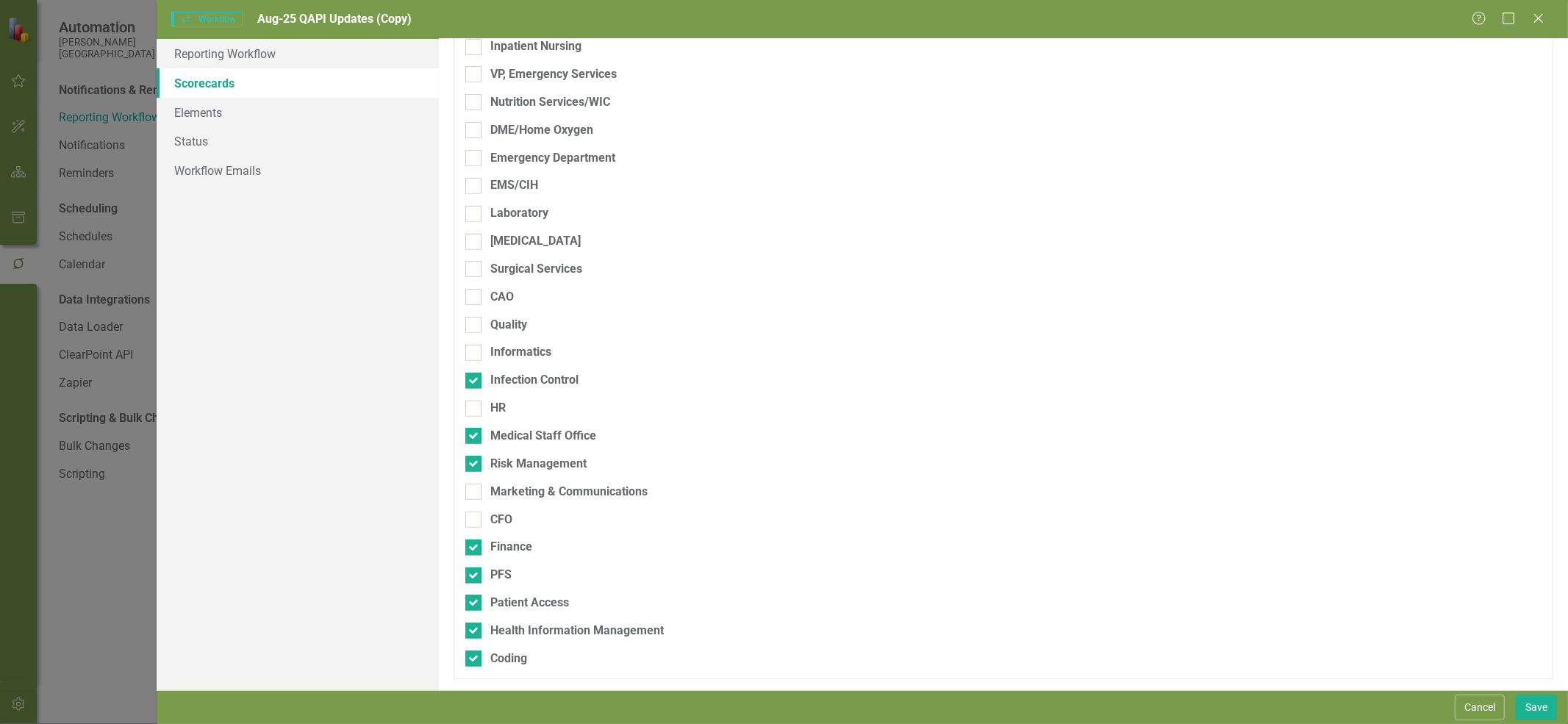
click at [513, 540] on div "Finance" at bounding box center [511, 547] width 42 height 17
click at [475, 540] on input "Finance" at bounding box center [470, 544] width 9 height 9
checkbox input "false"
click at [506, 572] on div "PFS" at bounding box center [500, 575] width 22 height 17
click at [475, 572] on input "PFS" at bounding box center [470, 572] width 9 height 9
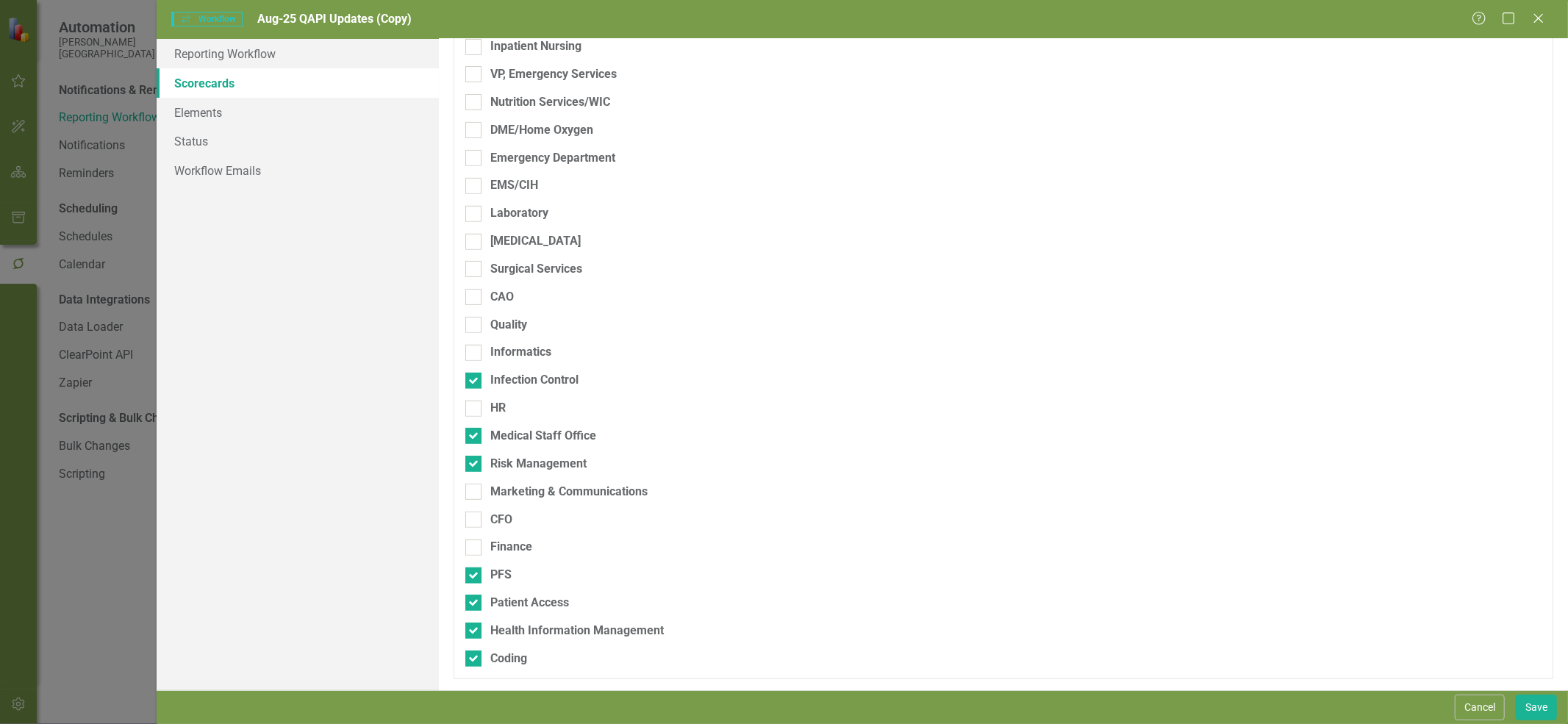
checkbox input "false"
click at [511, 600] on div "Patient Access" at bounding box center [529, 603] width 78 height 17
click at [475, 600] on input "Patient Access" at bounding box center [470, 599] width 9 height 9
checkbox input "false"
click at [516, 626] on div "Health Information Management" at bounding box center [576, 630] width 173 height 17
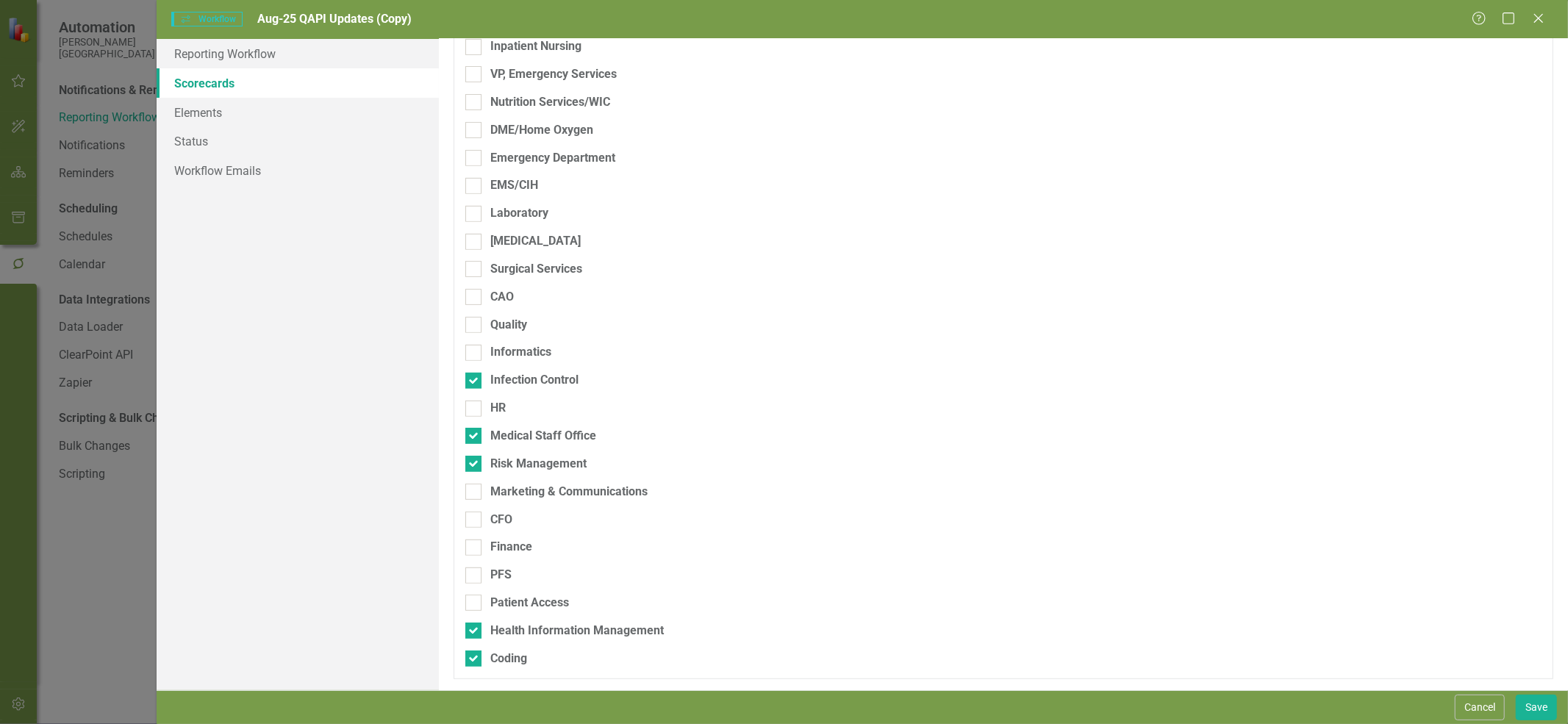
click at [475, 626] on input "Health Information Management" at bounding box center [470, 627] width 9 height 9
checkbox input "false"
click at [511, 657] on div "Coding" at bounding box center [508, 659] width 37 height 17
click at [475, 657] on input "Coding" at bounding box center [470, 655] width 9 height 9
checkbox input "false"
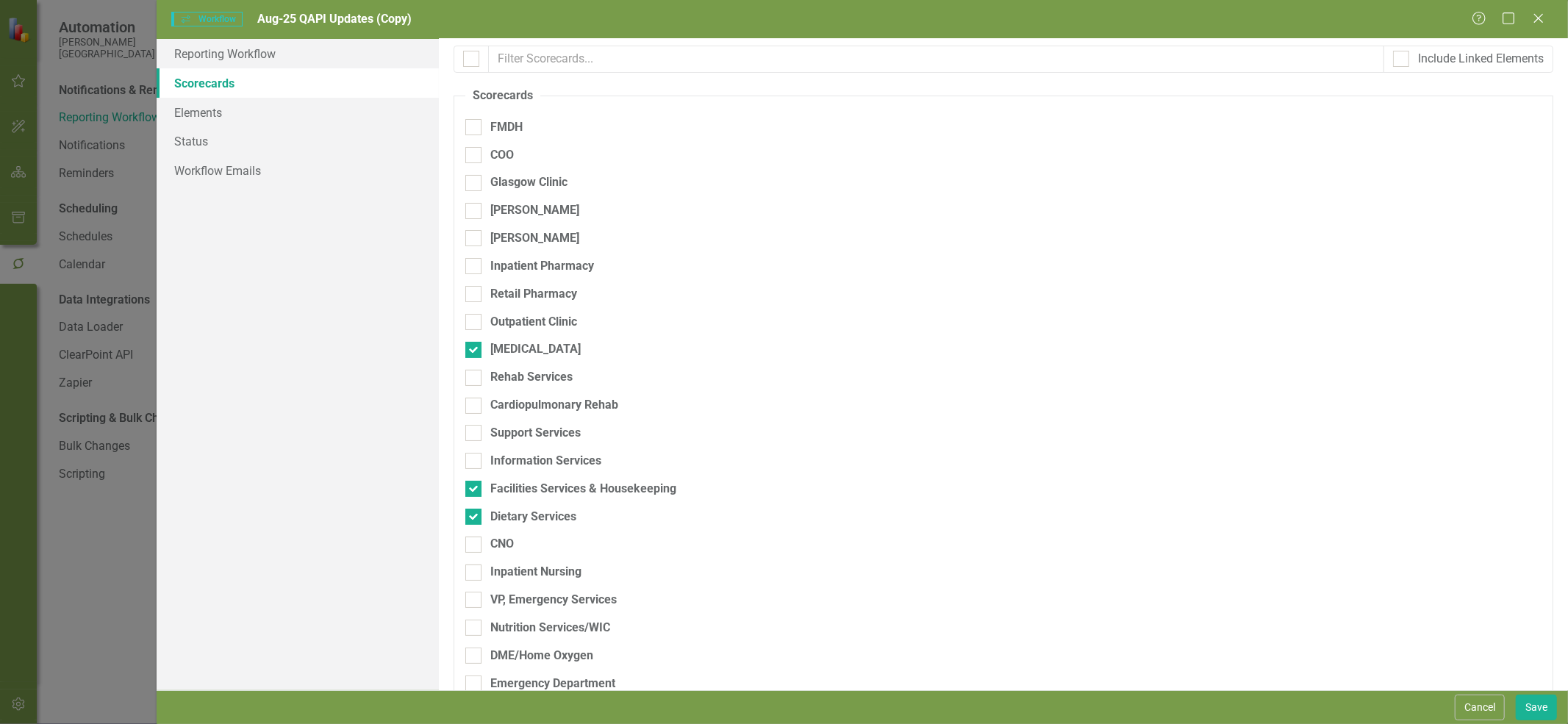
scroll to position [0, 0]
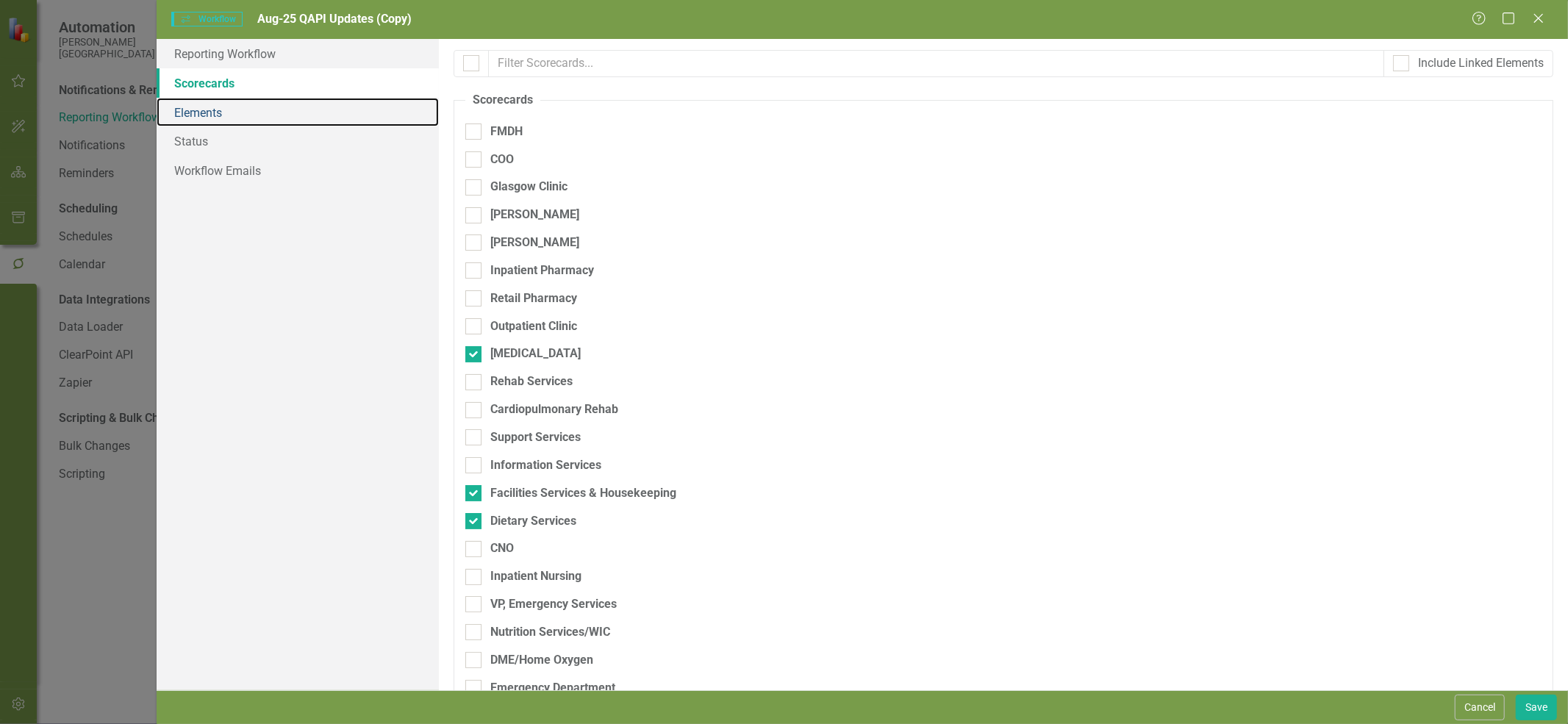
click at [192, 112] on link "Elements" at bounding box center [298, 112] width 282 height 29
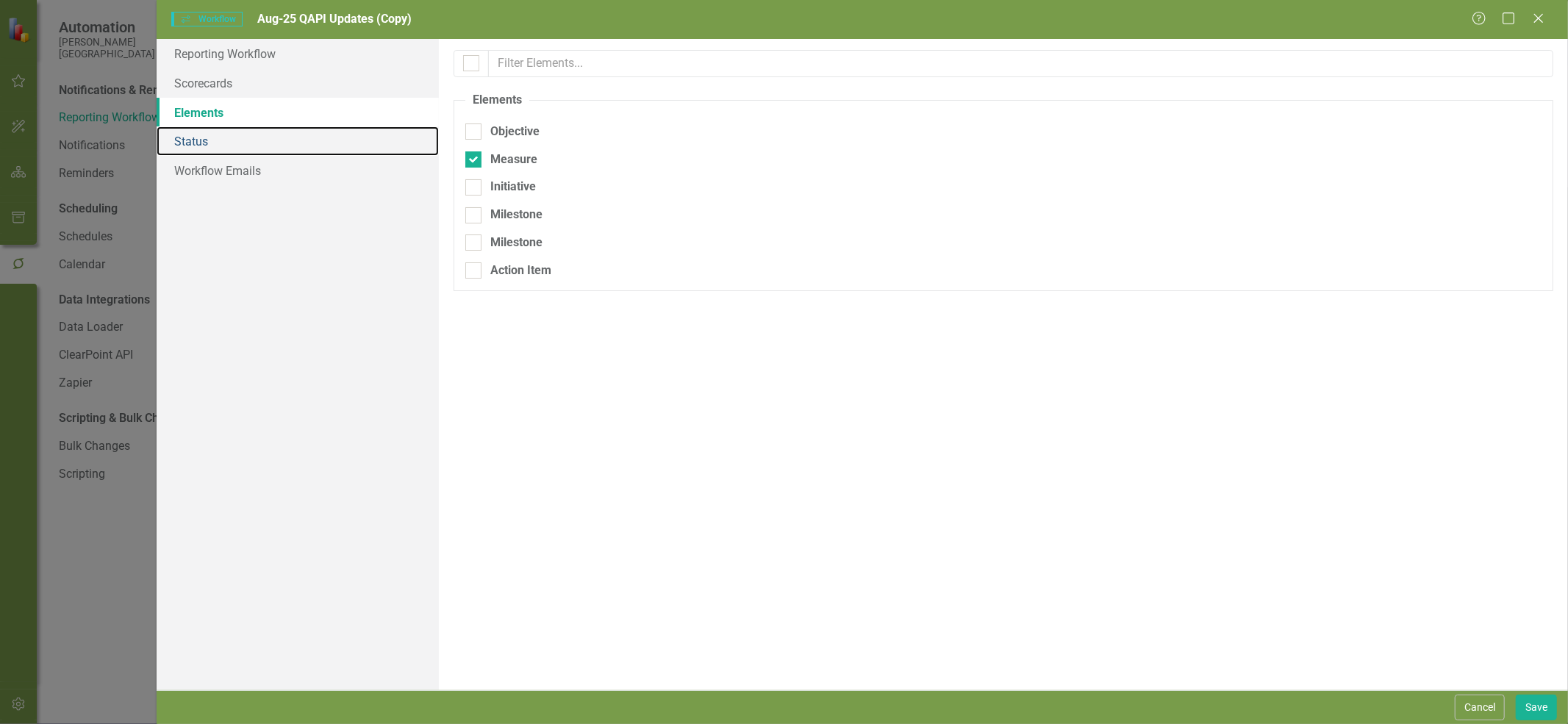
click at [193, 145] on link "Status" at bounding box center [298, 141] width 282 height 29
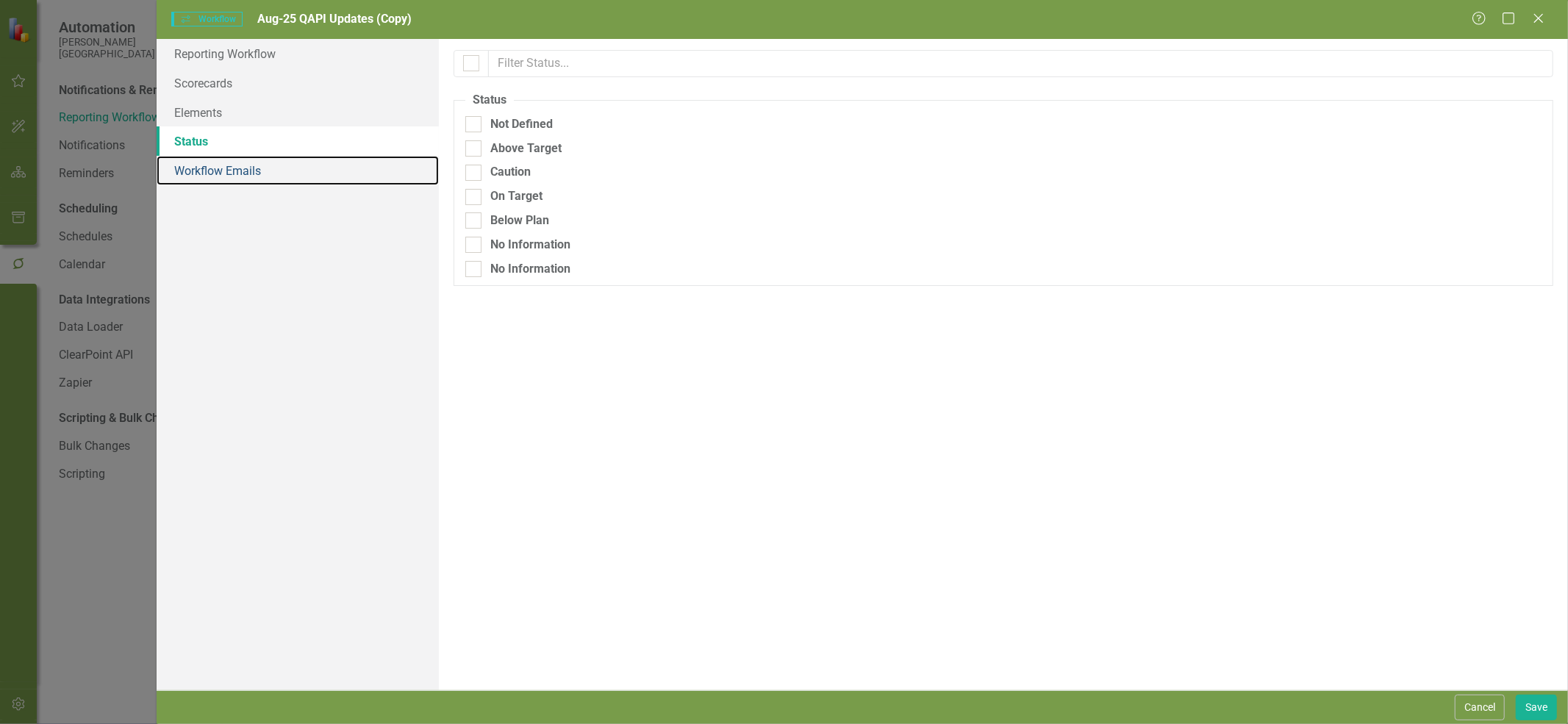
click at [193, 174] on link "Workflow Emails" at bounding box center [298, 170] width 282 height 29
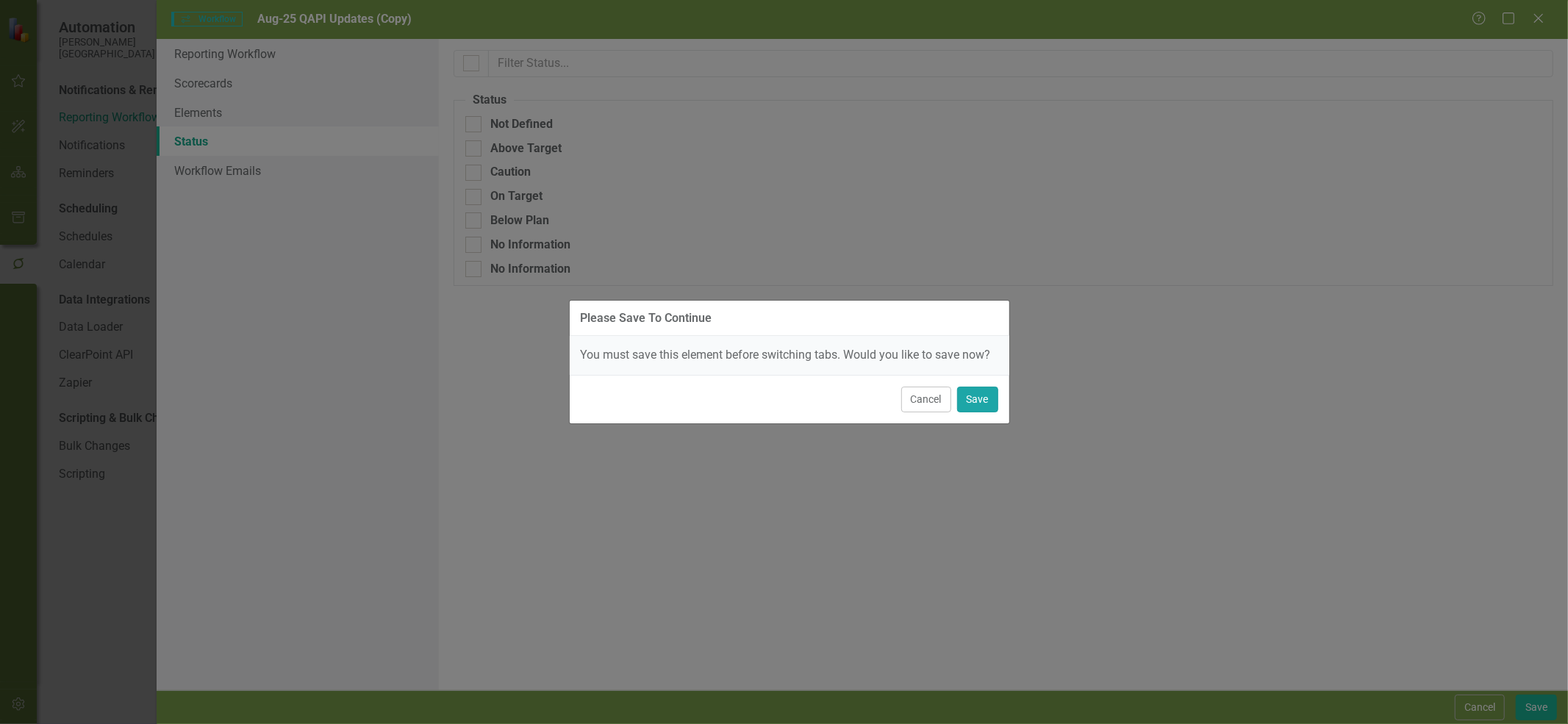
click at [978, 401] on button "Save" at bounding box center [978, 399] width 42 height 26
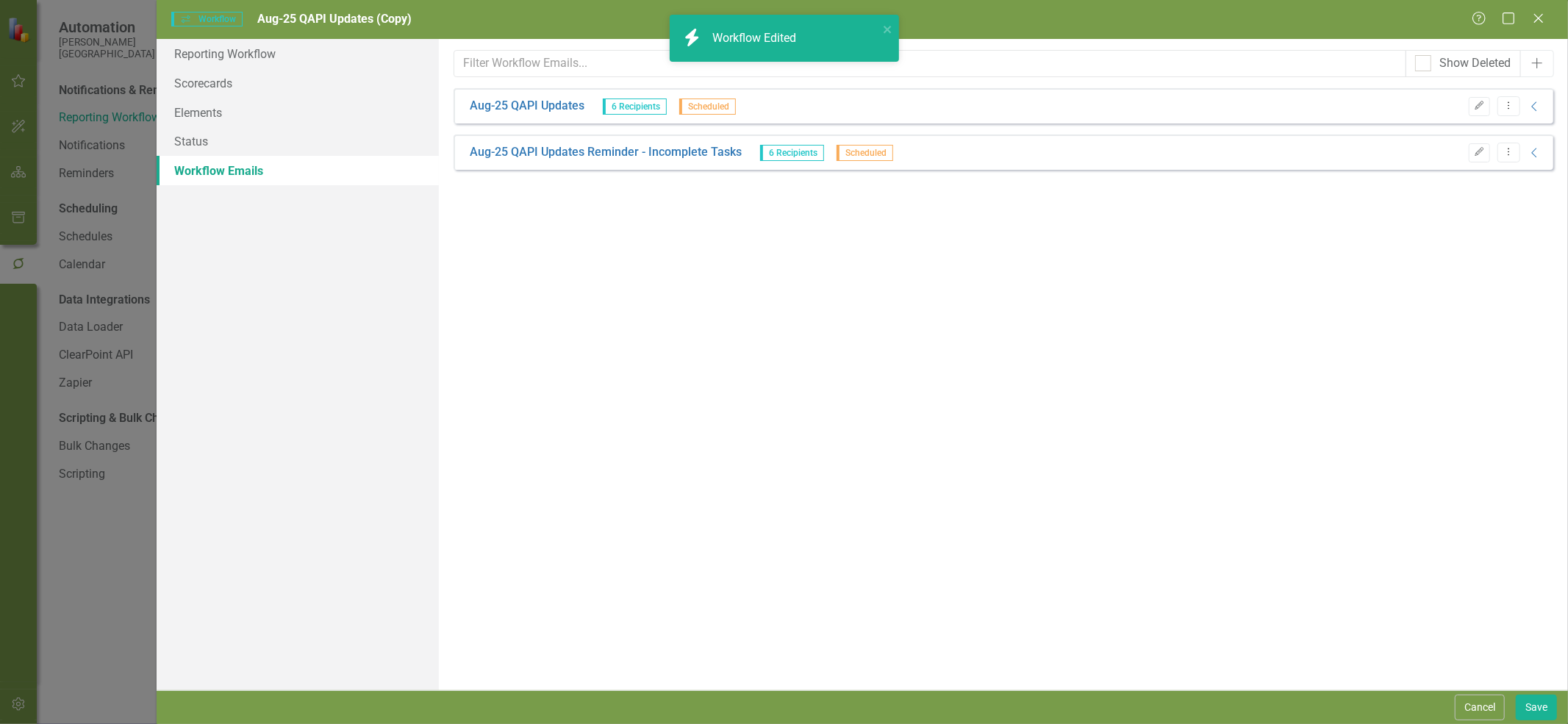
click at [1471, 103] on button "Edit" at bounding box center [1479, 107] width 22 height 19
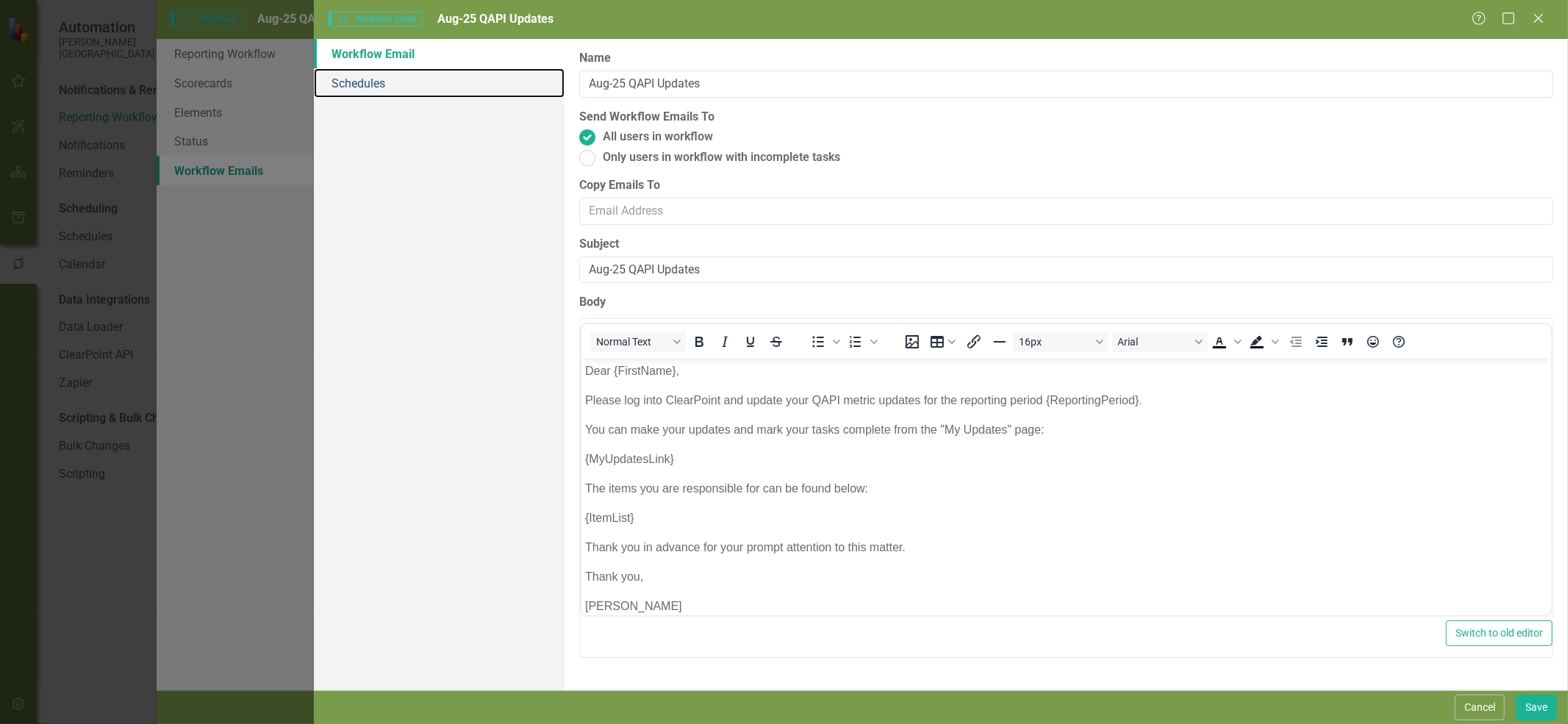
click at [434, 75] on link "Schedules" at bounding box center [439, 82] width 251 height 29
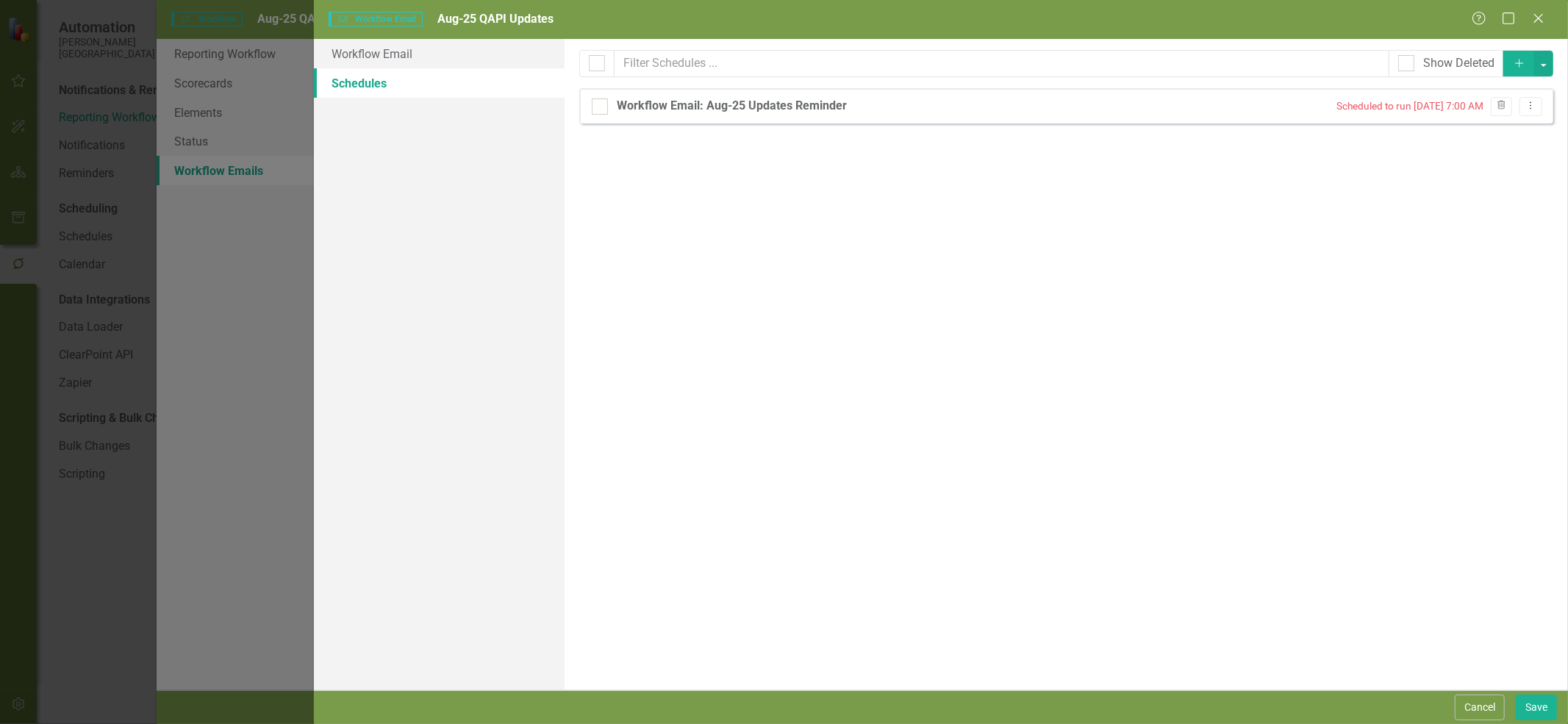
click at [1546, 107] on div "Workflow Email: Aug-25 Updates Reminder Scheduled to run [DATE] 7:00 AM Trash D…" at bounding box center [1067, 105] width 974 height 35
click at [1540, 107] on button "Dropdown Menu" at bounding box center [1531, 107] width 23 height 20
click at [1508, 129] on link "Edit Edit Schedule" at bounding box center [1474, 130] width 135 height 27
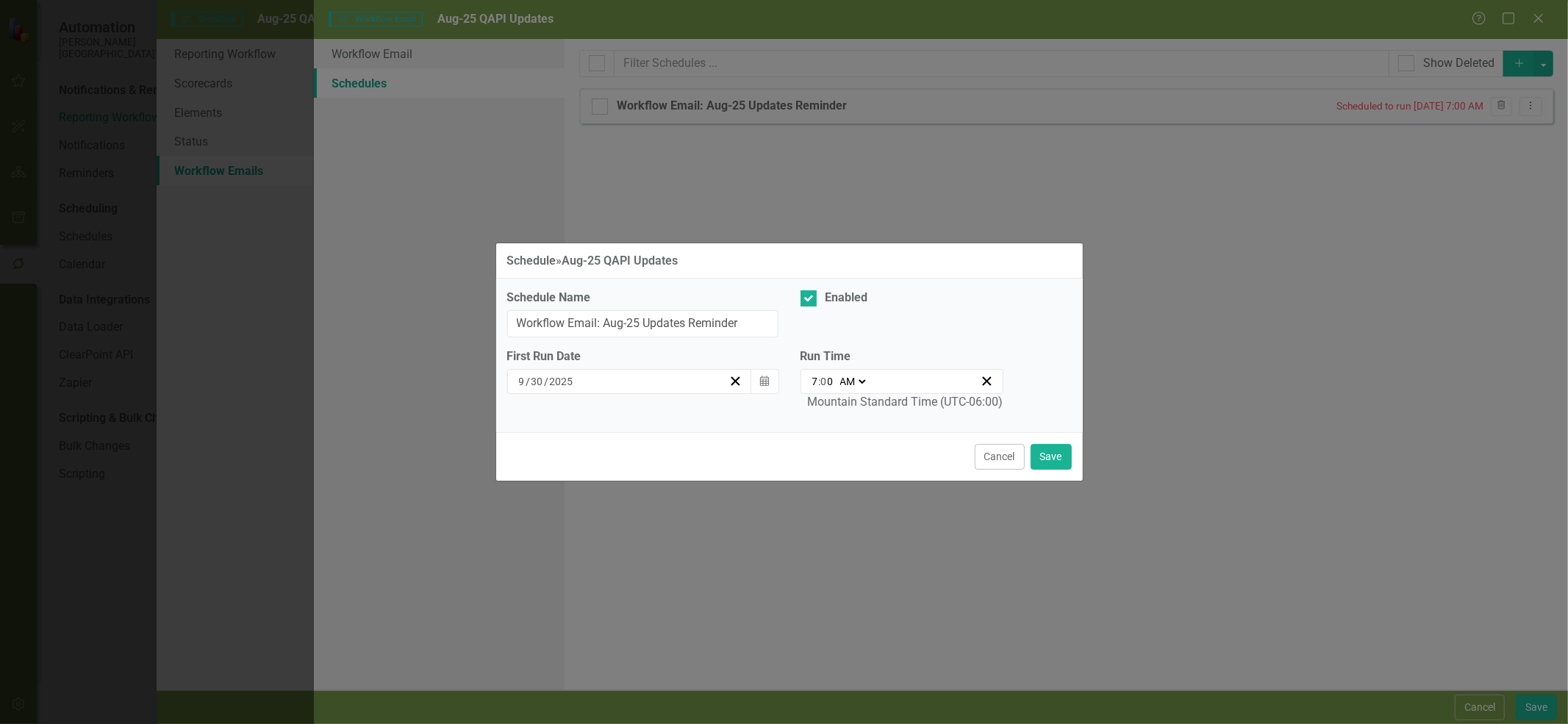
click at [758, 383] on button "Calendar" at bounding box center [765, 381] width 28 height 25
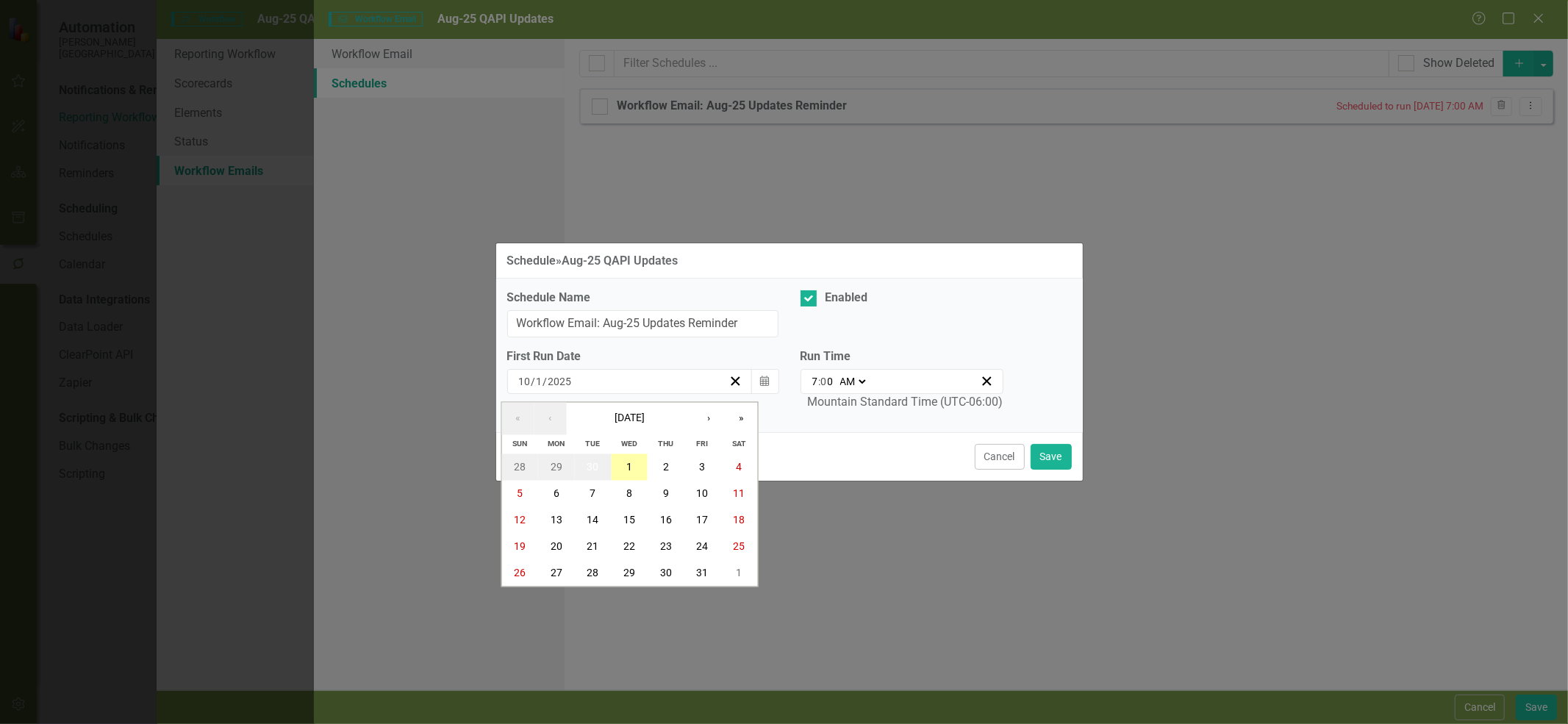
click at [631, 467] on abbr "1" at bounding box center [629, 466] width 6 height 11
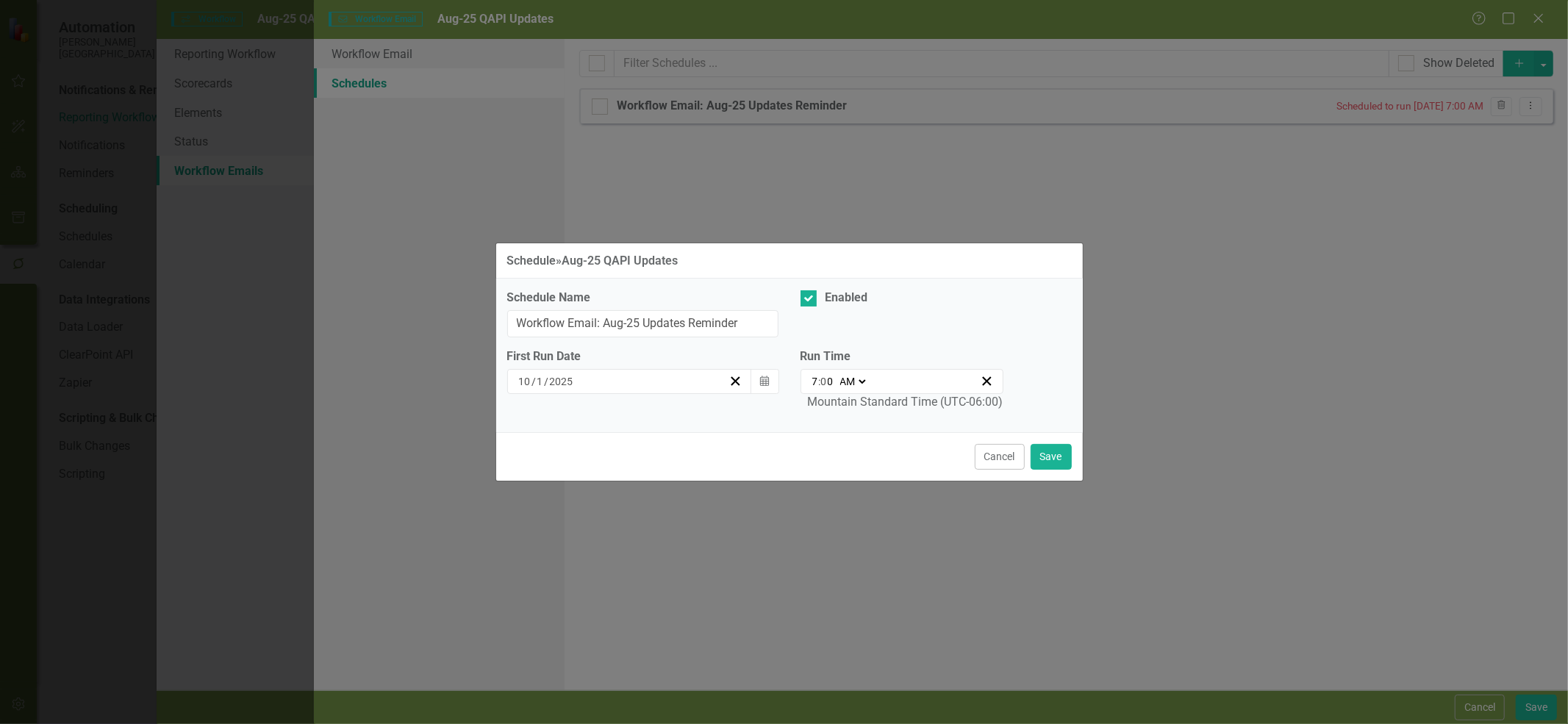
click at [849, 384] on select "AM PM" at bounding box center [852, 382] width 31 height 15
click at [824, 383] on input "0" at bounding box center [828, 382] width 13 height 15
click at [812, 382] on input "7" at bounding box center [815, 382] width 8 height 15
type input "08:00"
type input "8"
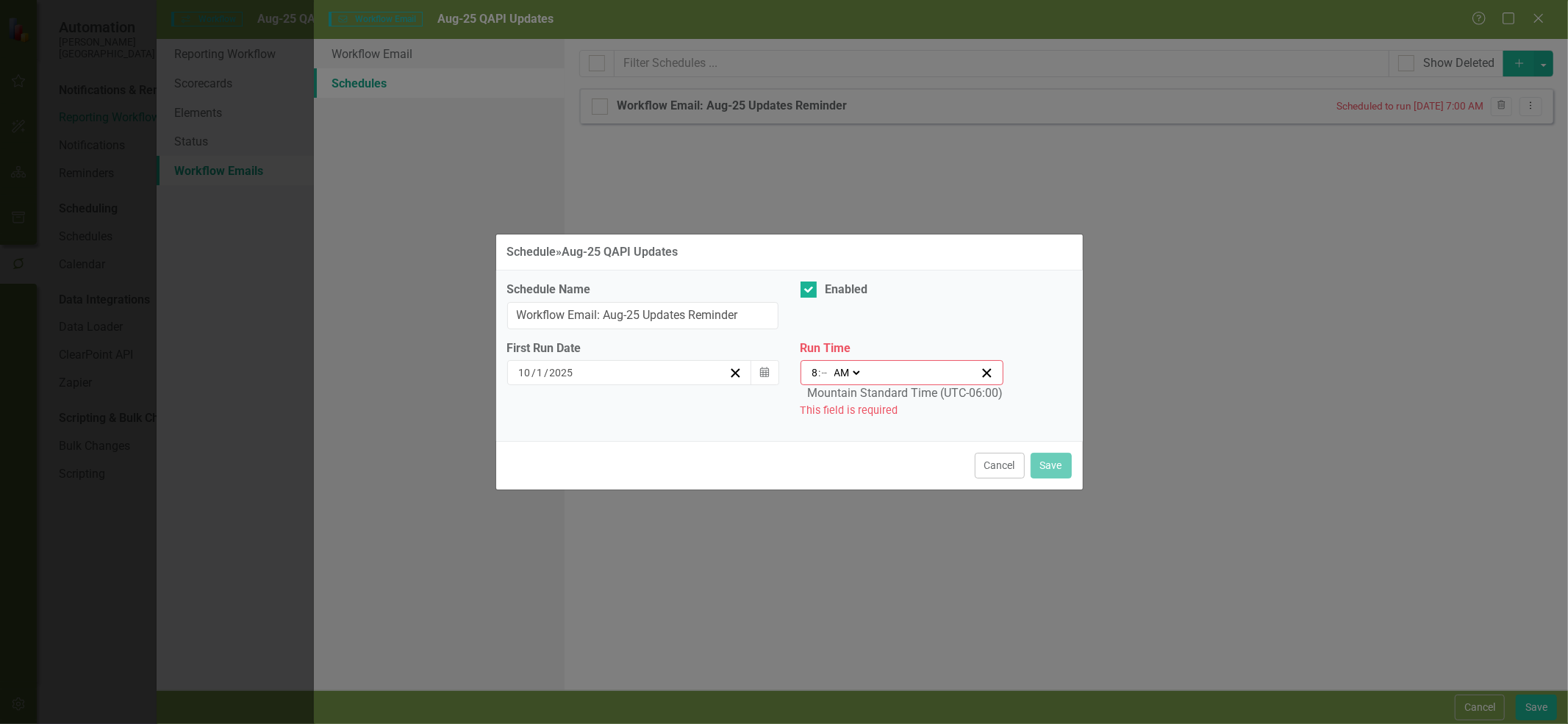
type input "08:03"
type input "3"
type input "08:35"
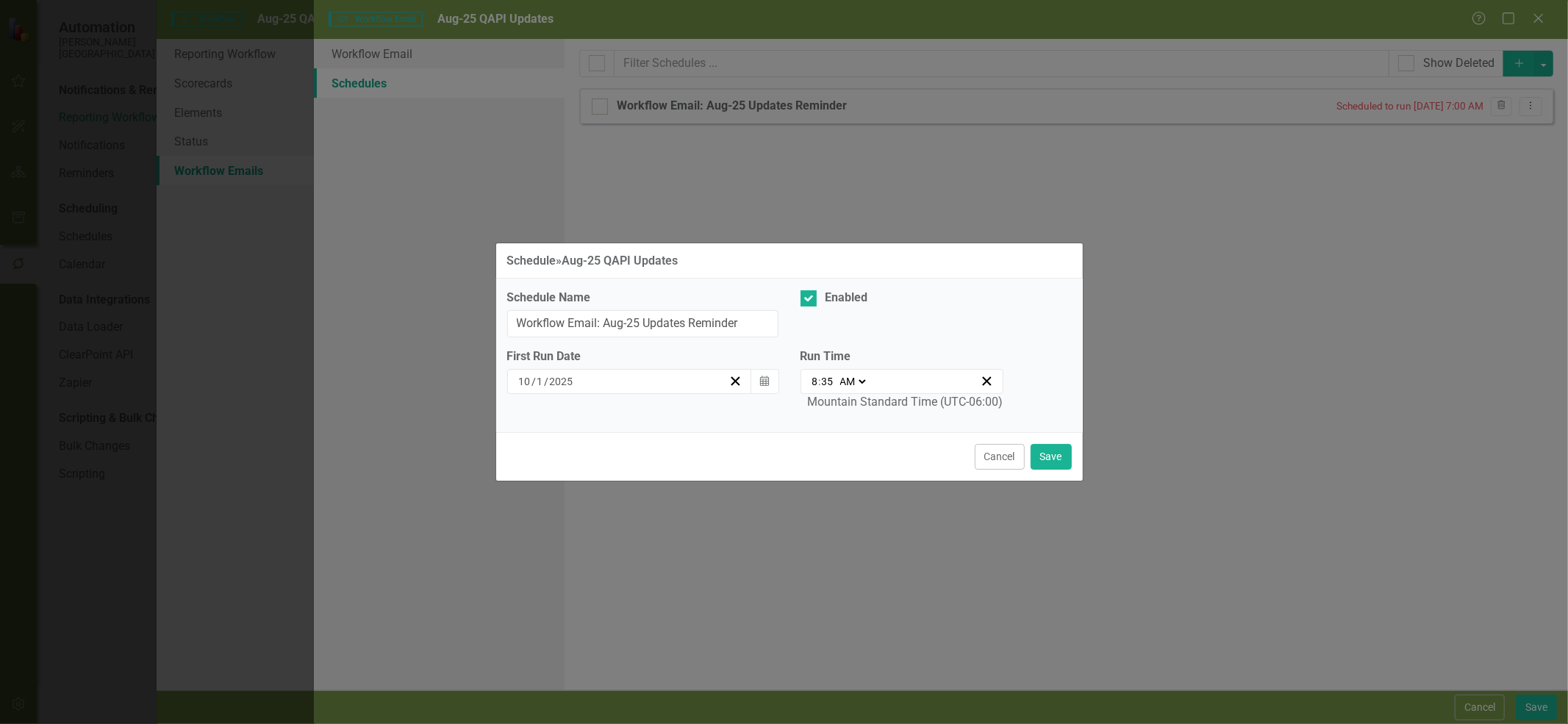
type input "30"
type input "08:30"
click at [1054, 457] on button "Save" at bounding box center [1052, 456] width 42 height 26
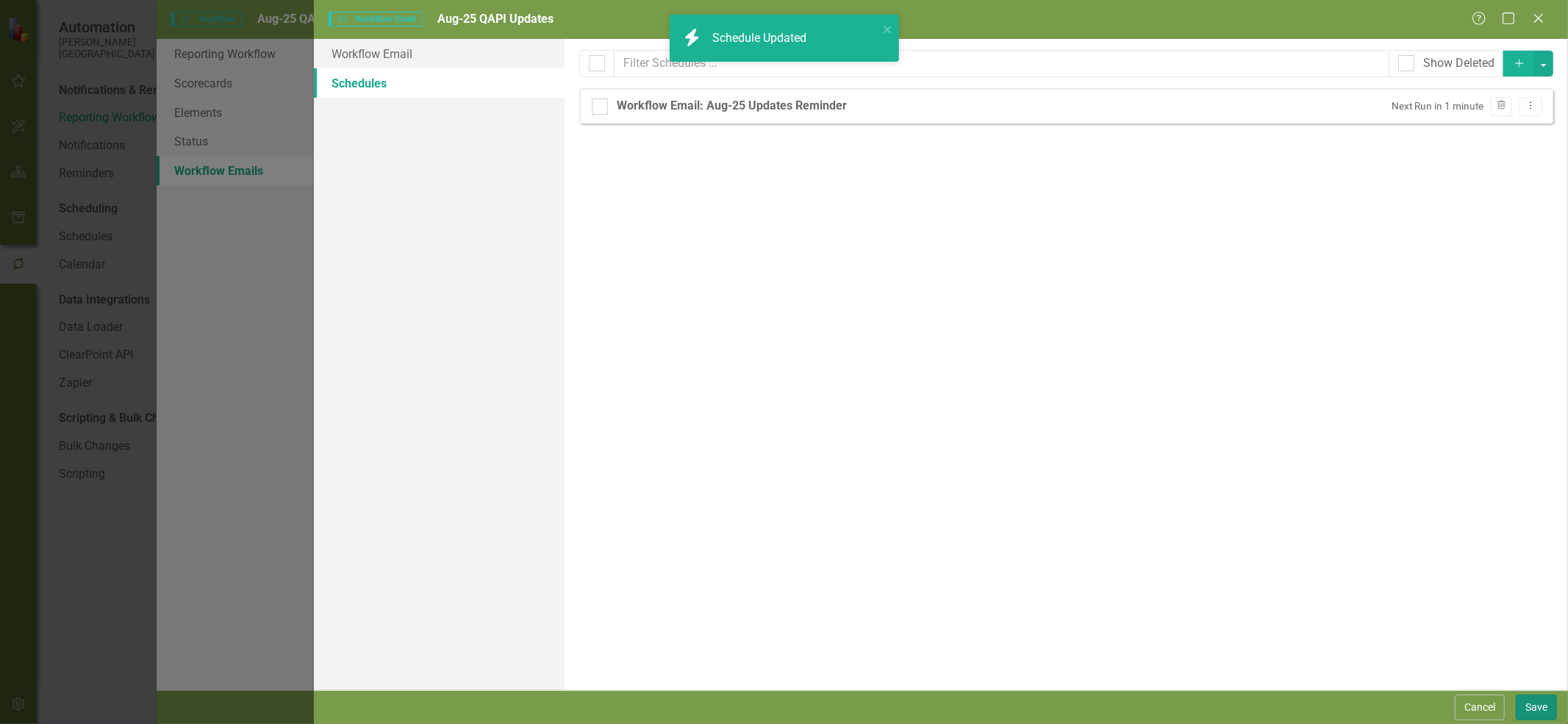
click at [1547, 704] on button "Save" at bounding box center [1537, 707] width 42 height 26
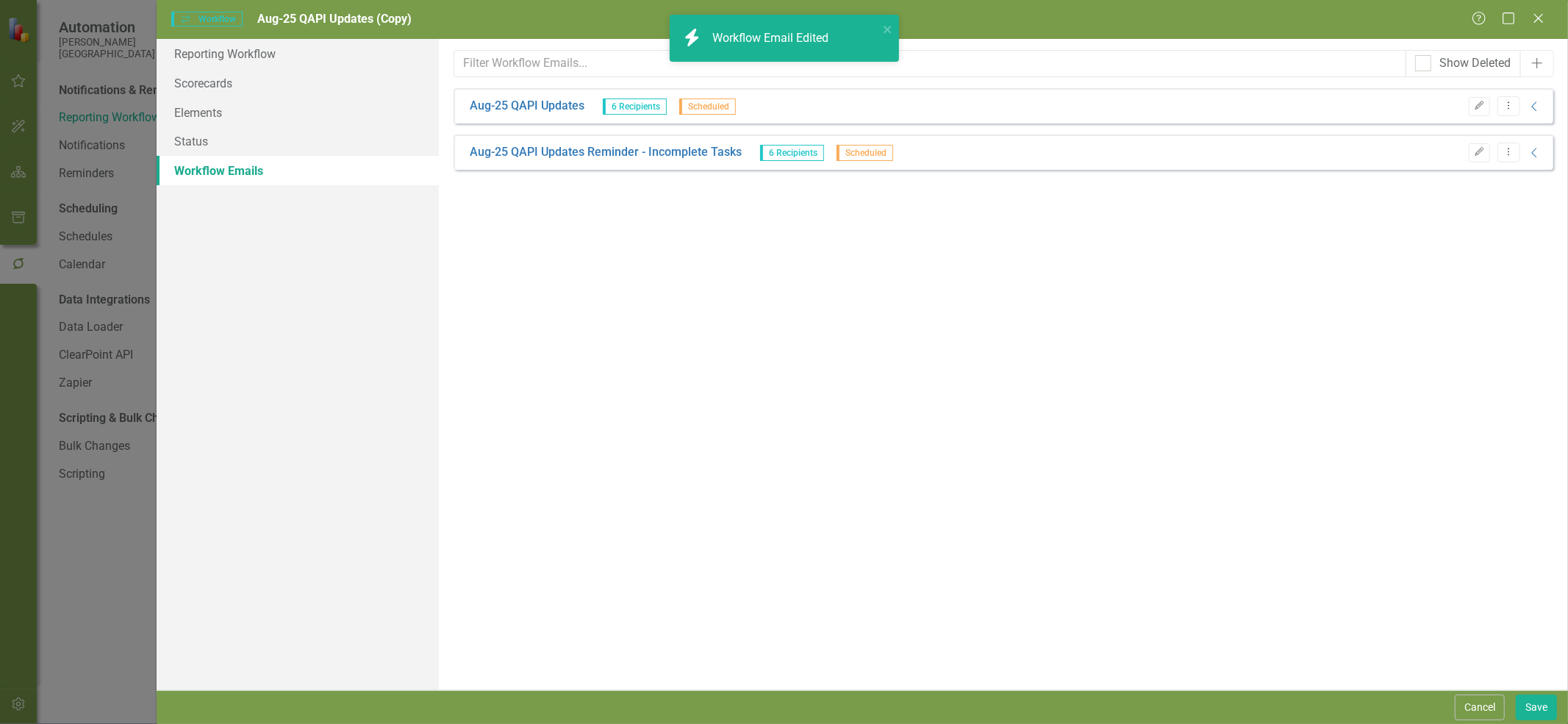
click at [1481, 156] on button "Edit" at bounding box center [1479, 153] width 22 height 19
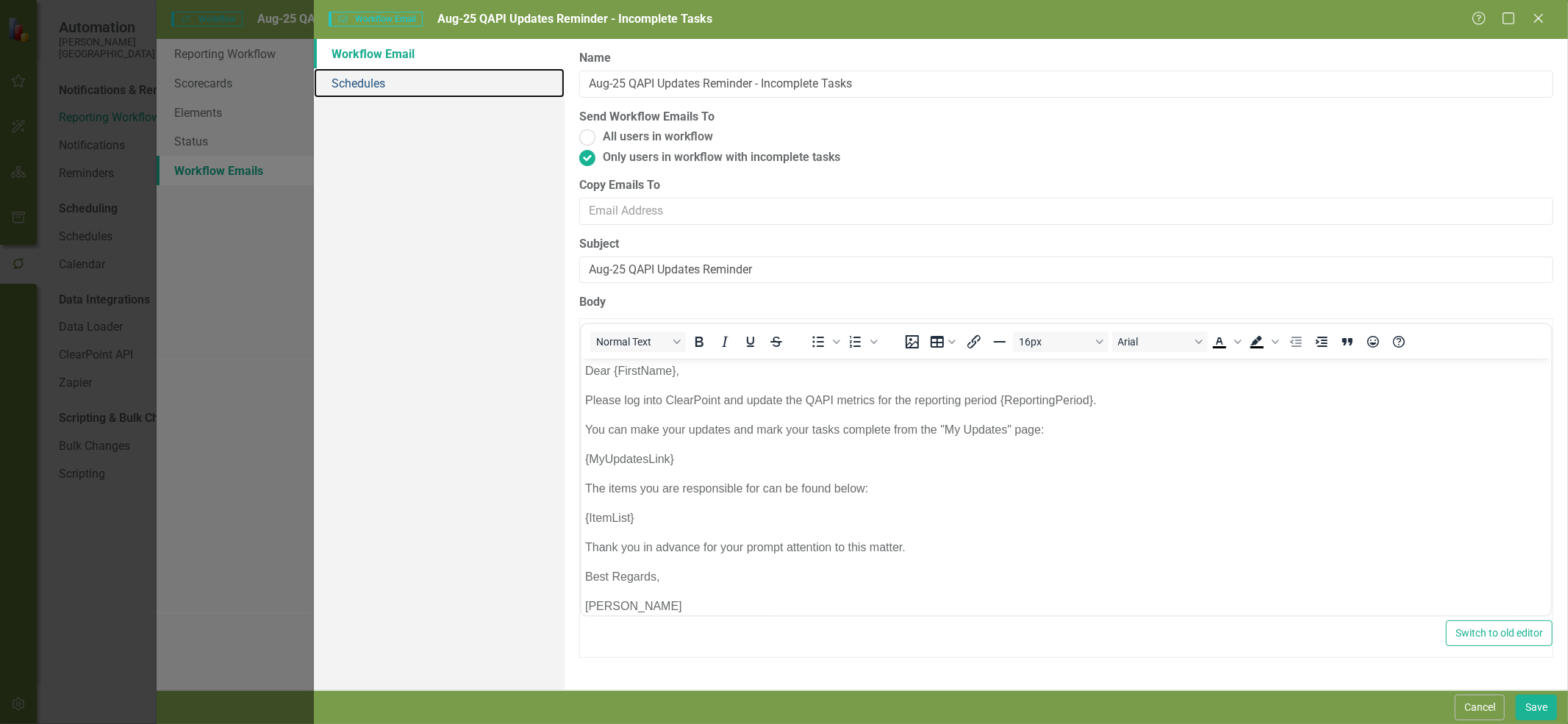
click at [361, 81] on link "Schedules" at bounding box center [439, 82] width 251 height 29
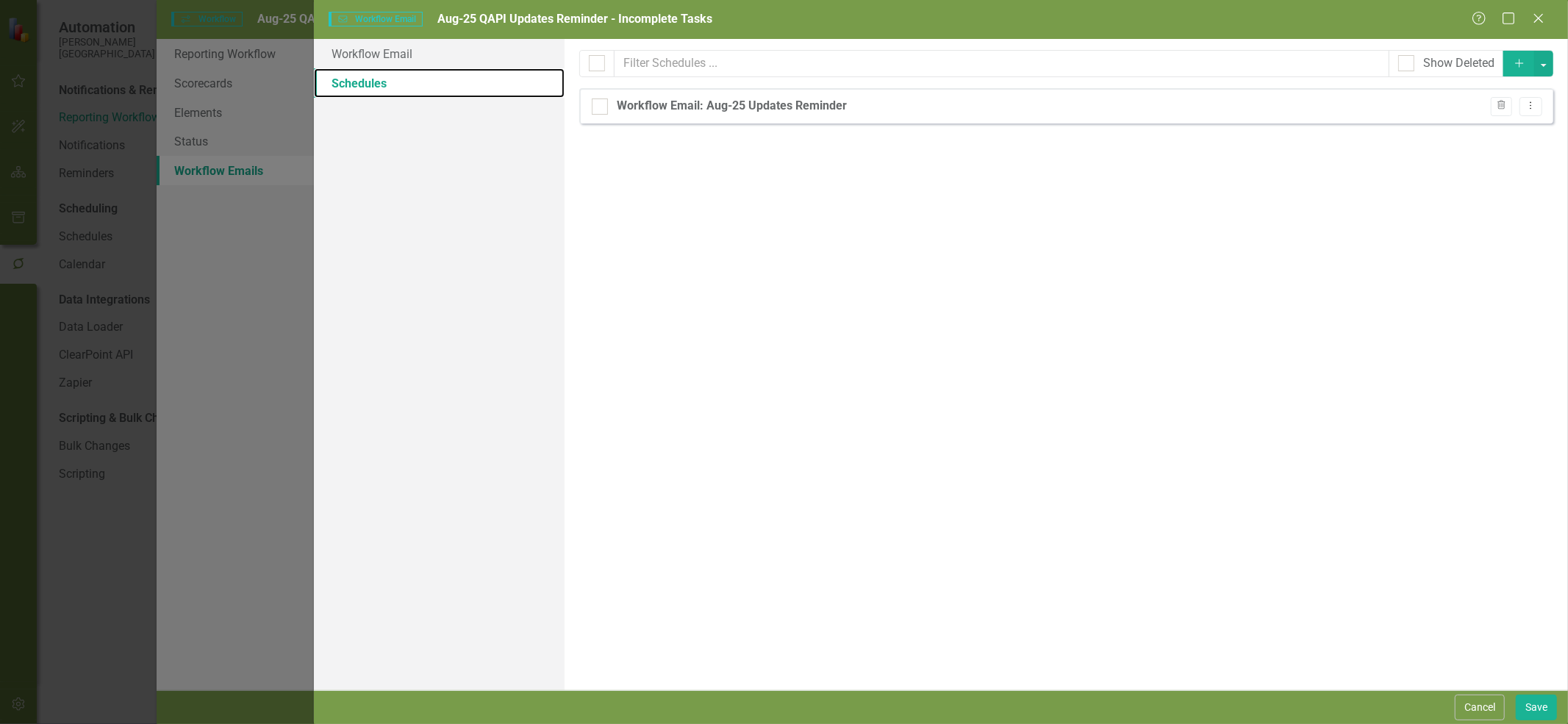
checkbox input "false"
click at [1537, 111] on icon "Dropdown Menu" at bounding box center [1530, 105] width 12 height 9
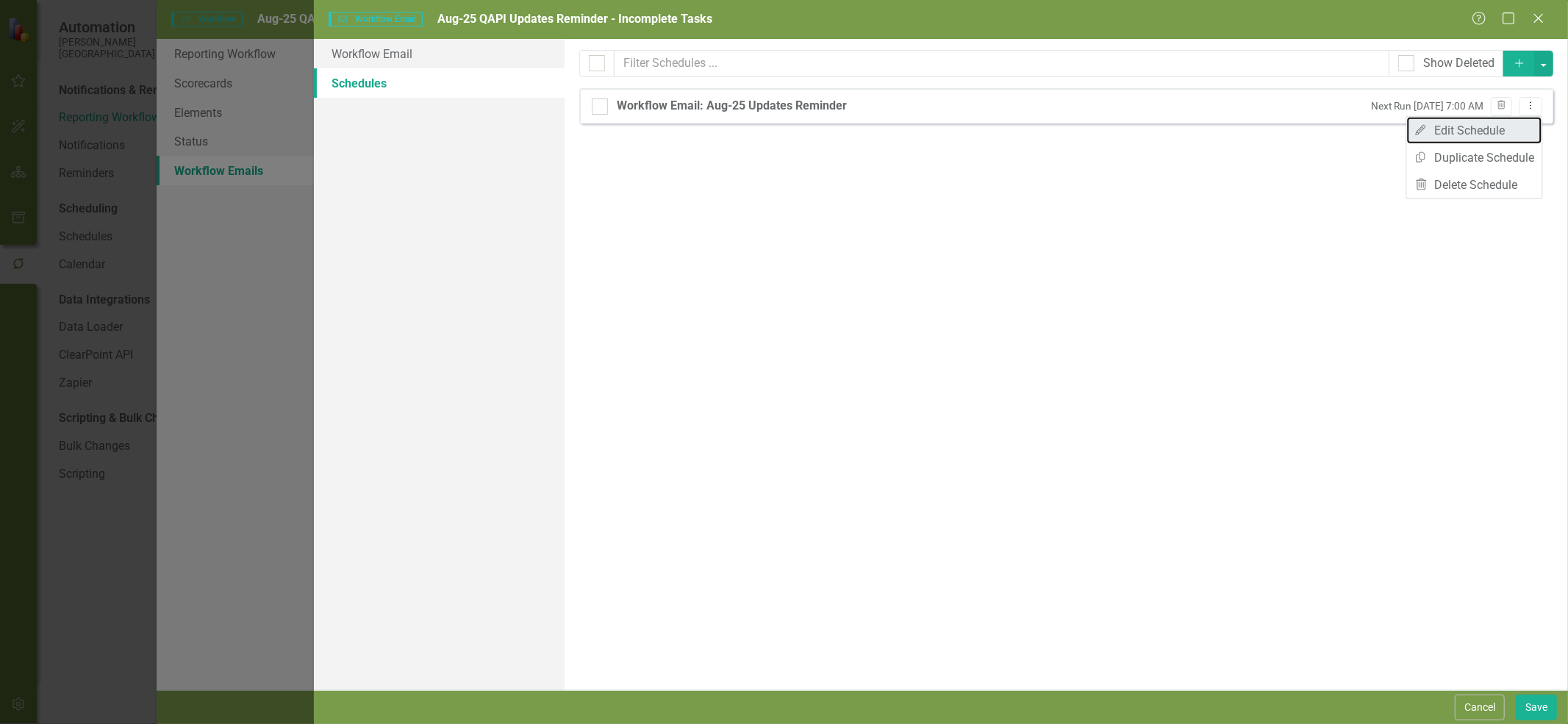
click at [1516, 124] on link "Edit Edit Schedule" at bounding box center [1474, 130] width 135 height 27
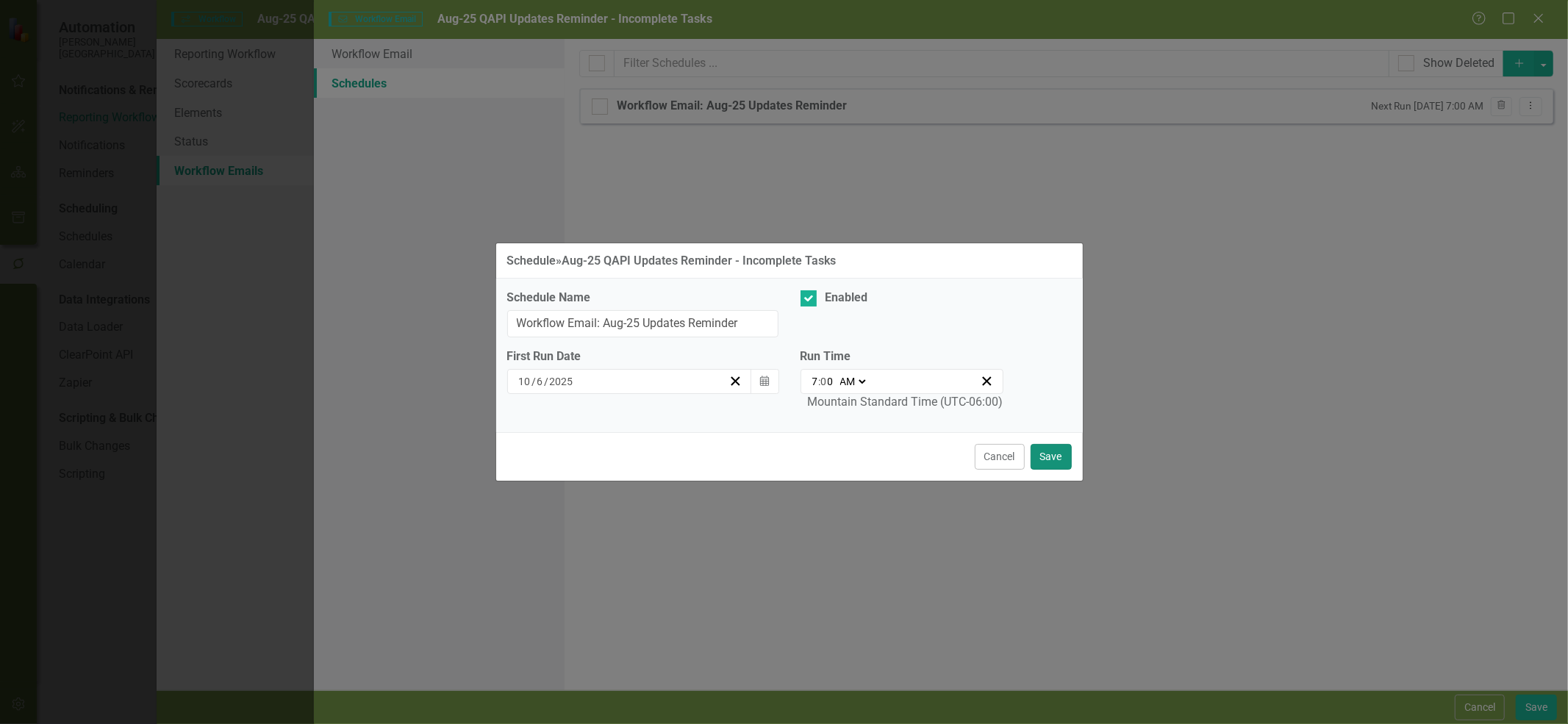
click at [1061, 458] on button "Save" at bounding box center [1052, 456] width 42 height 26
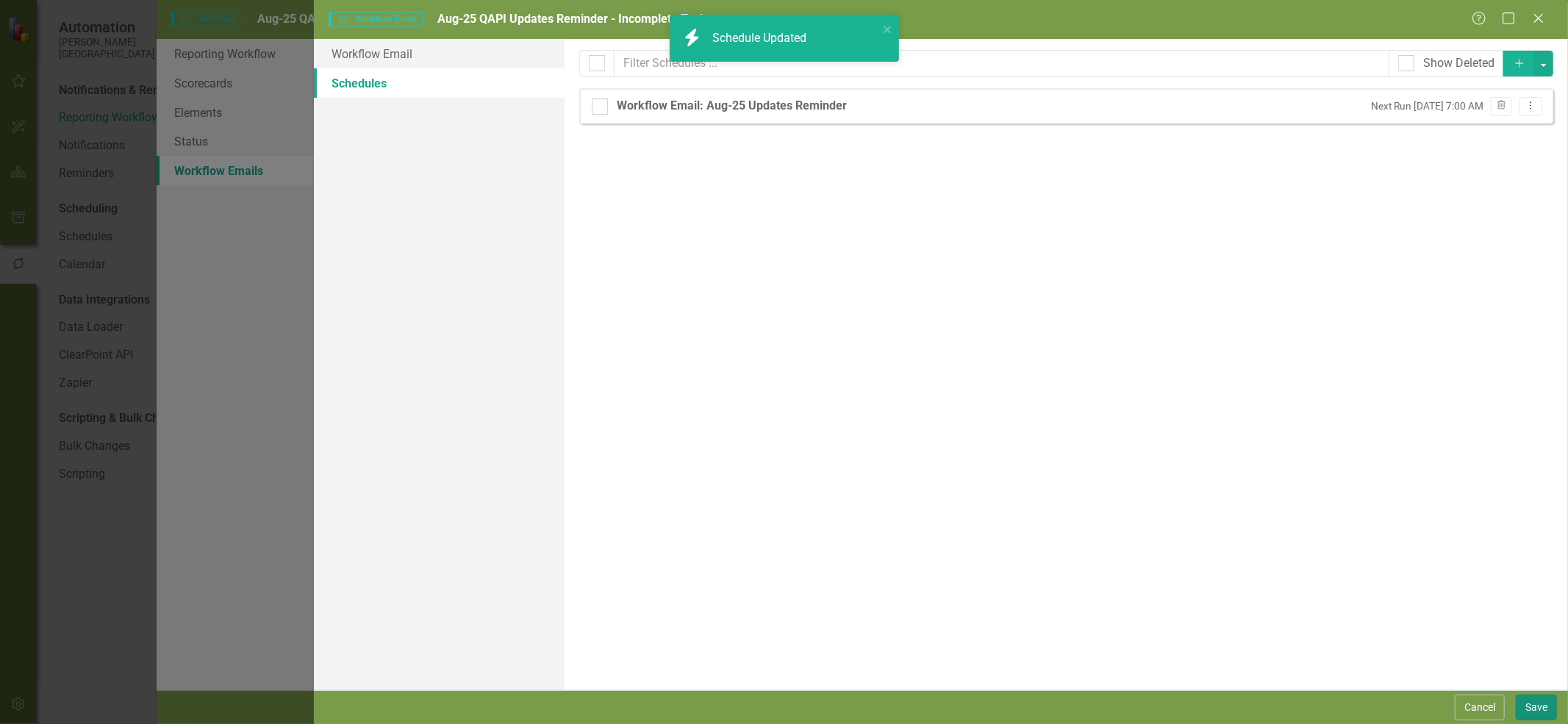
click at [1554, 707] on button "Save" at bounding box center [1537, 707] width 42 height 26
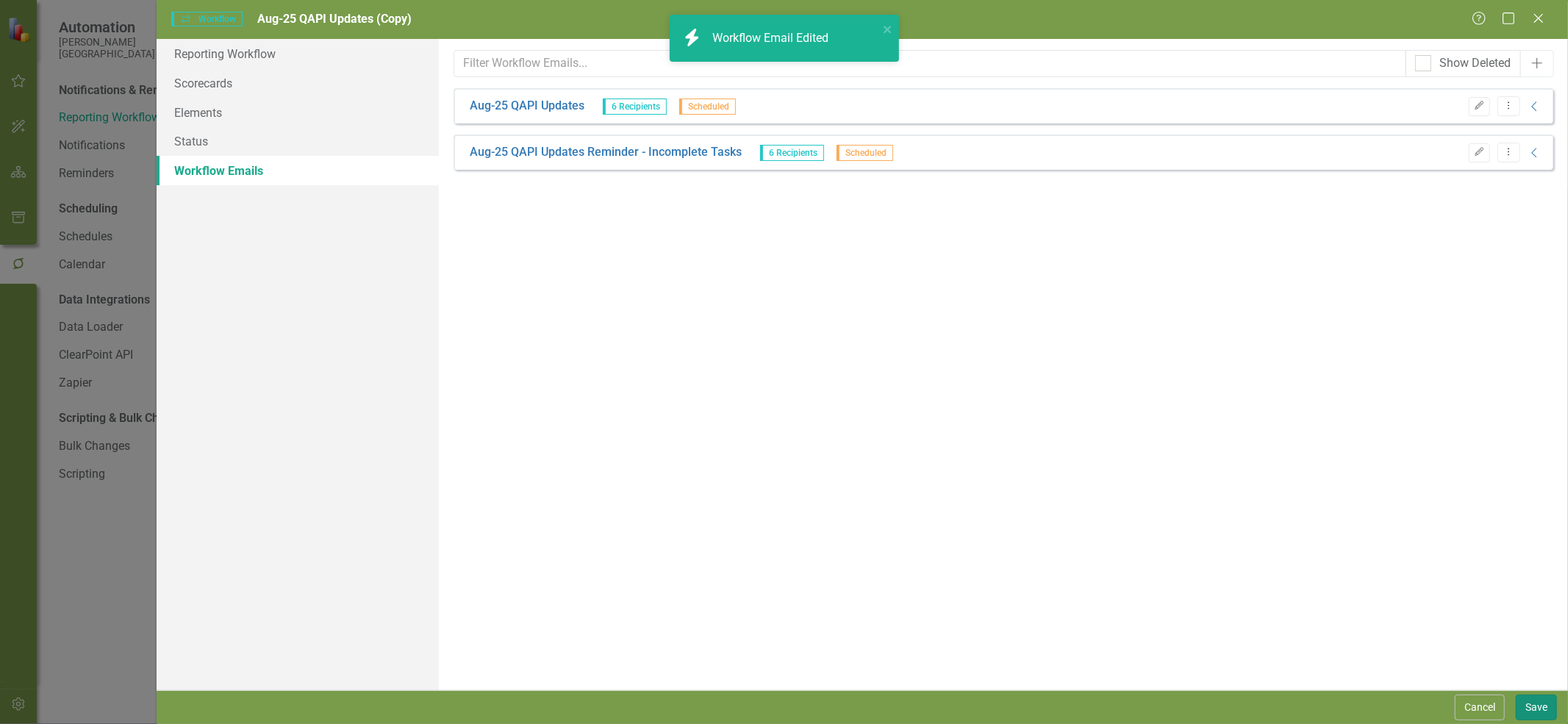
click at [1537, 706] on button "Save" at bounding box center [1537, 707] width 42 height 26
